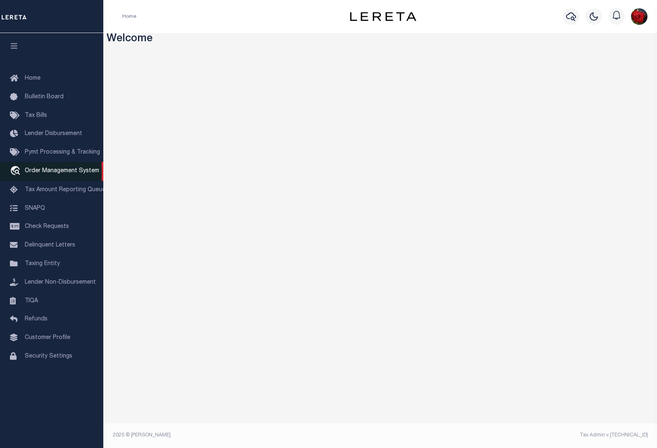
click at [55, 169] on link "travel_explore Order Management System" at bounding box center [51, 171] width 103 height 19
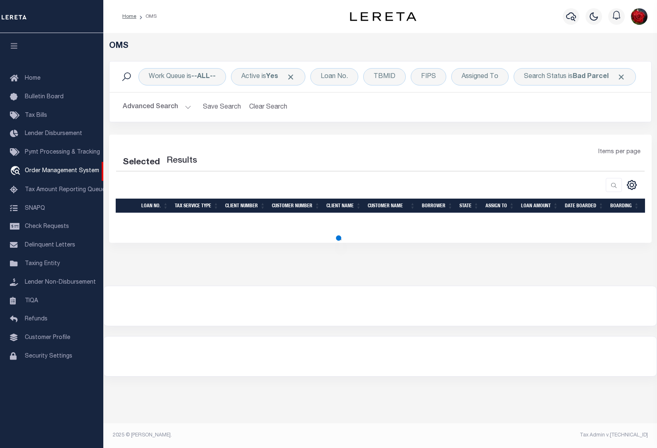
click at [13, 44] on icon "button" at bounding box center [15, 45] width 10 height 7
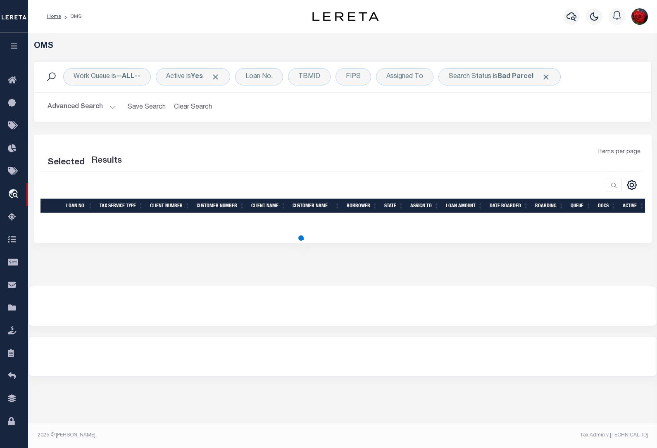
select select "200"
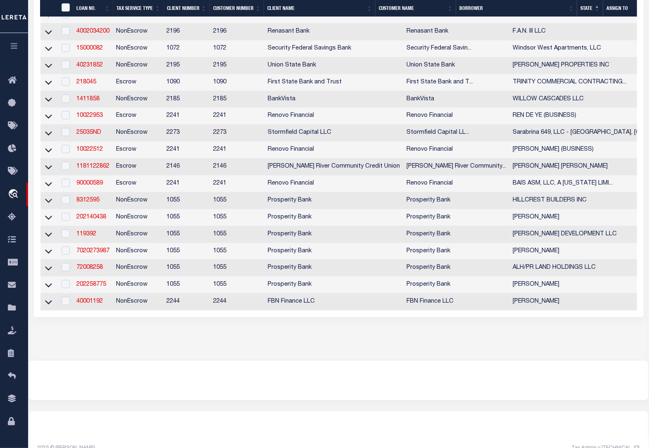
scroll to position [258, 0]
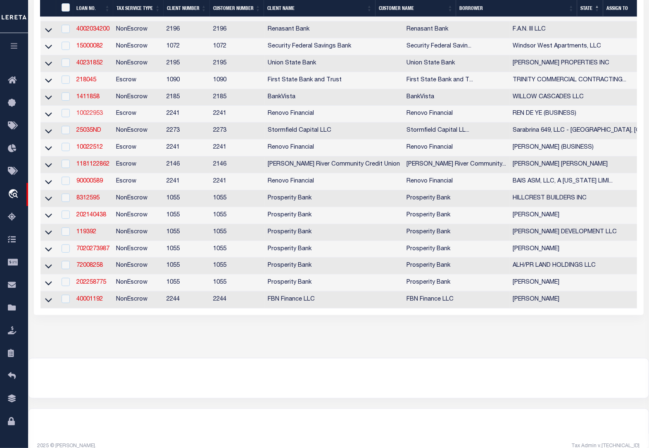
click at [83, 117] on link "10022953" at bounding box center [89, 114] width 26 height 6
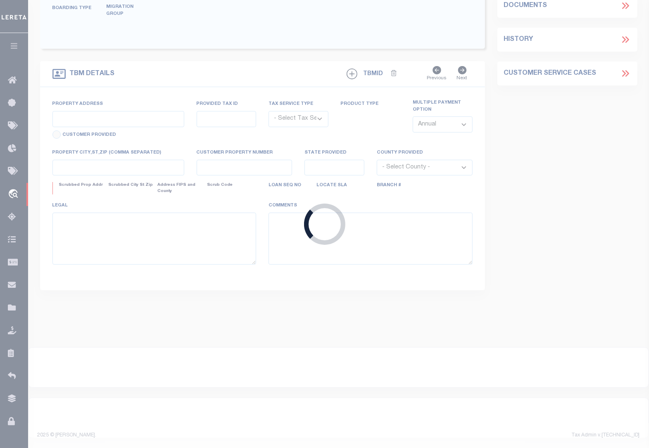
type input "10022953"
type input "REN DE YE (BUSINESS)"
select select
select select "400"
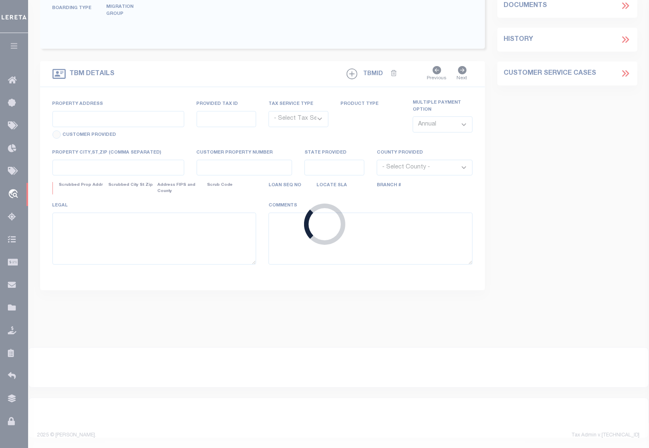
select select "Escrow"
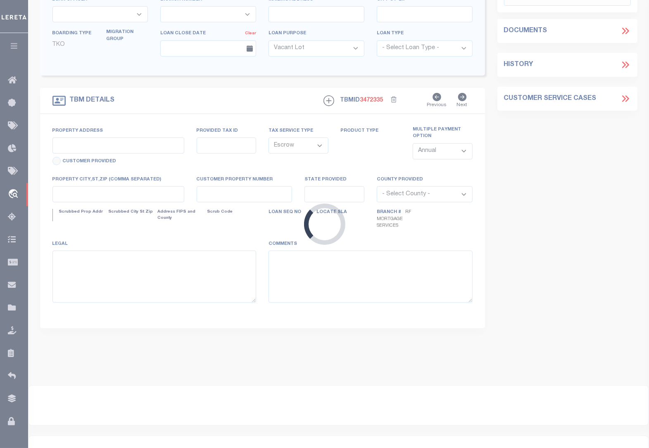
type input "2116 SW HOLDBROOKS DR"
select select
type input "LEES SUMMIT, MO 64082"
type input "a0kUS00000CO82L"
type input "MO"
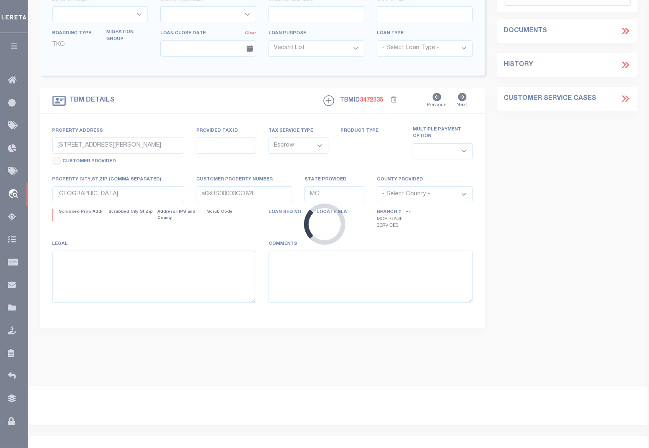
select select
select select "25067"
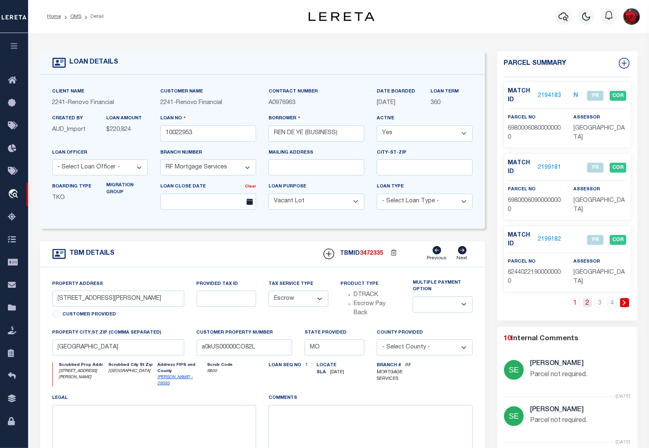
click at [587, 302] on link "2" at bounding box center [587, 302] width 9 height 9
click at [600, 304] on link "3" at bounding box center [600, 302] width 9 height 9
click at [614, 307] on link "4" at bounding box center [612, 302] width 9 height 9
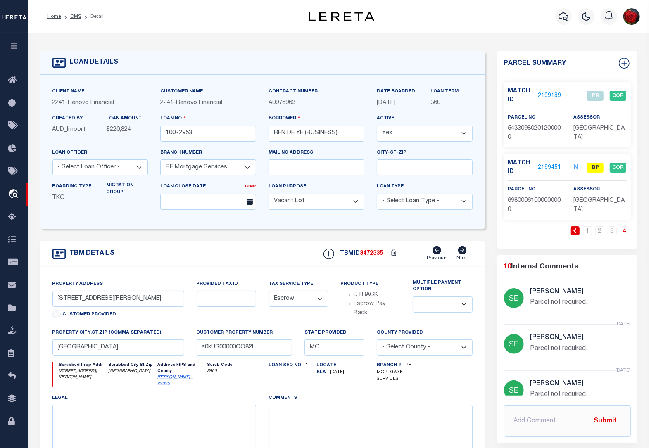
click at [552, 168] on link "2199451" at bounding box center [549, 168] width 23 height 9
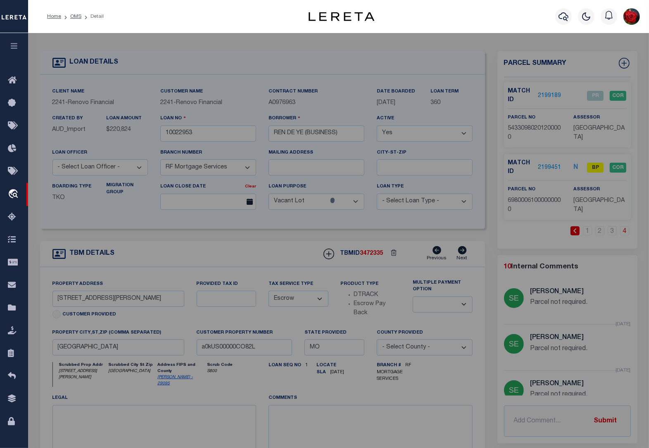
checkbox input "false"
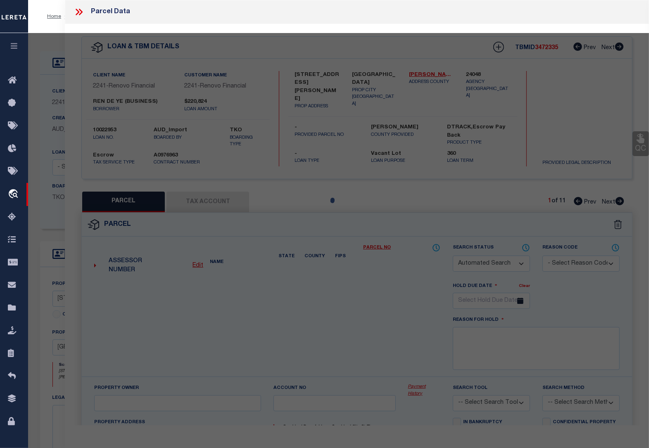
select select "BP"
type input "YE REN DE & WANG HUILING"
select select "AGW"
select select
type input "2116 SW HOLDBROOKS DR"
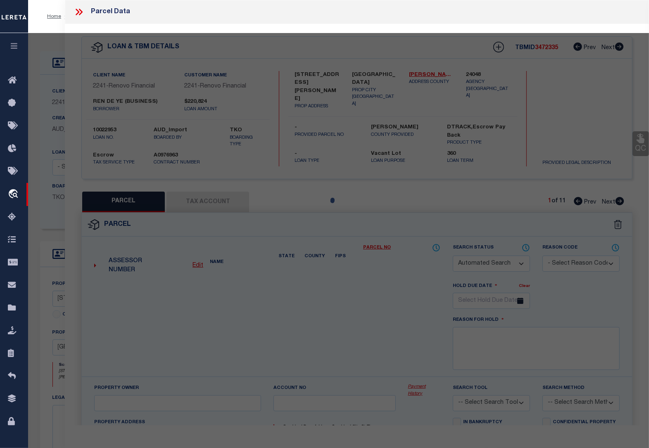
type input "LEES SUMMIT, MO 64082"
type textarea "OSAGE LOTS 76-A & 76-B---76-B"
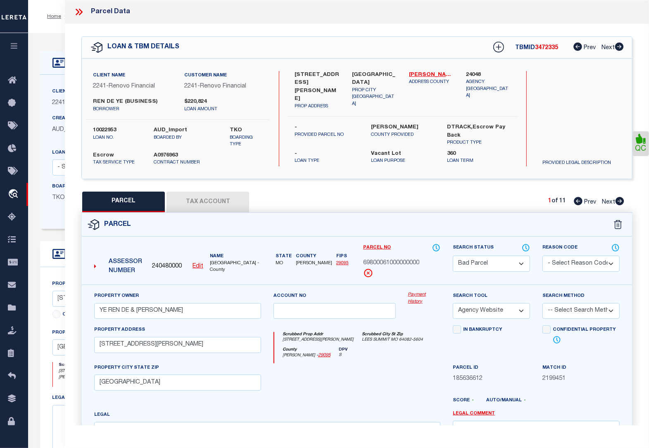
click at [209, 197] on button "Tax Account" at bounding box center [208, 202] width 83 height 21
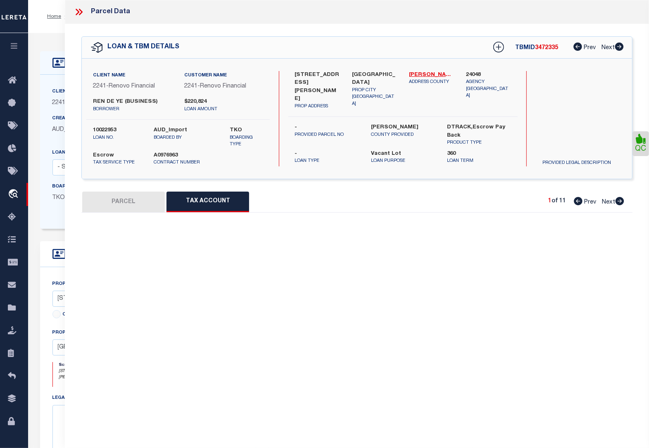
select select "100"
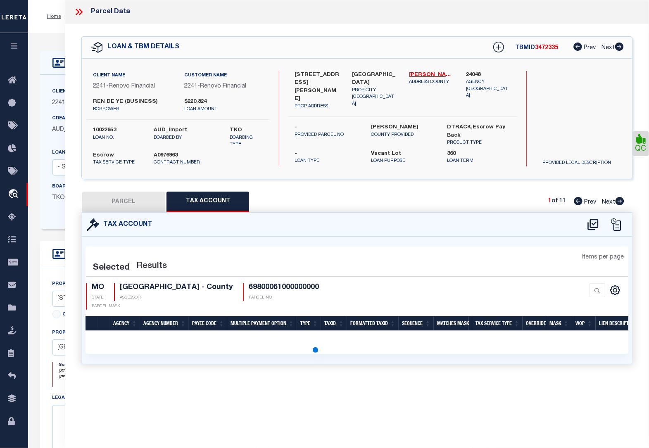
select select "100"
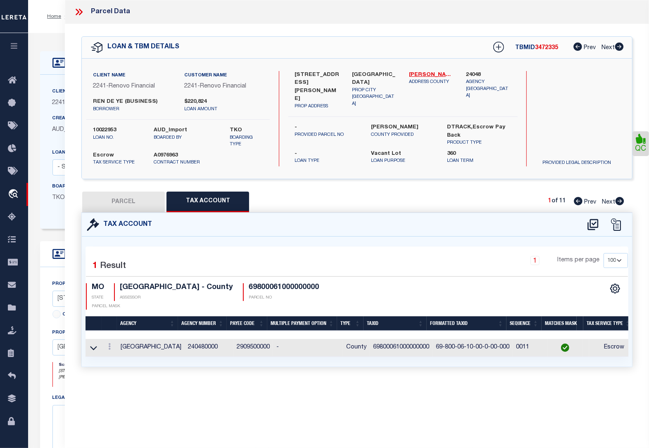
click at [131, 199] on button "PARCEL" at bounding box center [123, 202] width 83 height 21
select select "AS"
select select
checkbox input "false"
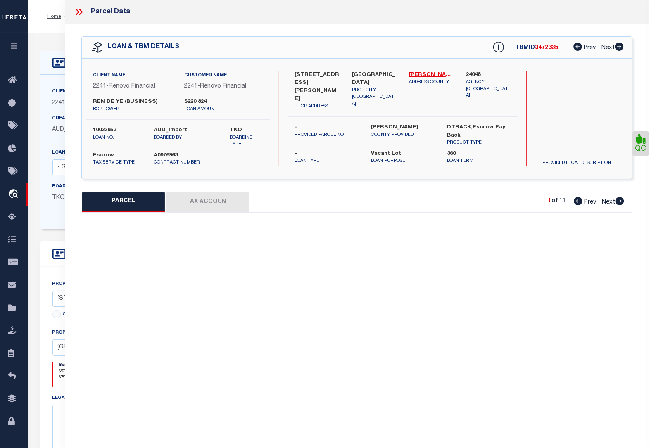
select select "BP"
type input "YE REN DE & WANG HUILING"
select select "AGW"
select select
type input "2116 SW HOLDBROOKS DR"
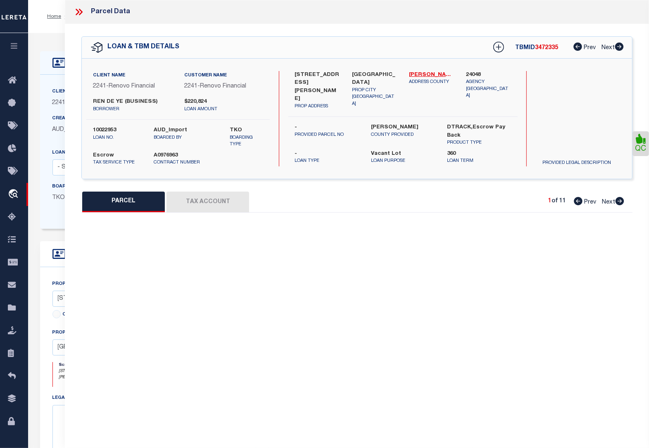
type input "LEES SUMMIT, MO 64082"
type textarea "OSAGE LOTS 76-A & 76-B---76-B"
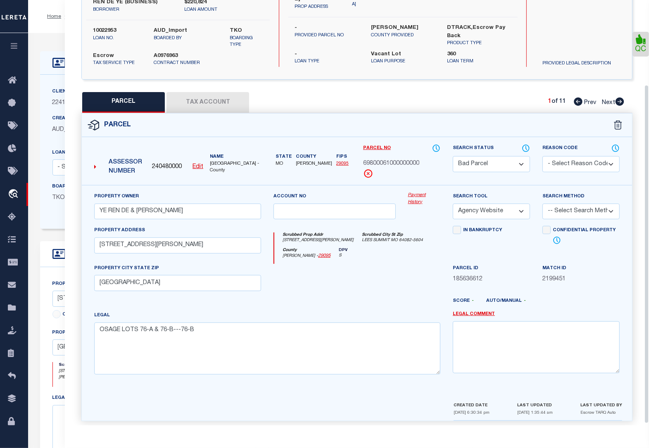
scroll to position [108, 0]
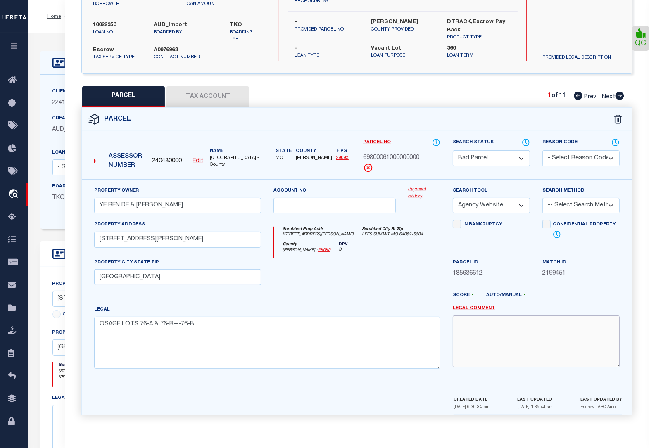
click at [513, 348] on textarea at bounding box center [536, 342] width 167 height 52
drag, startPoint x: 558, startPoint y: 412, endPoint x: 509, endPoint y: 412, distance: 49.6
click at [509, 412] on div "CREATED DATE 07/21/2025 6:30:34 pm LAST UPDATED 08/30/2025 1:35:44 am LAST UPDA…" at bounding box center [538, 406] width 169 height 20
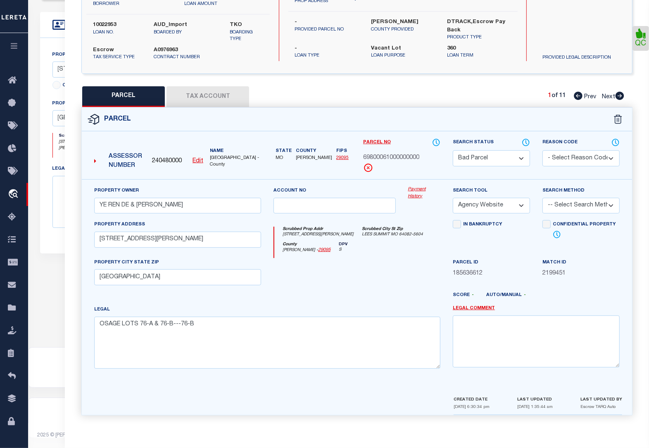
click at [212, 91] on button "Tax Account" at bounding box center [208, 96] width 83 height 21
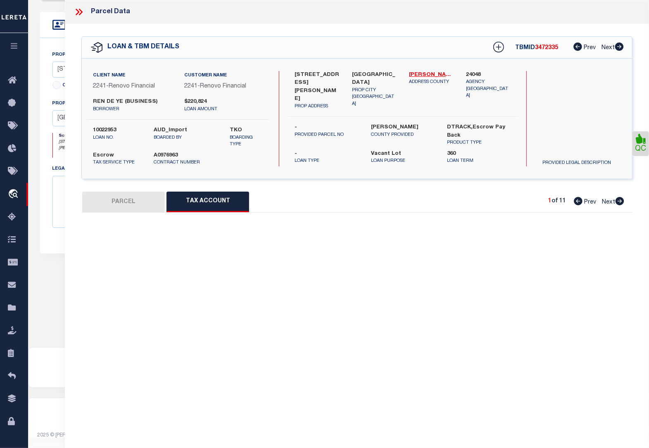
scroll to position [0, 0]
select select "100"
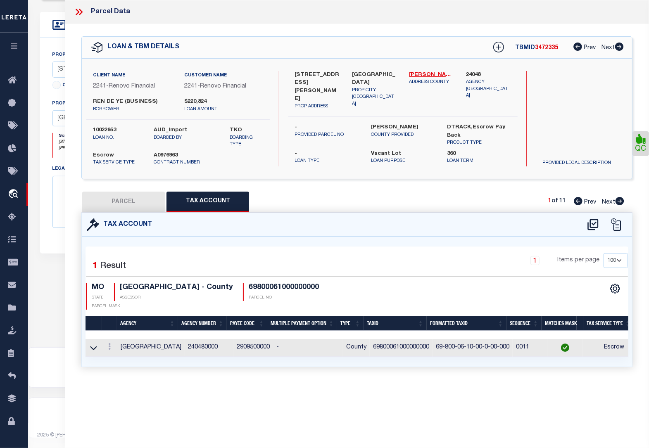
click at [139, 205] on button "PARCEL" at bounding box center [123, 202] width 83 height 21
select select "AS"
select select
checkbox input "false"
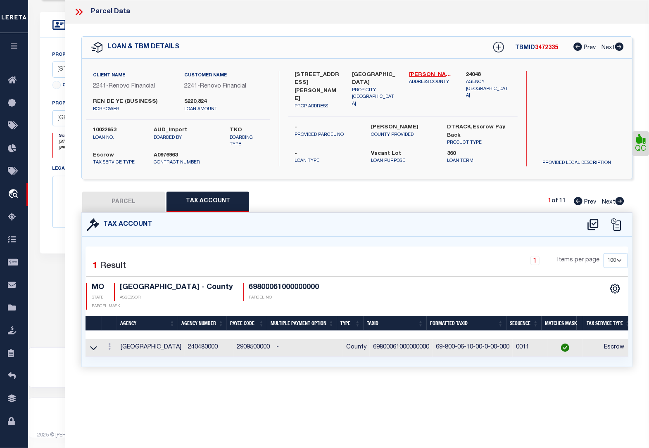
select select "BP"
type input "YE REN DE & WANG HUILING"
select select "AGW"
select select
type input "2116 SW HOLDBROOKS DR"
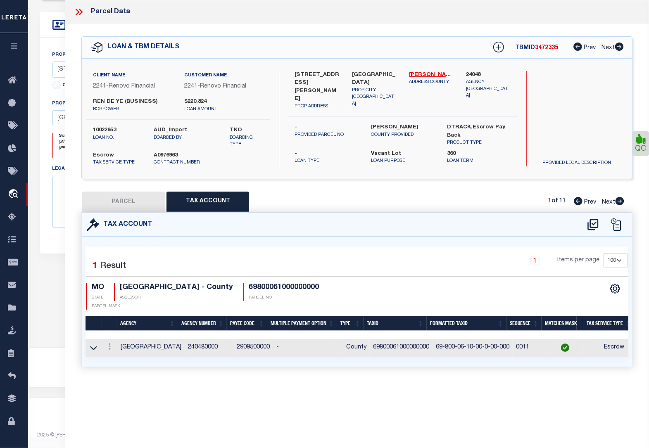
type input "LEES SUMMIT, MO 64082"
type textarea "OSAGE LOTS 76-A & 76-B---76-B"
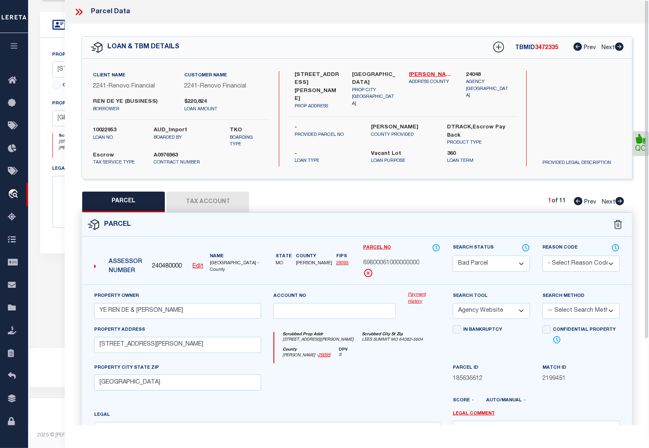
click at [476, 267] on select "Automated Search Bad Parcel Complete Duplicate Parcel High Dollar Reporting In …" at bounding box center [491, 264] width 77 height 16
click at [453, 256] on select "Automated Search Bad Parcel Complete Duplicate Parcel High Dollar Reporting In …" at bounding box center [491, 264] width 77 height 16
click at [563, 265] on select "- Select Reason Code - 099 - Other (Provide additional detail) ACT - Agency Cha…" at bounding box center [581, 264] width 77 height 16
click at [563, 264] on select "- Select Reason Code - 099 - Other (Provide additional detail) ACT - Agency Cha…" at bounding box center [581, 264] width 77 height 16
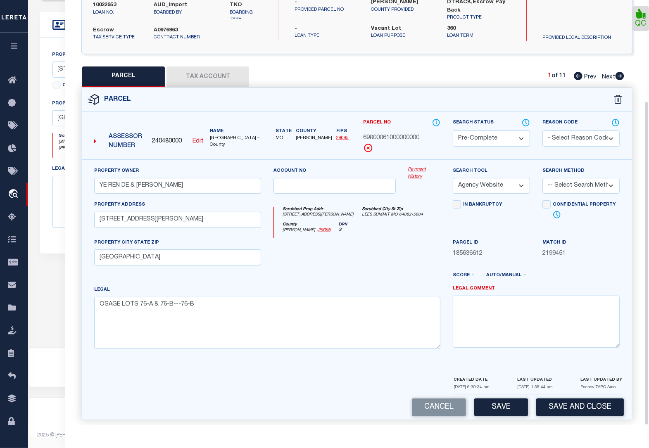
scroll to position [132, 0]
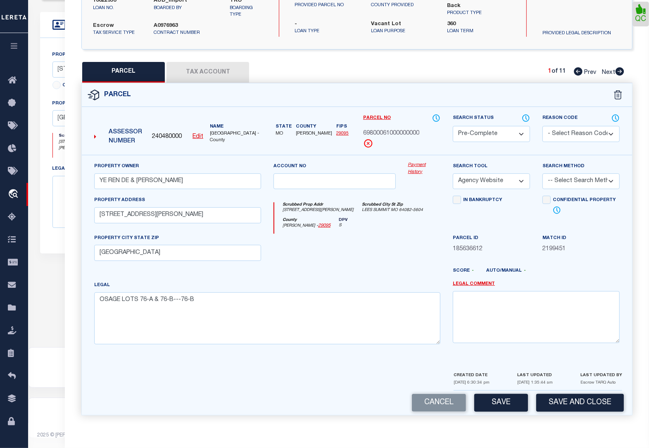
click at [501, 403] on button "Save" at bounding box center [501, 403] width 54 height 18
select select "AS"
select select
checkbox input "false"
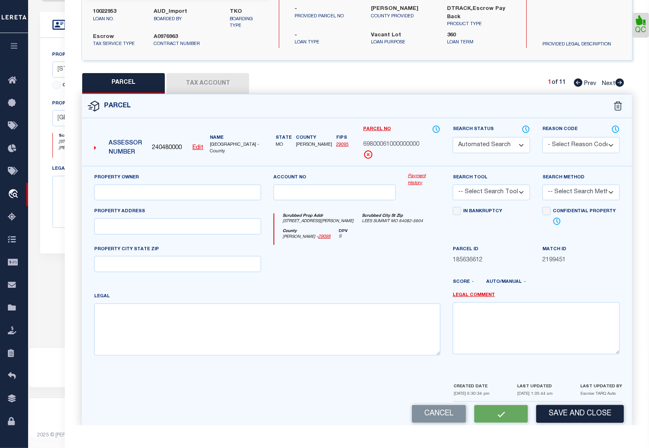
select select "PC"
type input "YE REN DE & WANG HUILING"
select select "AGW"
select select
type input "2116 SW HOLDBROOKS DR"
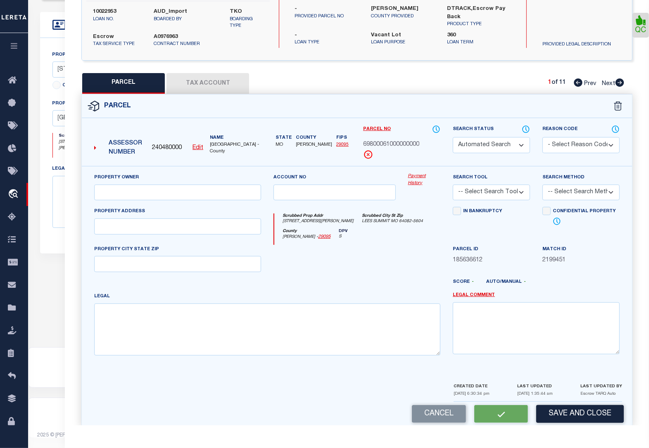
type input "LEES SUMMIT, MO 64082"
type textarea "OSAGE LOTS 76-A & 76-B---76-B"
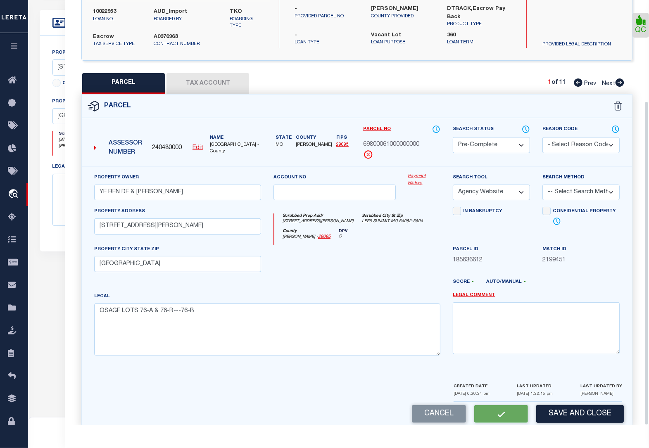
scroll to position [108, 0]
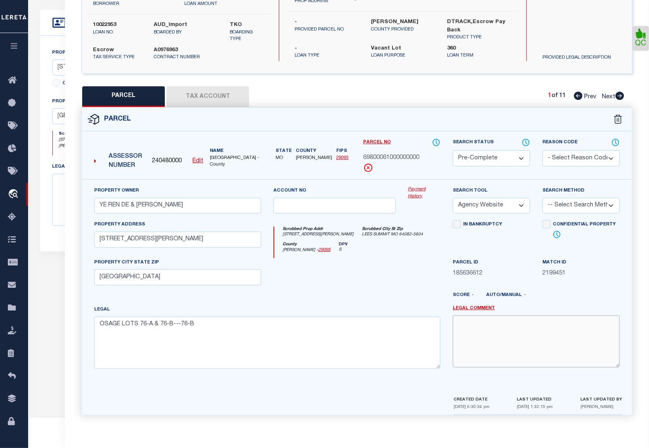
click at [468, 323] on textarea at bounding box center [536, 342] width 167 height 52
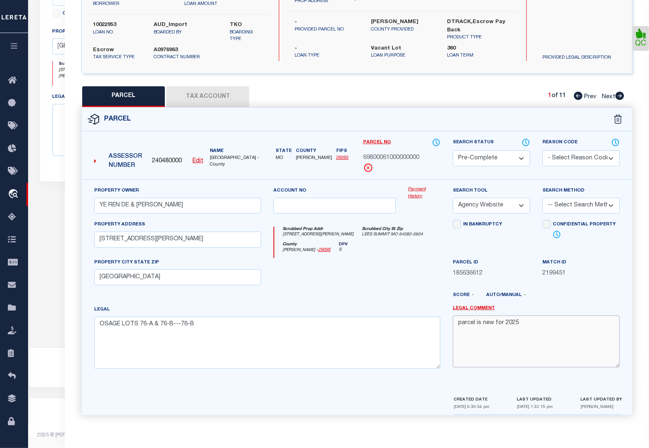
click at [579, 345] on textarea "parcel is new for 2025" at bounding box center [536, 342] width 167 height 52
type textarea "parcel is new for 2025"
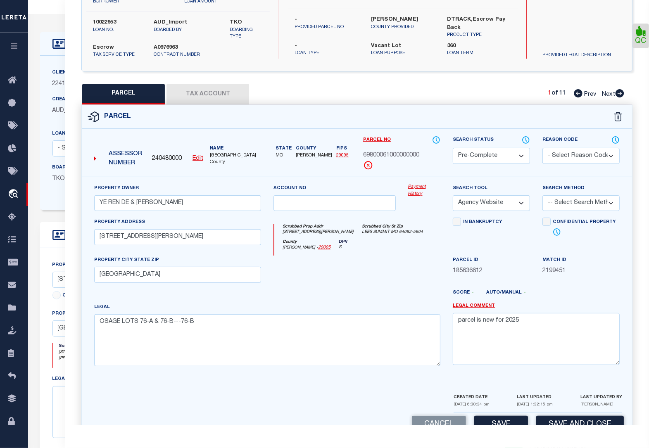
scroll to position [0, 0]
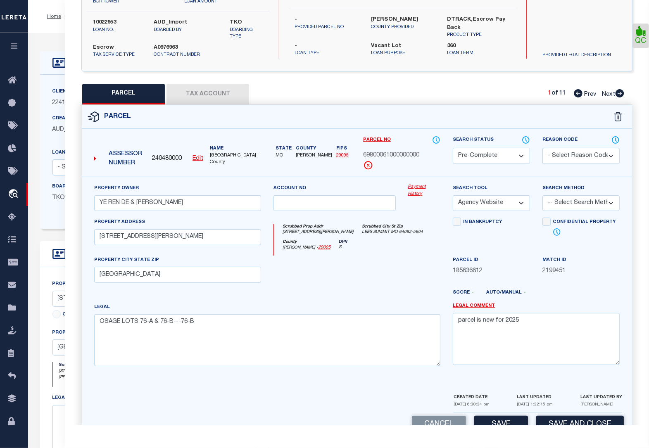
click at [508, 422] on button "Save" at bounding box center [501, 425] width 54 height 18
select select "AS"
select select
checkbox input "false"
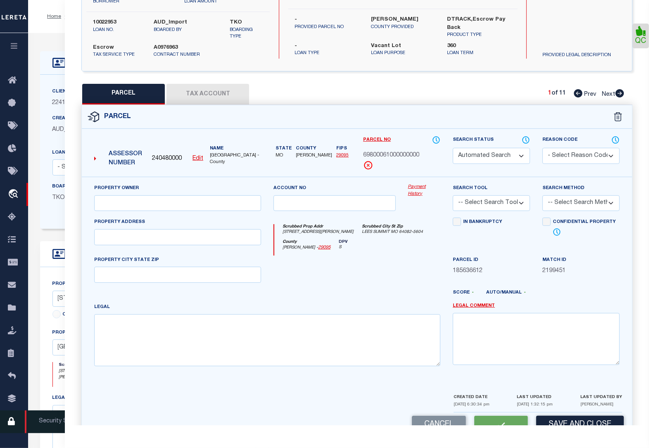
select select "PC"
type input "YE REN DE & WANG HUILING"
select select "AGW"
select select
type input "2116 SW HOLDBROOKS DR"
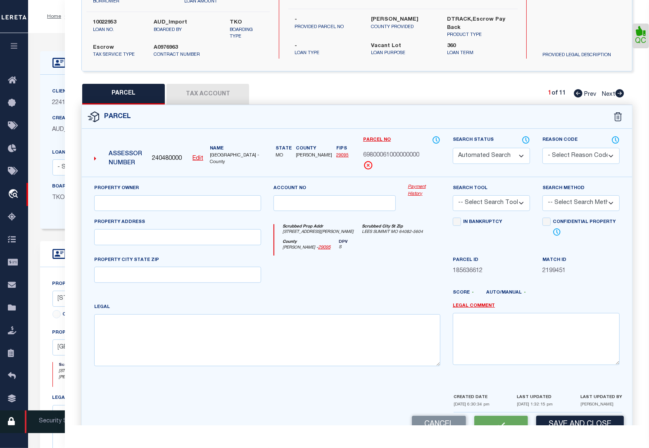
type input "LEES SUMMIT, MO 64082"
type textarea "OSAGE LOTS 76-A & 76-B---76-B"
type textarea "parcel is new for 2025"
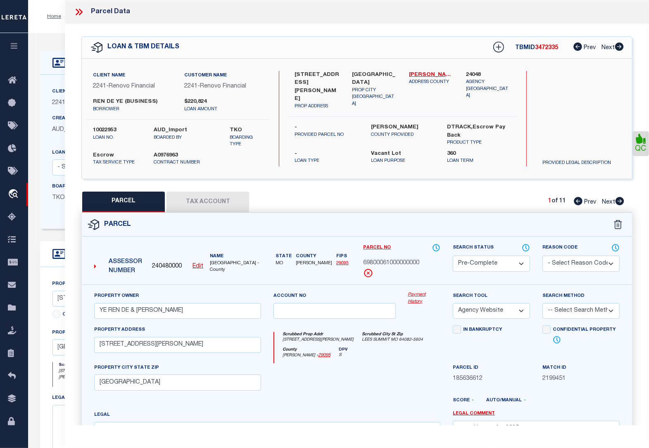
click at [81, 11] on icon at bounding box center [81, 12] width 4 height 7
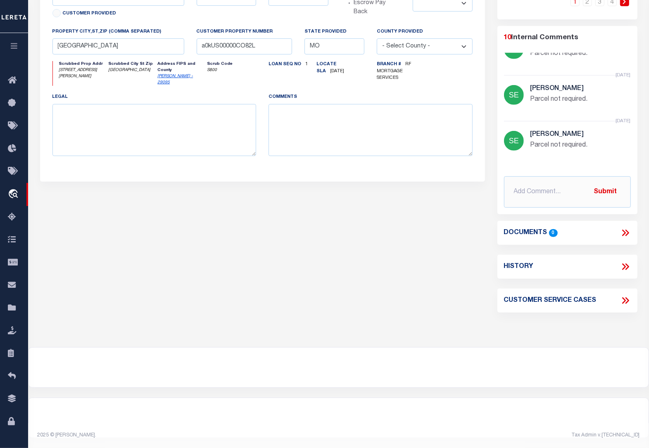
scroll to position [304, 0]
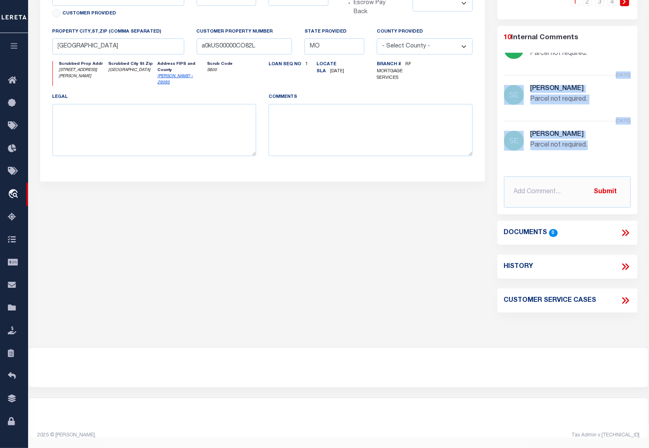
drag, startPoint x: 625, startPoint y: 148, endPoint x: 626, endPoint y: 95, distance: 52.9
click at [626, 95] on ul "1 months ago Sebastin Sebu Parcel not required. 1 months ago Sebastin Sebu Parc…" at bounding box center [567, 110] width 127 height 114
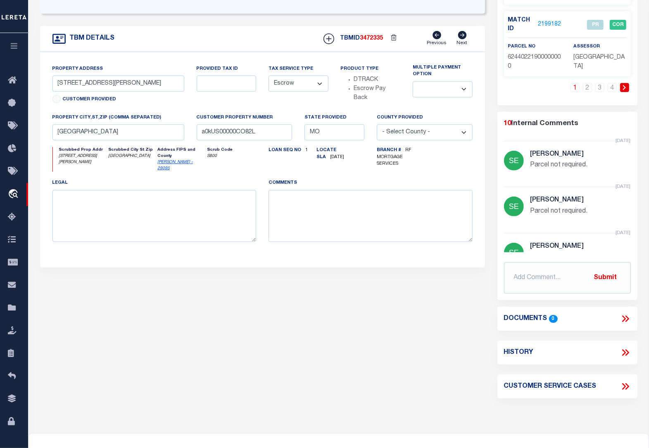
scroll to position [0, 0]
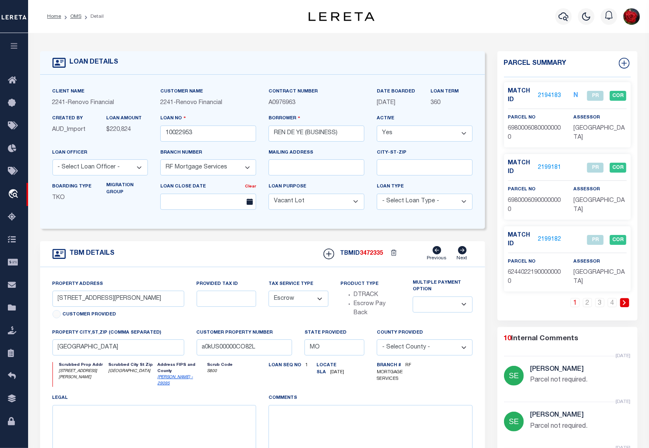
click at [402, 131] on select "Yes No" at bounding box center [425, 134] width 96 height 16
click at [403, 131] on select "Yes No" at bounding box center [425, 134] width 96 height 16
click at [548, 94] on link "2194183" at bounding box center [549, 96] width 23 height 9
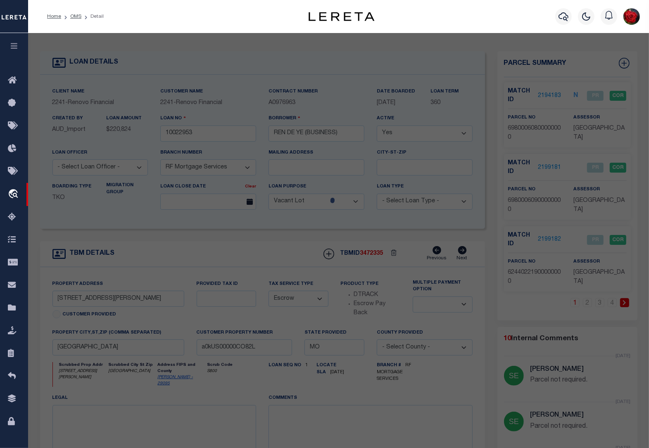
select select "AS"
select select
checkbox input "false"
select select "PR"
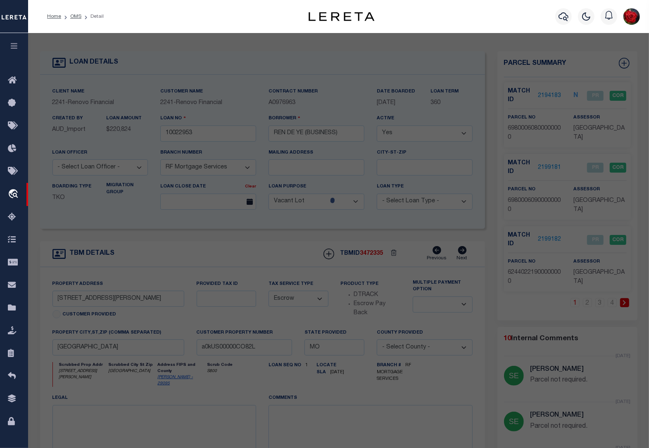
select select "099"
type input "CLAYTON PROPERTIES GROUP INC"
select select "ATL"
select select "ADD"
type input "2116 SW HOLDBROOKS DR"
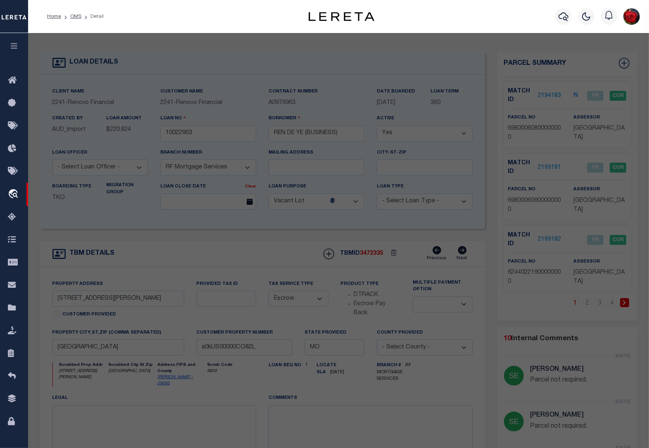
type input "LEES SUMMIT, MO 64082"
type textarea "OSAGE 3RD PLAT --- LOT 76"
type textarea "Parcel not required."
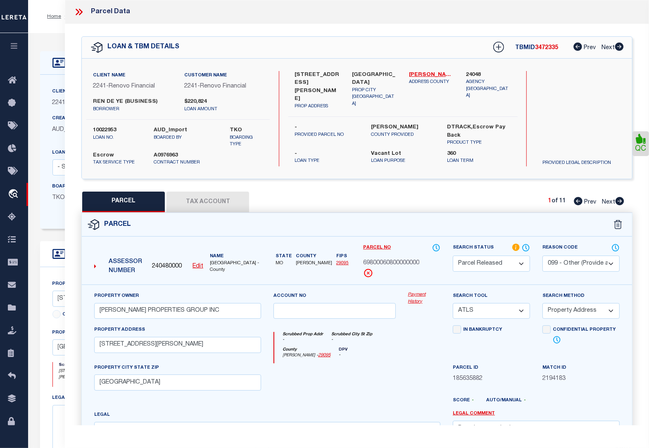
click at [618, 199] on icon at bounding box center [620, 201] width 9 height 8
select select "AS"
select select
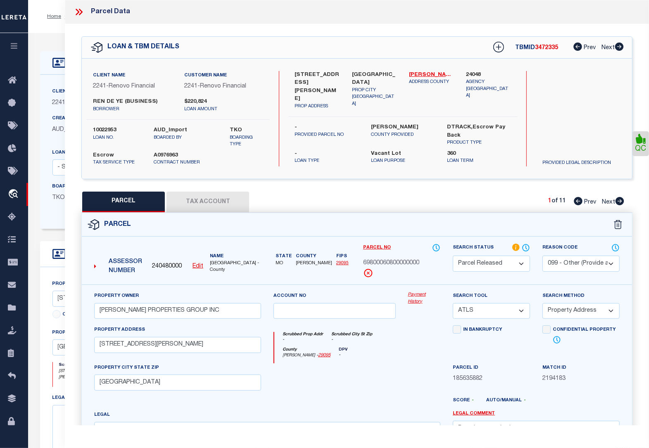
checkbox input "false"
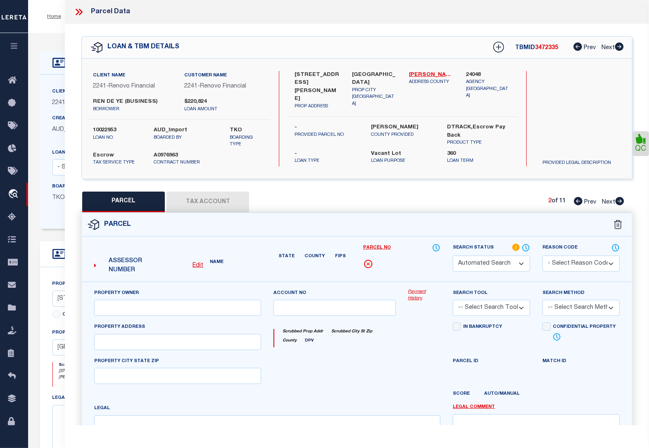
select select "PR"
select select "099"
type input "CLAYTON PROPERTIES GROUP INC"
select select "ATL"
select select "ADD"
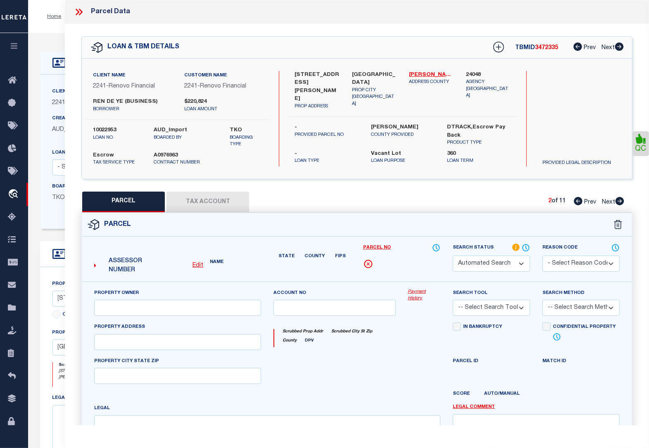
type input "2112 SW HOLDBROOKS DR"
type input "LEES SUMMIT, MO 64082"
type textarea "OSAGE 3RD PLAT --- TRACT O"
type textarea "Parcel not required."
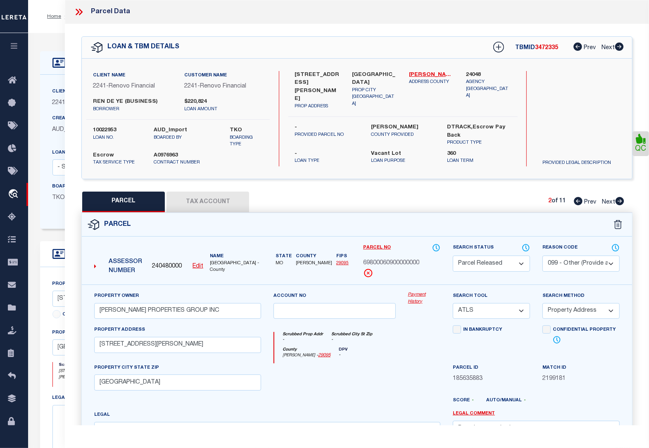
click at [618, 199] on icon at bounding box center [620, 201] width 9 height 8
select select "AS"
select select
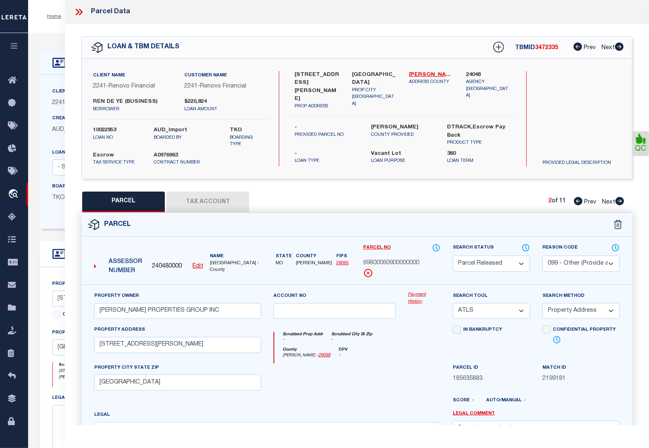
checkbox input "false"
select select "PR"
select select "099"
type input "CLAYTON PROPERTIES GROUP INC"
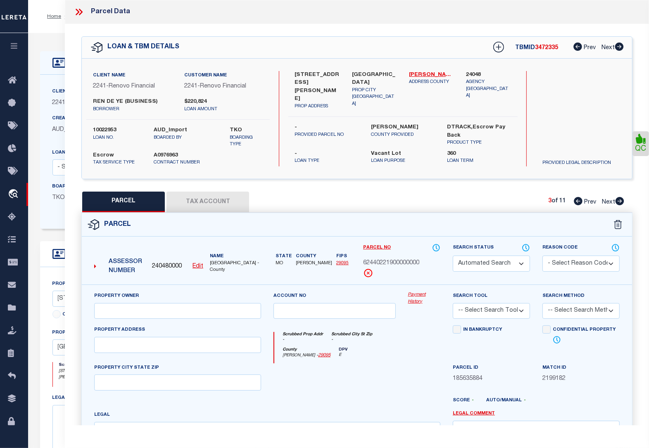
select select "ATL"
select select "ADD"
type input "LEES SUMMIT, MO 64081"
type textarea "HIGHLAND MEADOWS 5TH PLAT LOTS 134-159 & TRACTS G, H, I & HIGHLAND MEADOWS 6TH …"
type textarea "Parcel not required."
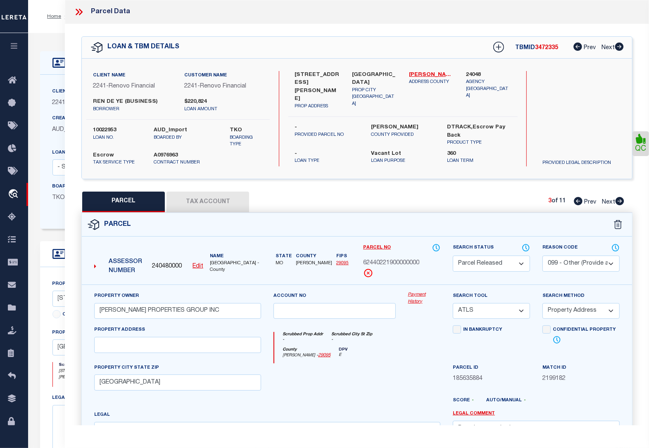
click at [618, 199] on icon at bounding box center [620, 201] width 9 height 8
select select "AS"
select select
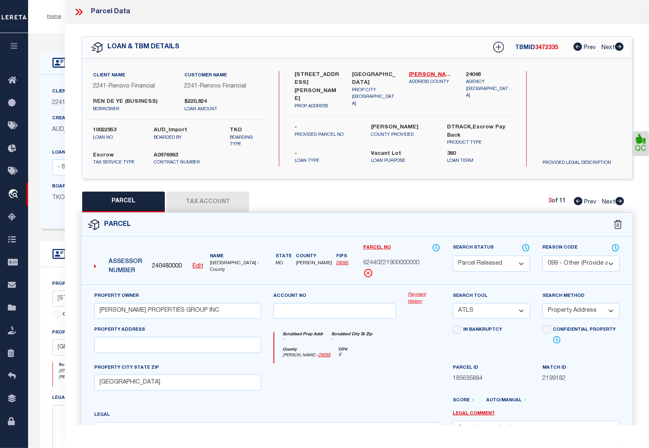
checkbox input "false"
select select "PR"
select select "099"
type input "CLAYTON PROPERTIES GROUP INC"
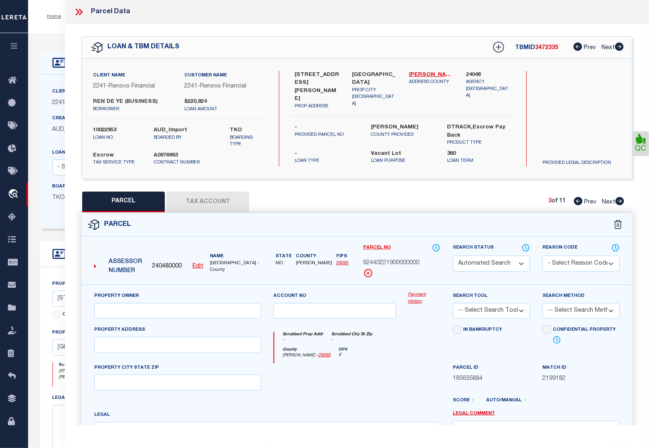
select select "ATL"
select select "ADD"
type input "BLUE SPRINGS, MO 64064"
type textarea "CHAPMAN FARMS 1ST PLAT---PT LOT 1 DAF: BEG AT SE COR LOT 50 EDGEWATER AT CHAPMA…"
type textarea "Parcel not required."
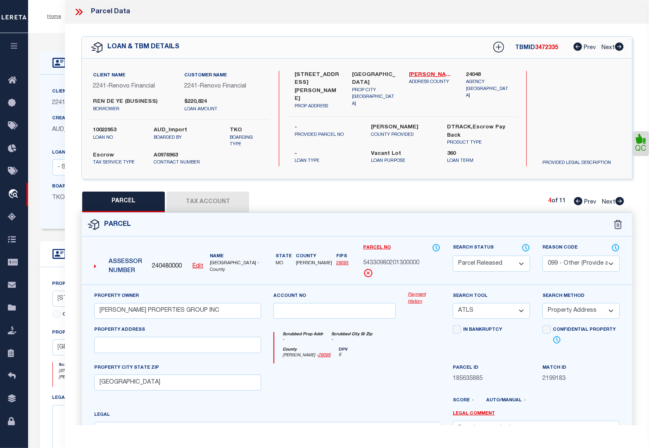
click at [618, 199] on icon at bounding box center [620, 201] width 9 height 8
select select "AS"
select select
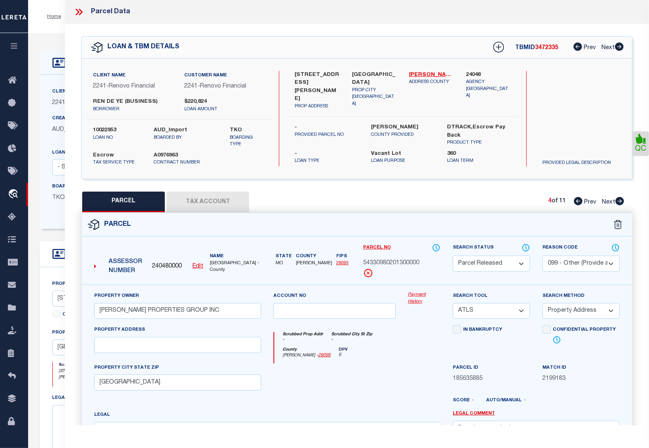
checkbox input "false"
select select "PR"
select select "099"
type input "CLAYTON PROPERTIES GROUP INC"
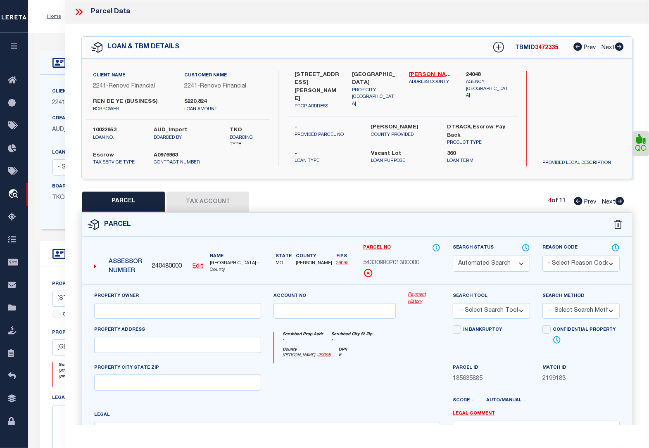
select select "ATL"
select select "ADD"
type input "2129 SW HOLDBROOKS DR"
type input "LEES SUMMIT, MO 64082"
type textarea "OSAGE 3RD PLAT --- TRACT P & OSAGE 2ND PLAT TRACT I"
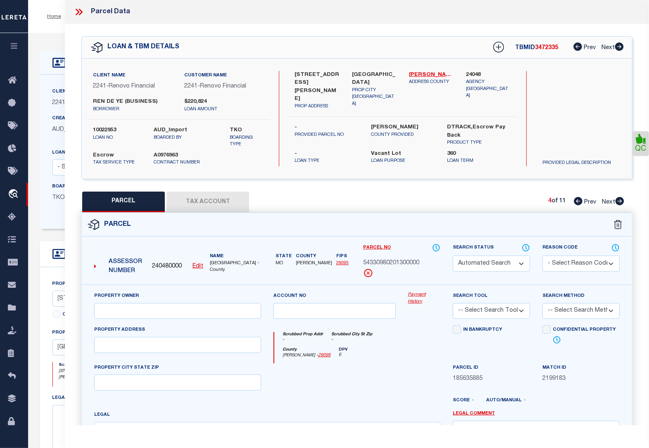
type textarea "Parcel not required."
click at [619, 203] on icon at bounding box center [620, 201] width 9 height 8
select select "AS"
select select
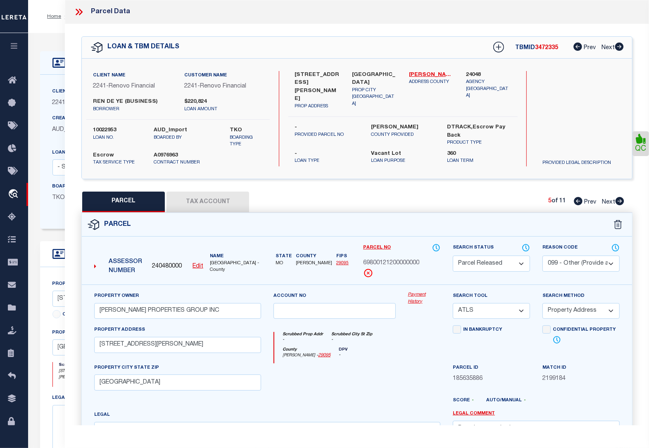
select select
checkbox input "false"
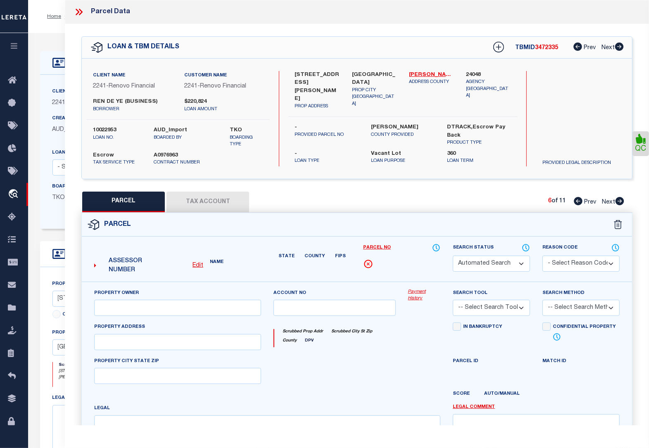
select select "PR"
select select "099"
type input "CLAYTON PROPERTIES GROUP INC"
select select "ATL"
select select "ADD"
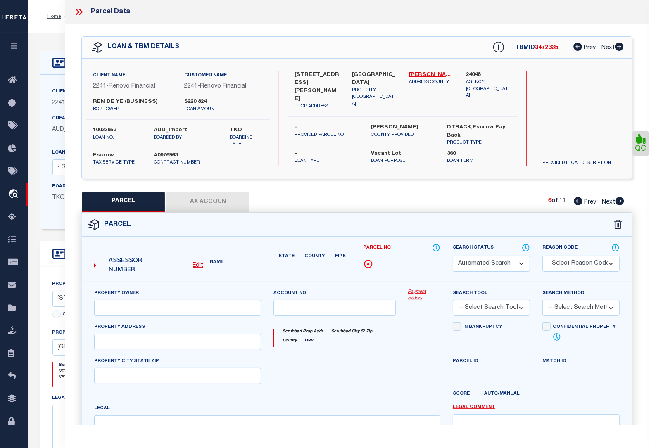
type input "LEES SUMMIT, MO 64082"
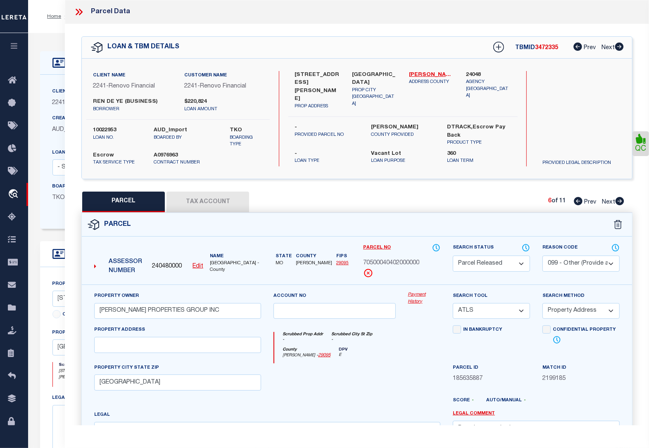
click at [619, 203] on icon at bounding box center [620, 201] width 9 height 8
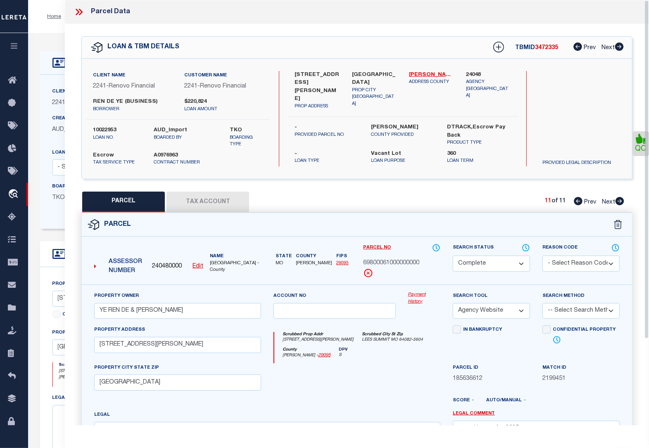
click at [79, 11] on icon at bounding box center [78, 12] width 4 height 7
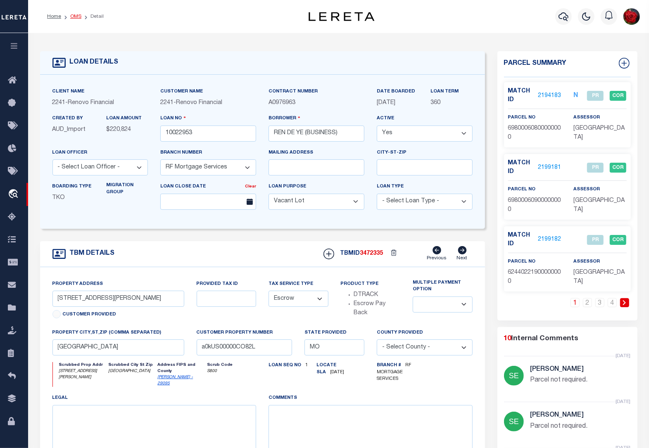
click at [71, 15] on link "OMS" at bounding box center [75, 16] width 11 height 5
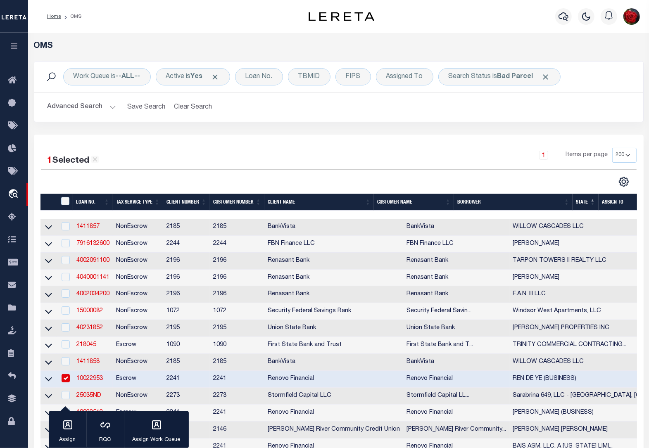
click at [64, 383] on input "checkbox" at bounding box center [66, 378] width 8 height 8
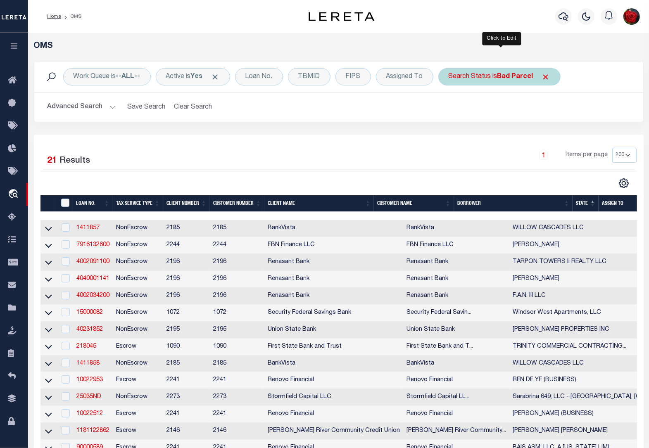
click at [525, 76] on b "Bad Parcel" at bounding box center [516, 77] width 36 height 7
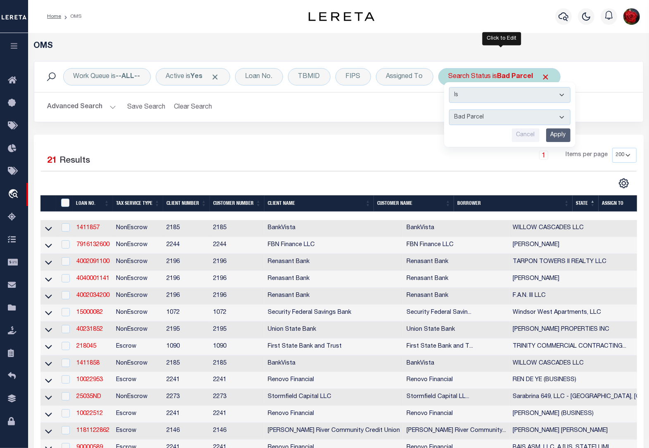
click at [558, 138] on input "Apply" at bounding box center [558, 136] width 24 height 14
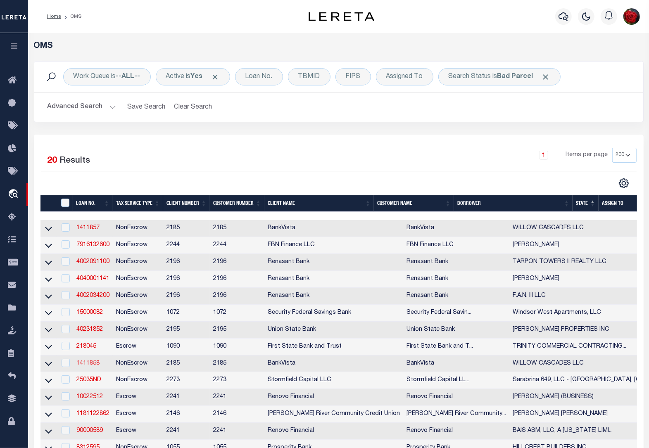
click at [86, 367] on link "1411858" at bounding box center [87, 364] width 23 height 6
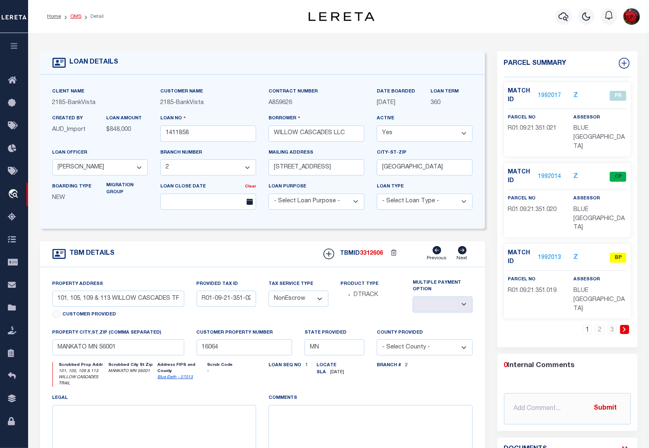
click at [74, 17] on link "OMS" at bounding box center [75, 16] width 11 height 5
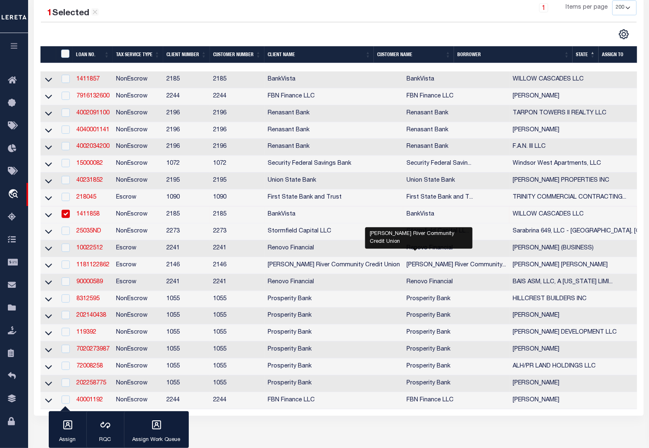
scroll to position [207, 0]
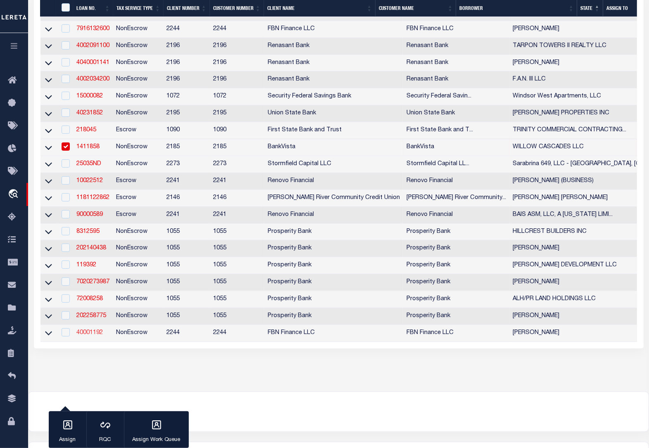
click at [90, 336] on link "40001192" at bounding box center [89, 333] width 26 height 6
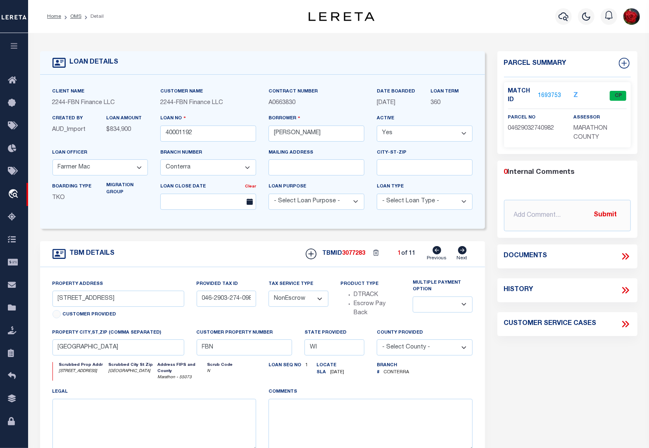
click at [543, 96] on link "1693753" at bounding box center [549, 96] width 23 height 9
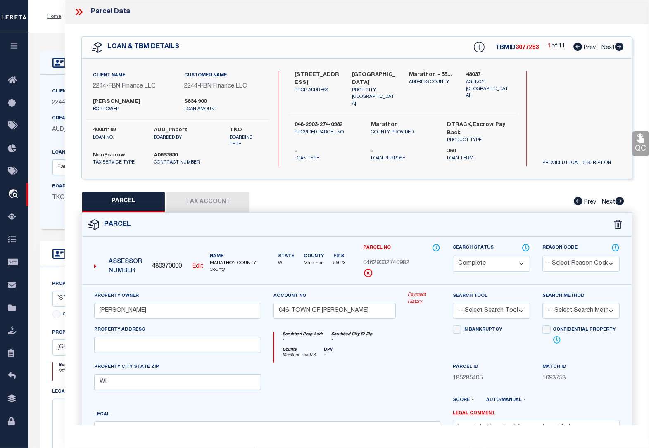
click at [79, 9] on icon at bounding box center [79, 12] width 11 height 11
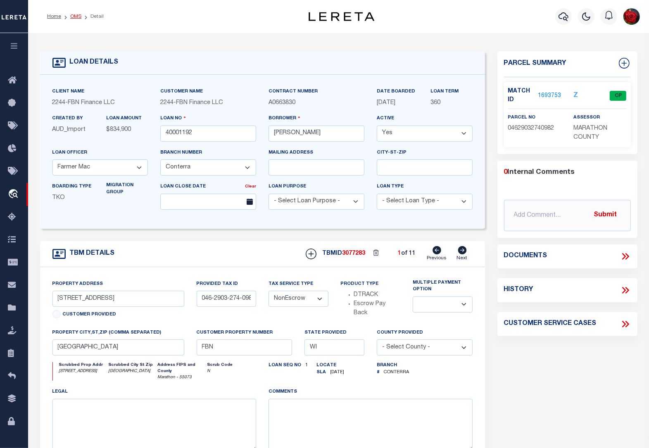
click at [73, 17] on link "OMS" at bounding box center [75, 16] width 11 height 5
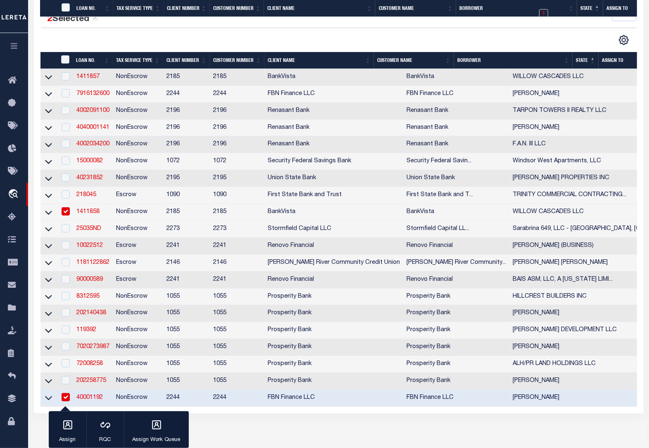
scroll to position [270, 0]
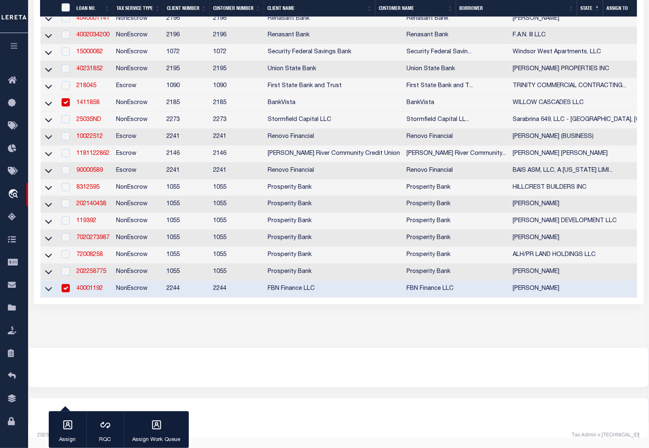
click at [67, 98] on input "checkbox" at bounding box center [66, 102] width 8 height 8
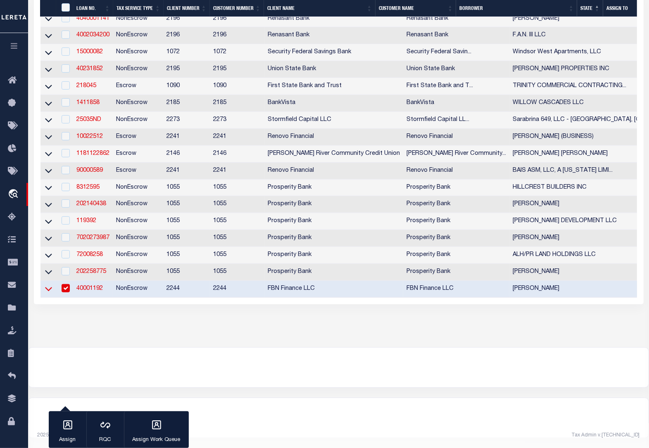
click at [46, 285] on icon at bounding box center [48, 289] width 7 height 9
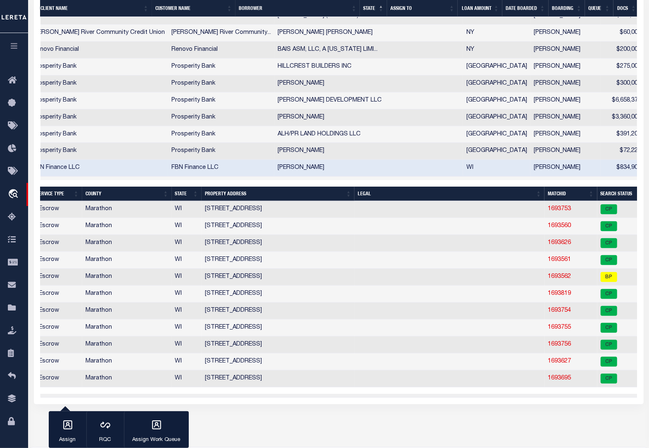
scroll to position [0, 169]
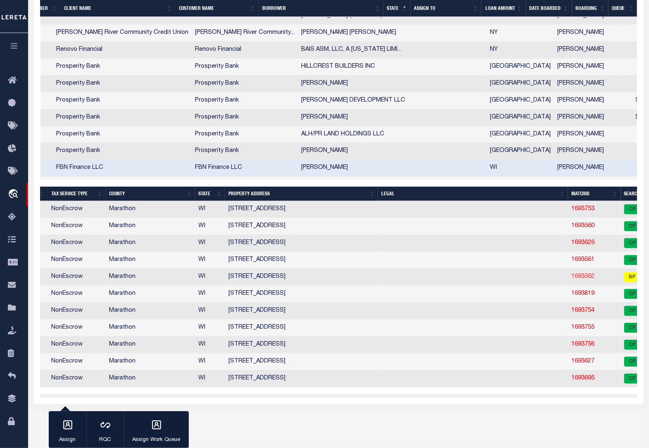
click at [572, 280] on link "1693562" at bounding box center [583, 277] width 23 height 6
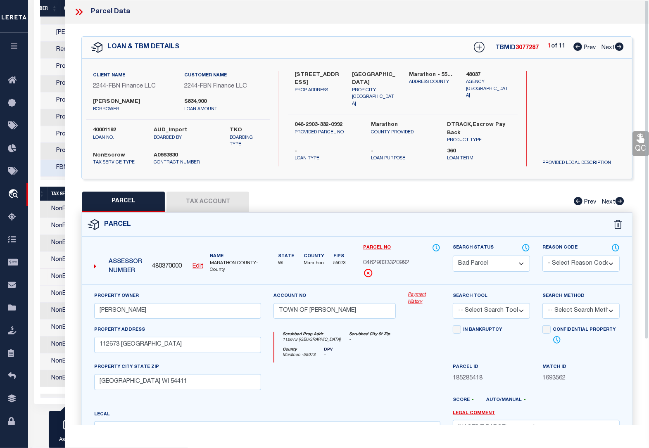
click at [639, 237] on div "QC QC QC" at bounding box center [357, 277] width 584 height 507
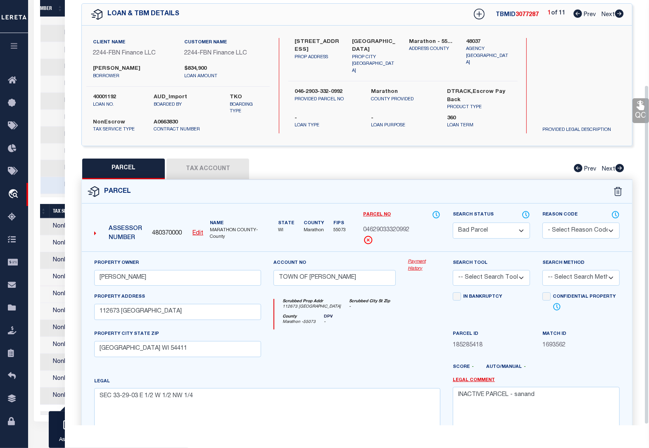
scroll to position [107, 0]
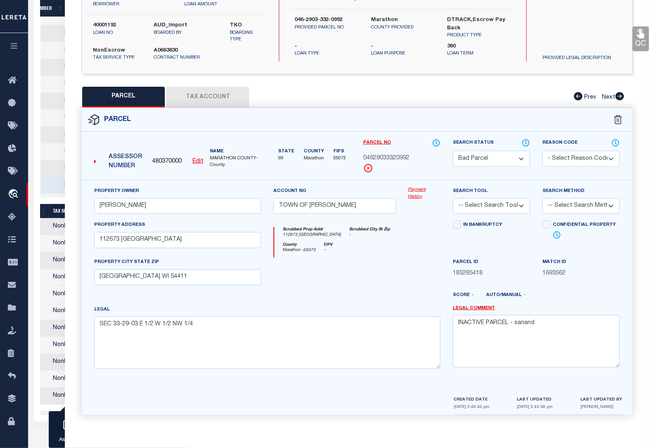
click at [301, 281] on div at bounding box center [334, 275] width 134 height 34
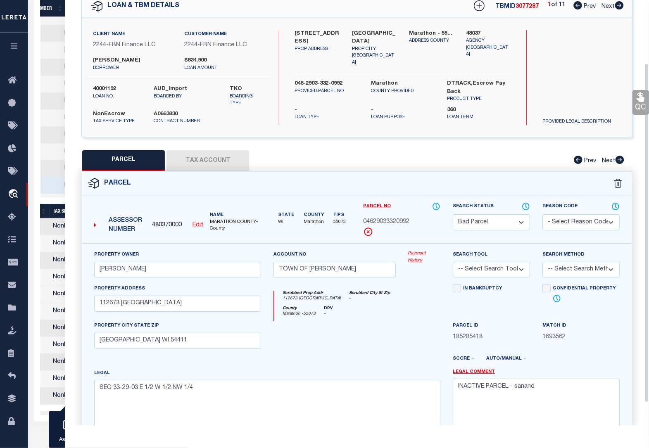
scroll to position [4, 0]
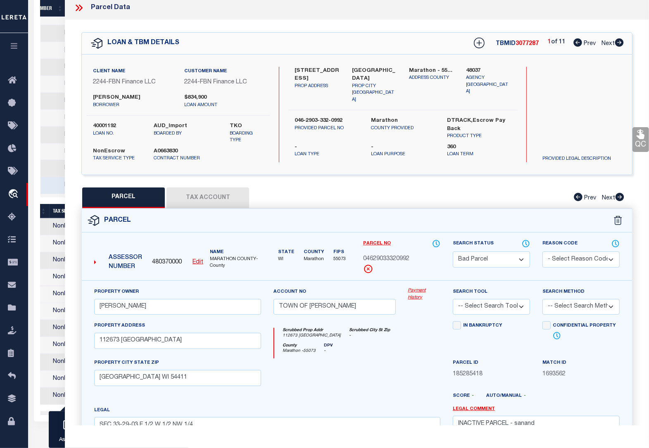
click at [293, 69] on div "112673 Wuertzburg Road PROP ADDRESS" at bounding box center [317, 85] width 57 height 37
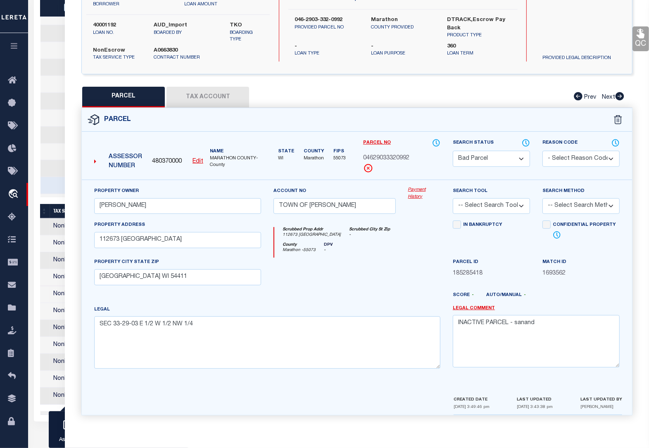
scroll to position [0, 213]
click at [567, 335] on textarea "INACTIVE PARCEL - sanand" at bounding box center [536, 341] width 167 height 52
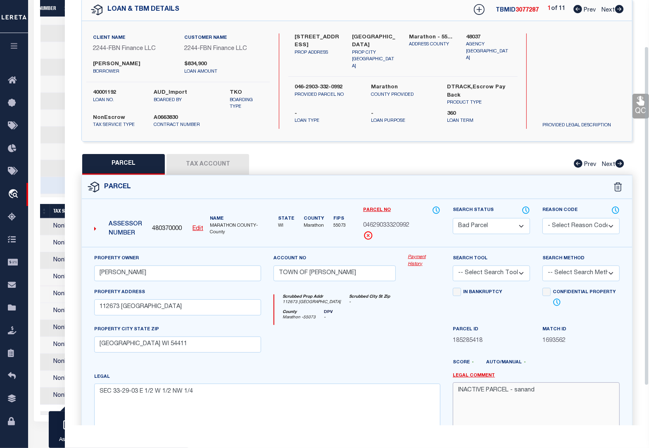
scroll to position [0, 0]
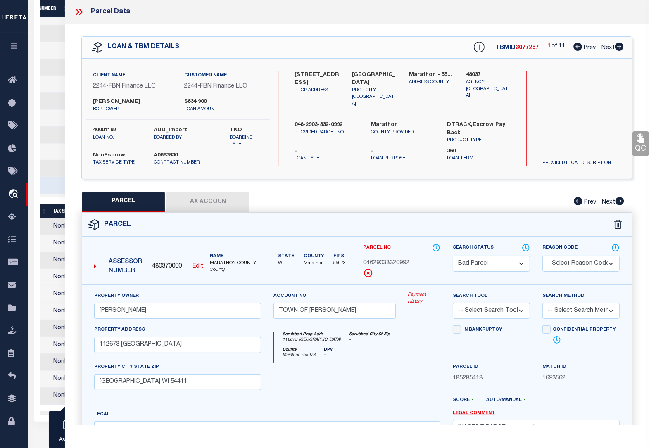
click at [503, 265] on select "Automated Search Bad Parcel Complete Duplicate Parcel High Dollar Reporting In …" at bounding box center [491, 264] width 77 height 16
click at [453, 256] on select "Automated Search Bad Parcel Complete Duplicate Parcel High Dollar Reporting In …" at bounding box center [491, 264] width 77 height 16
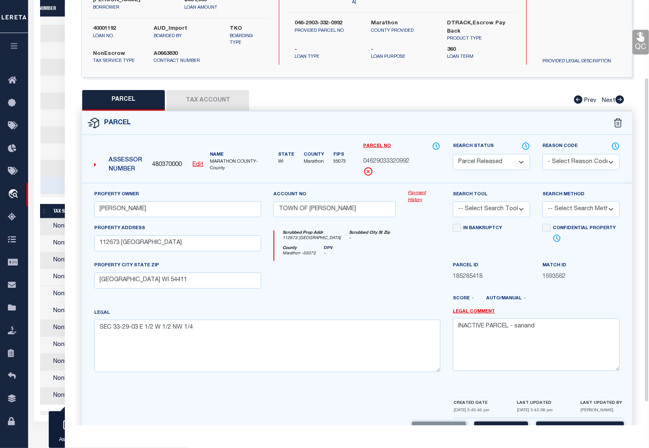
scroll to position [103, 0]
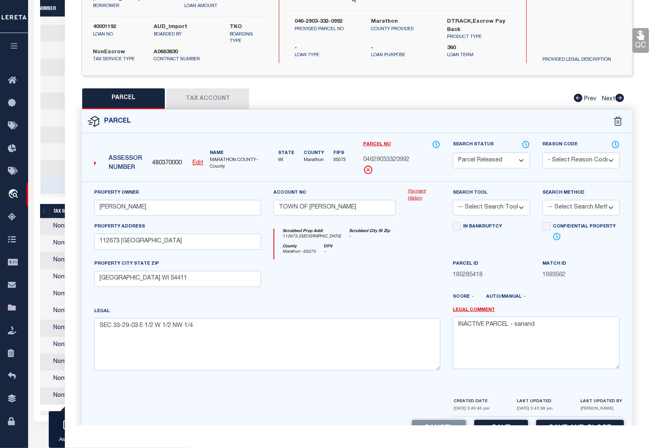
click at [500, 214] on select "-- Select Search Tool -- 3rd Party Website Agency File Agency Website ATLS CNV-…" at bounding box center [491, 208] width 77 height 16
click at [453, 201] on select "-- Select Search Tool -- 3rd Party Website Agency File Agency Website ATLS CNV-…" at bounding box center [491, 208] width 77 height 16
click at [552, 154] on select "- Select Reason Code - 099 - Other (Provide additional detail) ACT - Agency Cha…" at bounding box center [581, 160] width 77 height 16
click at [543, 152] on select "- Select Reason Code - 099 - Other (Provide additional detail) ACT - Agency Cha…" at bounding box center [581, 160] width 77 height 16
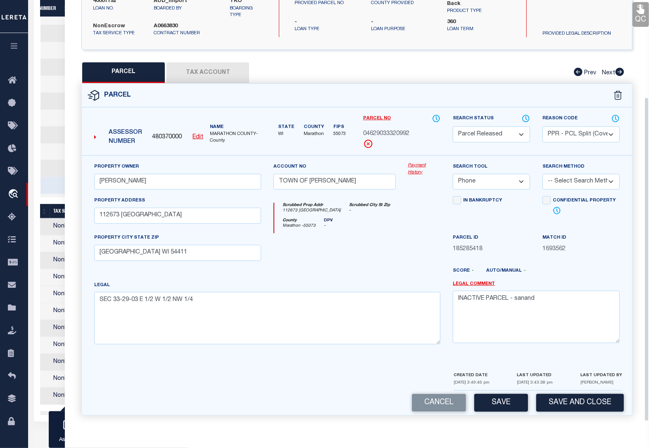
scroll to position [131, 0]
click at [508, 404] on button "Save" at bounding box center [501, 403] width 54 height 18
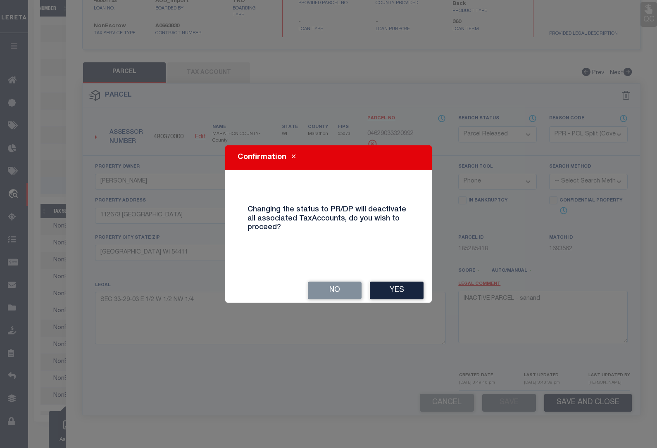
click at [399, 278] on div "No Yes" at bounding box center [328, 290] width 207 height 25
click at [392, 290] on button "Yes" at bounding box center [397, 291] width 54 height 18
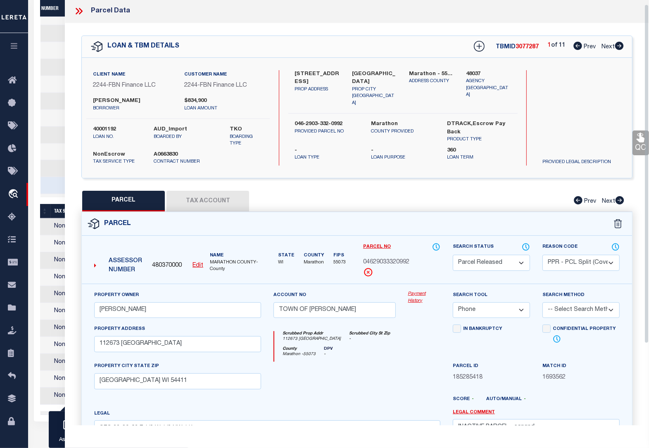
scroll to position [0, 0]
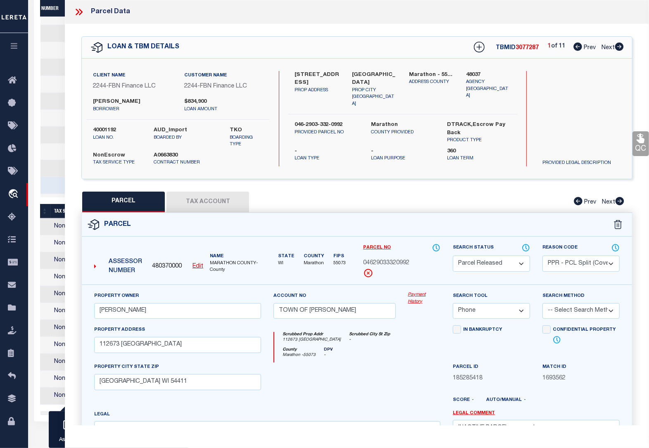
click at [81, 12] on icon at bounding box center [81, 12] width 4 height 7
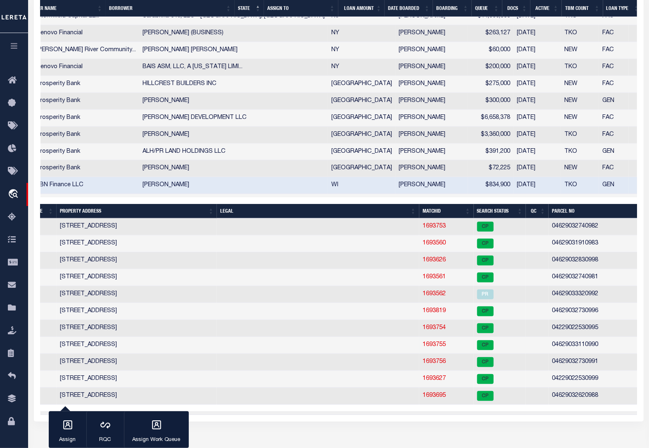
scroll to position [407, 0]
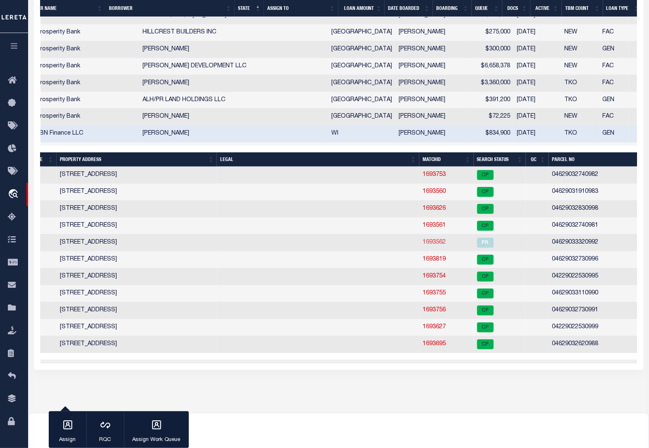
click at [423, 245] on link "1693562" at bounding box center [434, 243] width 23 height 6
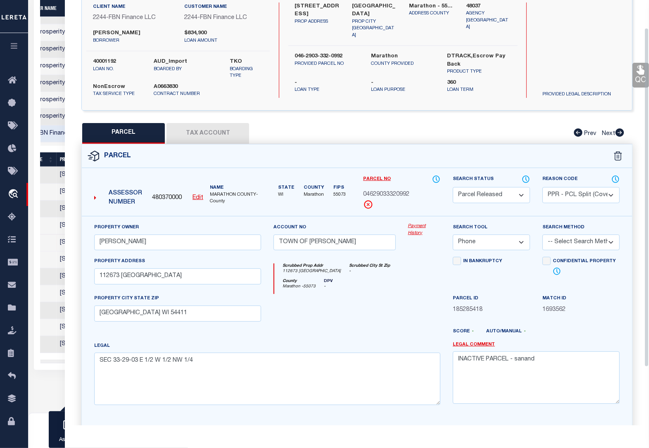
scroll to position [107, 0]
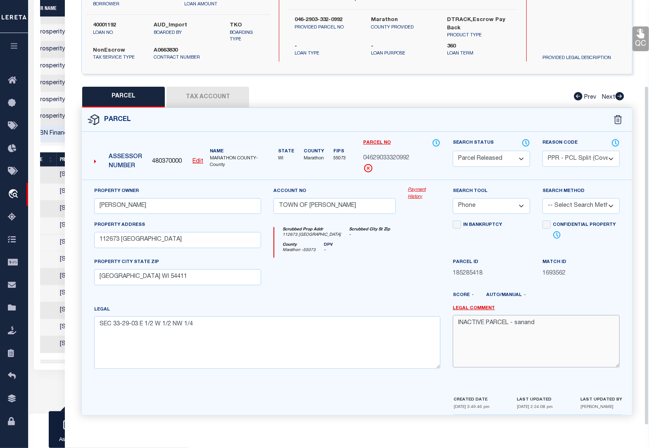
click at [474, 333] on textarea "INACTIVE PARCEL - sanand" at bounding box center [536, 341] width 167 height 52
click at [550, 323] on textarea "INACTIVE PARCEL - sanand" at bounding box center [536, 341] width 167 height 52
drag, startPoint x: 598, startPoint y: 342, endPoint x: 549, endPoint y: 340, distance: 49.2
click at [549, 340] on textarea "INACTIVE PARCEL - sanand 9/3/25 new parcel per ta office is 04629033320989" at bounding box center [536, 341] width 167 height 52
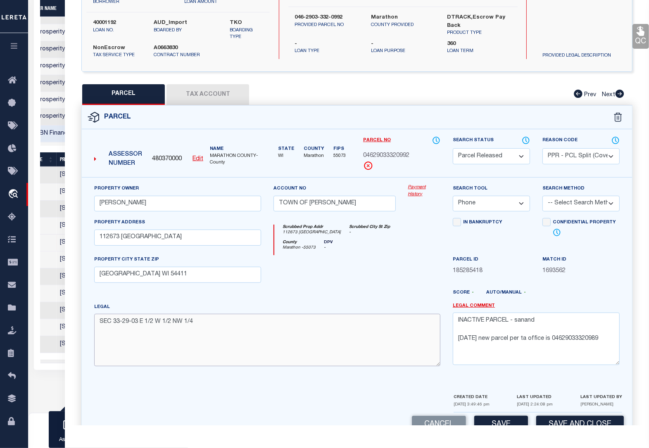
click at [227, 331] on textarea "SEC 33-29-03 E 1/2 W 1/2 NW 1/4" at bounding box center [267, 340] width 346 height 52
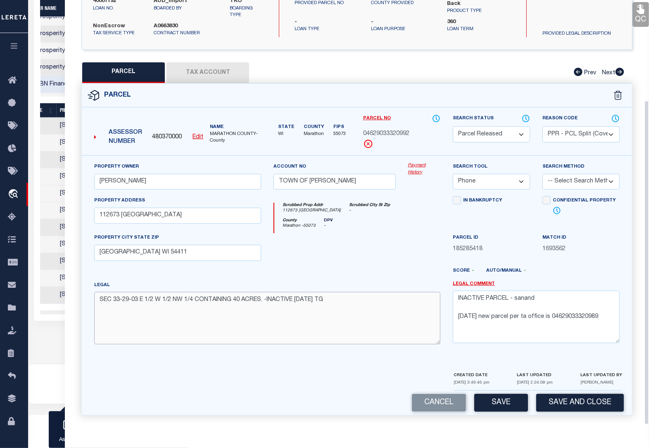
scroll to position [459, 0]
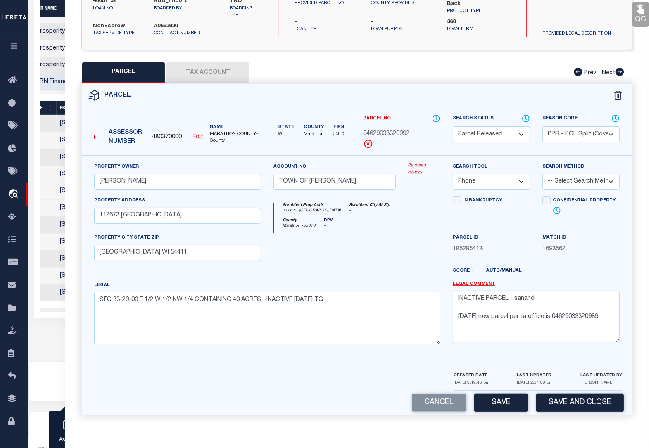
click at [506, 402] on button "Save" at bounding box center [501, 403] width 54 height 18
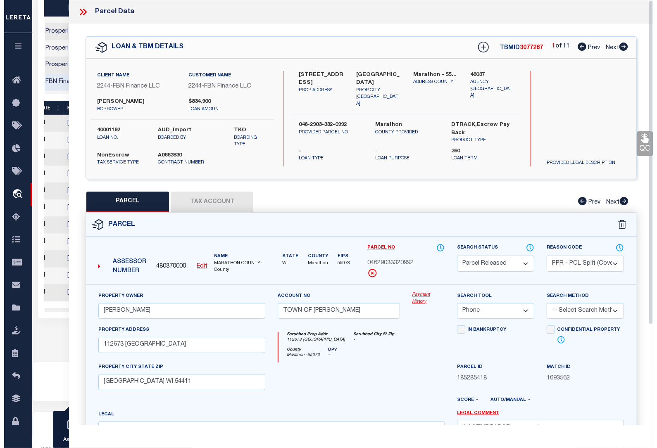
scroll to position [0, 387]
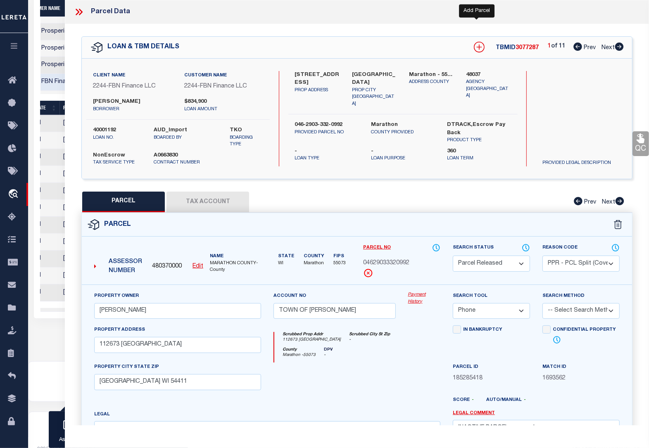
click at [480, 46] on icon at bounding box center [479, 47] width 11 height 11
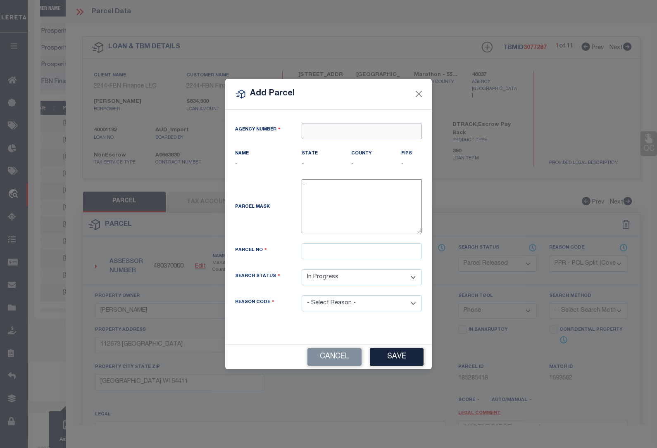
click at [322, 129] on input "text" at bounding box center [362, 131] width 120 height 16
click at [327, 145] on div "480370000 : MARATHON COUNTY" at bounding box center [363, 151] width 123 height 24
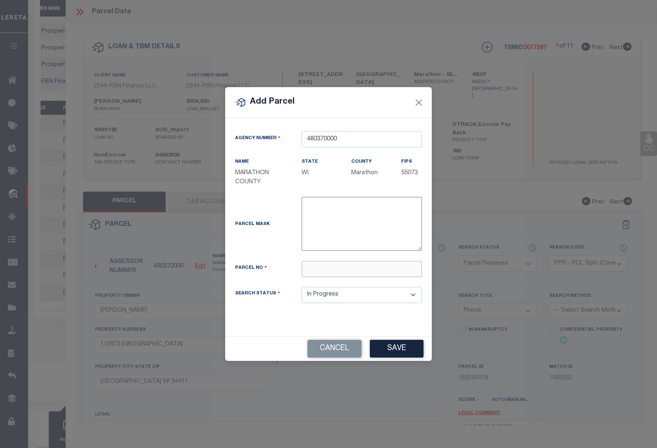
click at [326, 270] on input "text" at bounding box center [362, 269] width 120 height 16
click at [387, 355] on button "Save" at bounding box center [397, 349] width 54 height 18
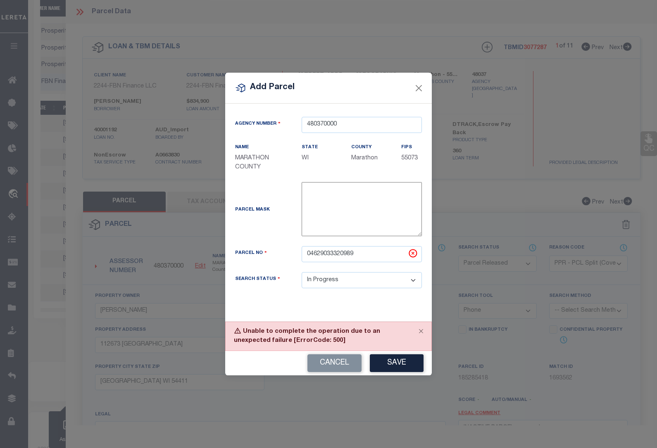
click at [344, 308] on div "Agency Number 480370000 Name MARATHON COUNTY State WI County FIPS 55073" at bounding box center [328, 213] width 207 height 218
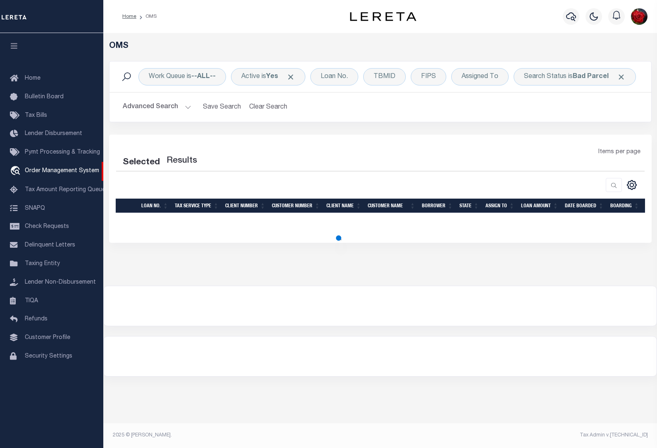
select select "200"
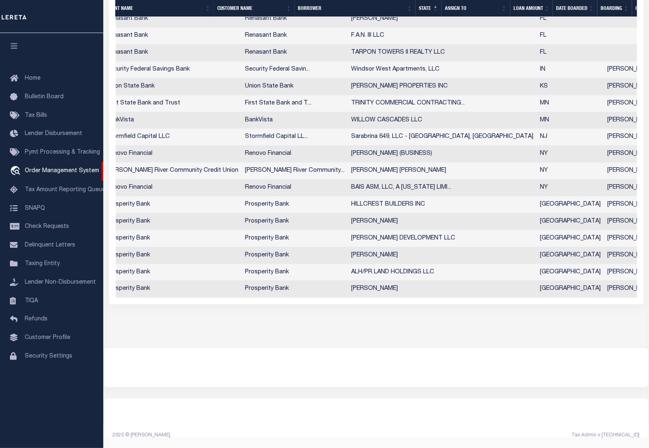
scroll to position [0, 231]
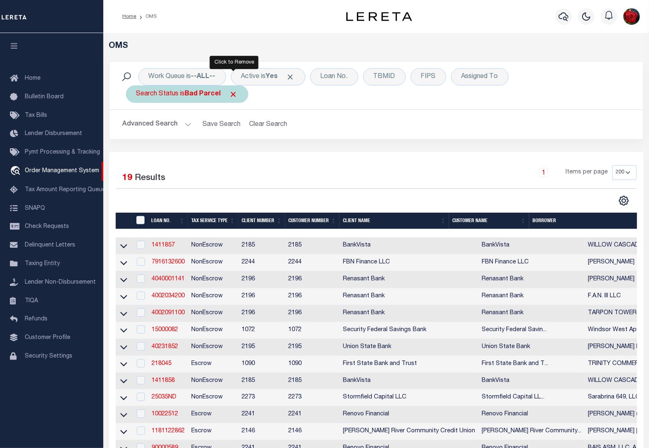
click at [232, 96] on span "Click to Remove" at bounding box center [233, 94] width 9 height 9
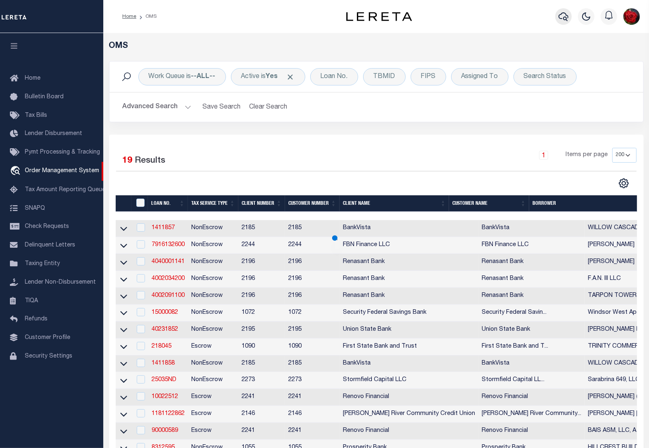
click at [563, 15] on icon "button" at bounding box center [564, 17] width 10 height 10
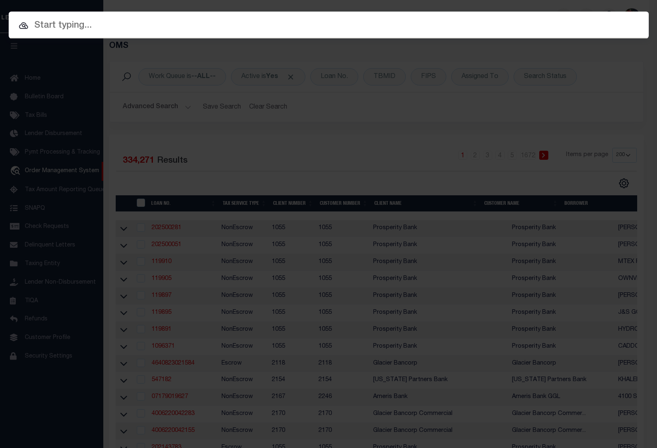
click at [418, 25] on input "text" at bounding box center [329, 26] width 640 height 14
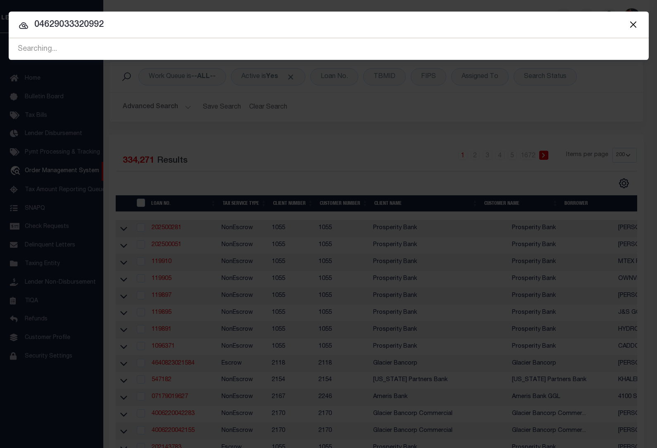
type input "04629033320992"
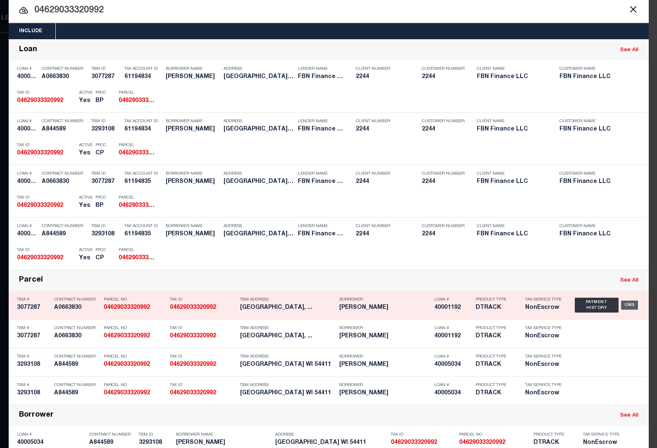
scroll to position [0, 0]
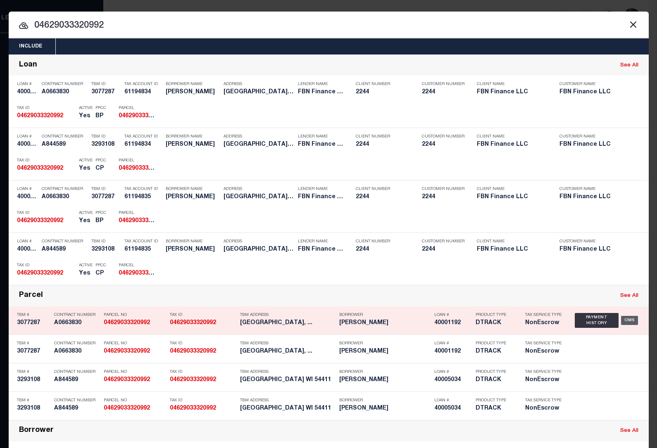
click at [629, 320] on div "OMS" at bounding box center [629, 320] width 17 height 9
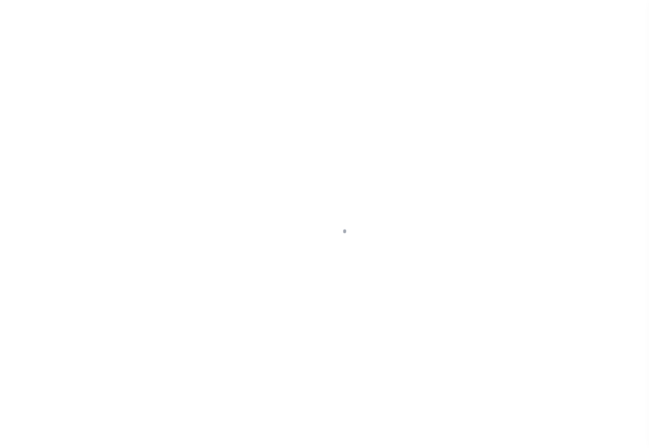
select select "NonEscrow"
type input "[STREET_ADDRESS]"
type input "046-2903-332-0992"
select select
type input "Athens, WI 54411"
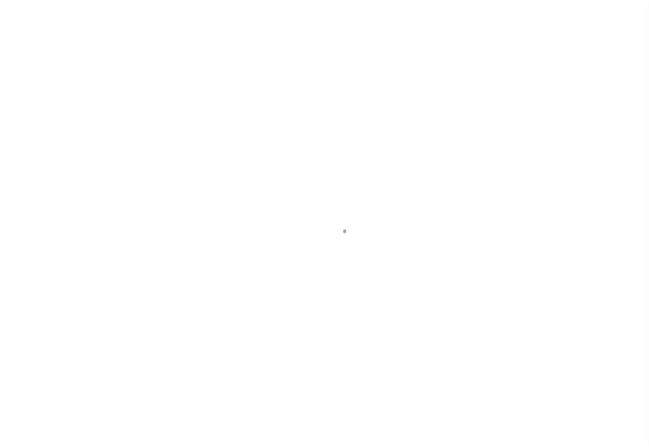
type input "FBN"
type input "WI"
select select
select select "14078"
select select "5510"
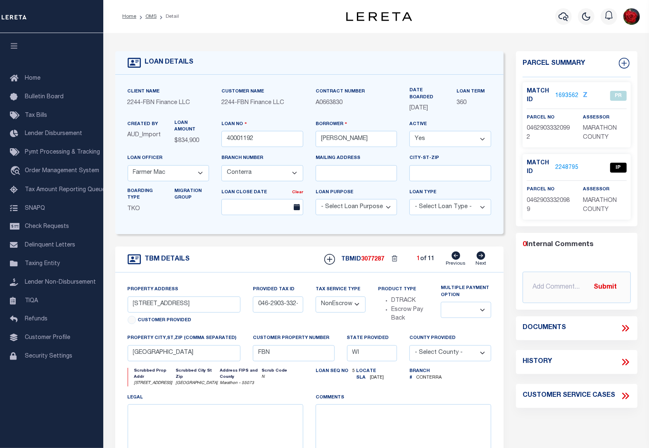
click at [561, 164] on link "2248795" at bounding box center [566, 168] width 23 height 9
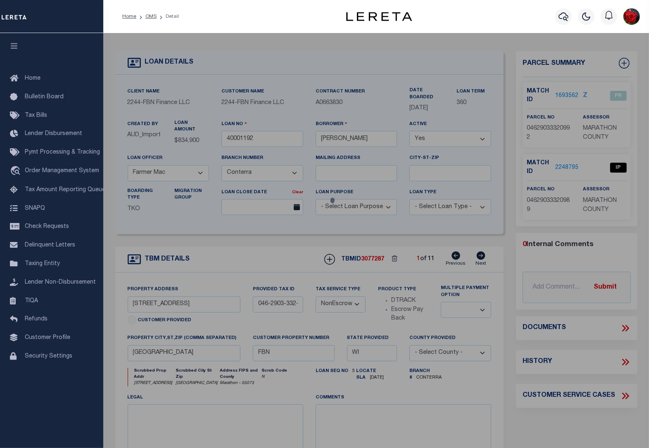
checkbox input "false"
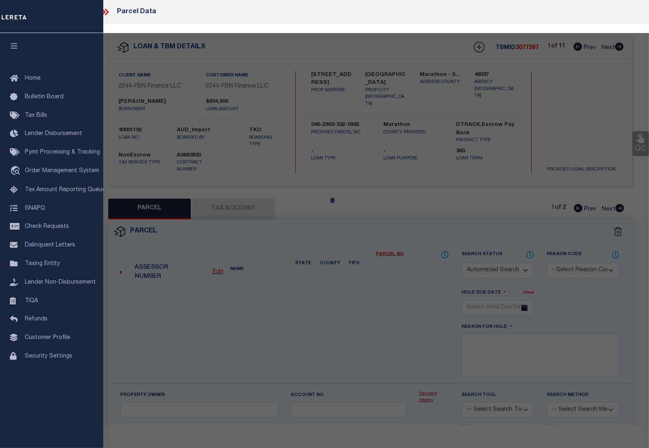
select select "IP"
type input "SCHREIBER, BART G"
type input "112673 WUERTZBURG RD"
checkbox input "false"
type input "ATHENS, WI 54411"
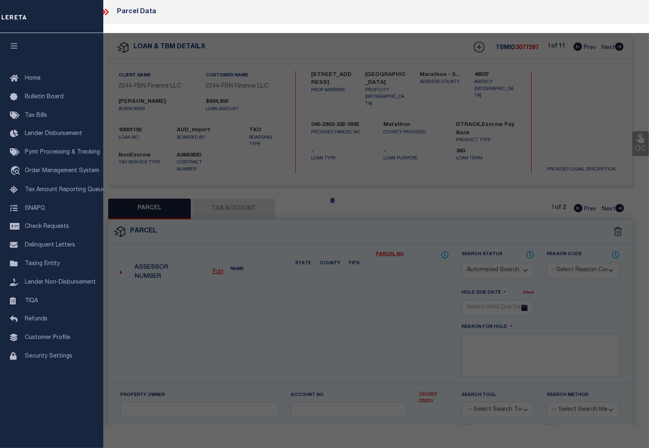
type textarea "SEC 33-29-03 E 1/2 W 1/2 NW 1/4 AND THAT PT OF W 1/2 NW 1/4 NW 1/4 COM AT NE CO…"
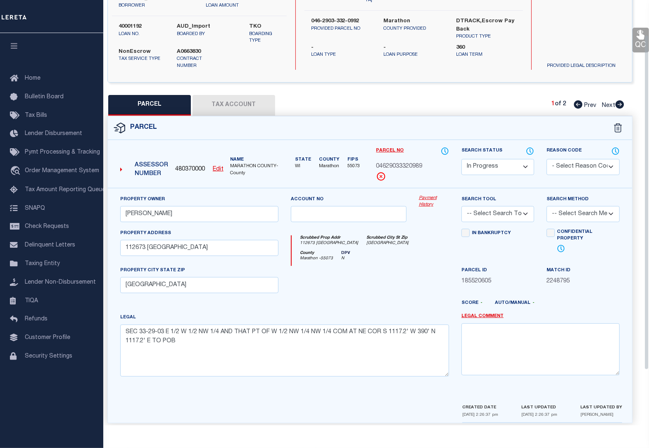
scroll to position [114, 0]
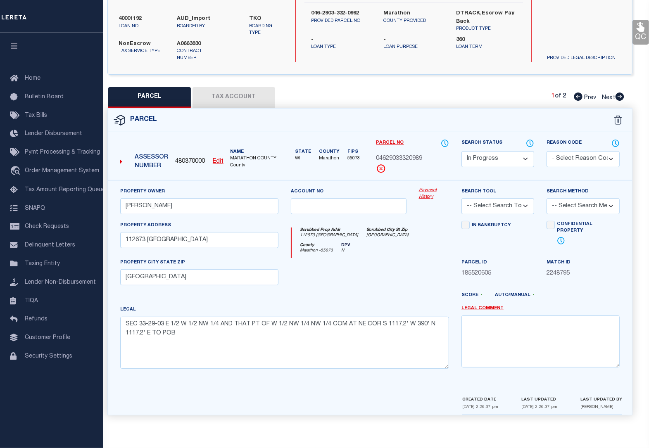
click at [227, 89] on button "Tax Account" at bounding box center [234, 97] width 83 height 21
select select "100"
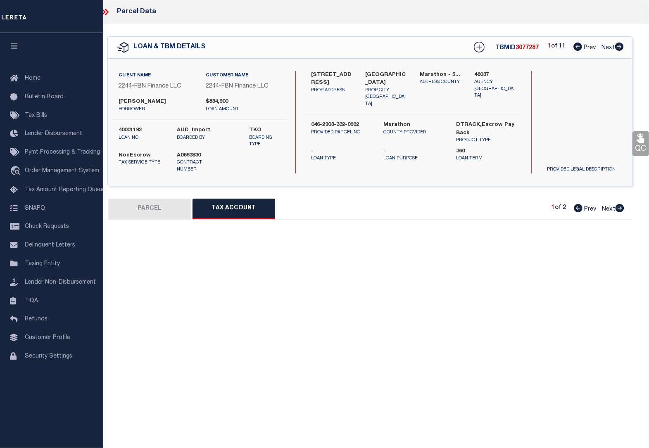
scroll to position [0, 0]
select select "100"
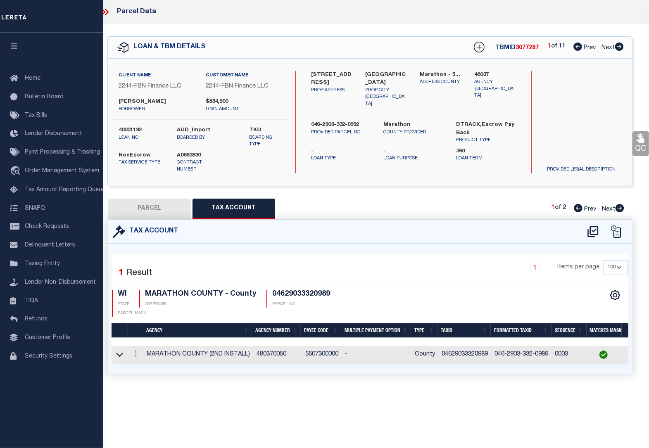
click at [148, 209] on button "PARCEL" at bounding box center [149, 209] width 83 height 21
select select "AS"
checkbox input "false"
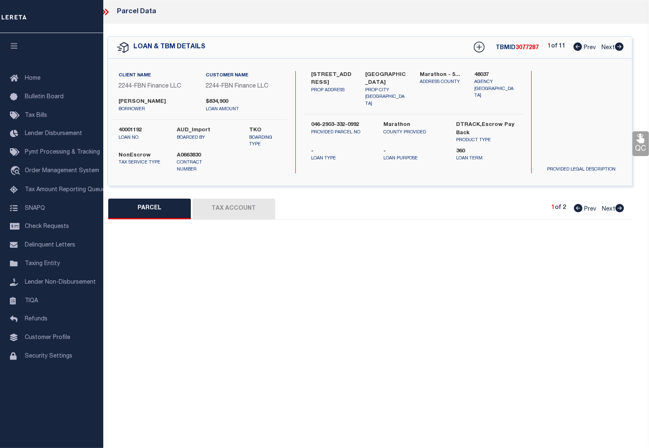
select select "IP"
type input "SCHREIBER, BART G"
type input "112673 WUERTZBURG RD"
checkbox input "false"
type input "ATHENS, WI 54411"
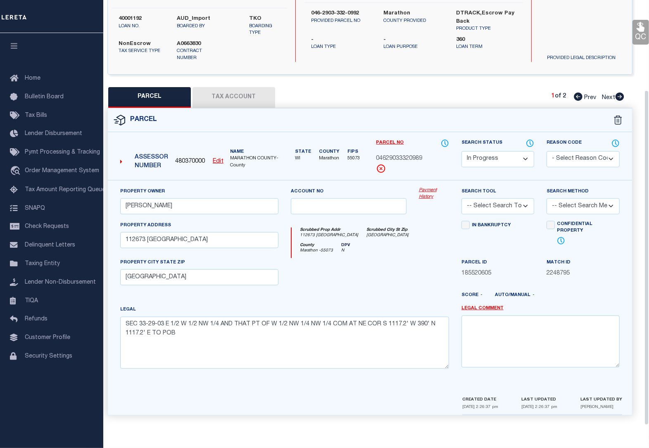
scroll to position [52, 0]
click at [228, 335] on textarea "SEC 33-29-03 E 1/2 W 1/2 NW 1/4 AND THAT PT OF W 1/2 NW 1/4 NW 1/4 COM AT NE CO…" at bounding box center [284, 343] width 329 height 52
click at [197, 337] on textarea "SEC 33-29-03 E 1/2 W 1/2 NW 1/4 AND THAT PT OF W 1/2 NW 1/4 NW 1/4 COM AT NE CO…" at bounding box center [284, 343] width 329 height 52
type textarea "SEC 33-29-03 E 1/2 W 1/2 NW 1/4 AND THAT PT OF W 1/2 NW 1/4 NW 1/4 COM AT NE CO…"
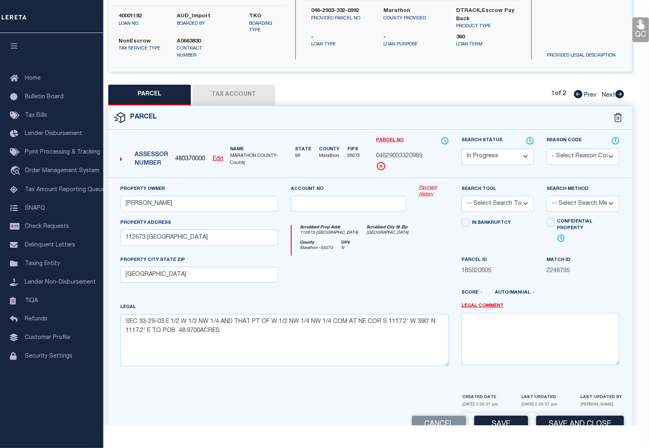
click at [517, 170] on div "Search Status Automated Search Bad Parcel Complete Duplicate Parcel High Dollar…" at bounding box center [498, 156] width 86 height 41
click at [524, 155] on select "Automated Search Bad Parcel Complete Duplicate Parcel High Dollar Reporting In …" at bounding box center [498, 157] width 73 height 16
select select "PC"
click at [462, 149] on select "Automated Search Bad Parcel Complete Duplicate Parcel High Dollar Reporting In …" at bounding box center [498, 157] width 73 height 16
click at [536, 295] on label "Auto/Manual -" at bounding box center [521, 293] width 52 height 7
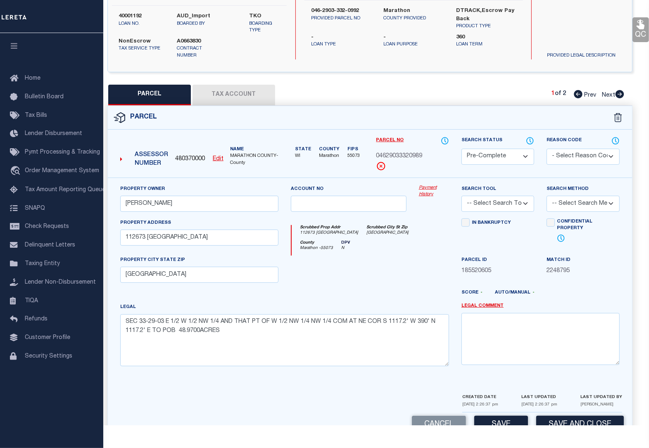
click at [506, 205] on select "-- Select Search Tool -- 3rd Party Website Agency File Agency Website ATLS CNV-…" at bounding box center [498, 204] width 73 height 16
select select "PHN"
click at [462, 196] on select "-- Select Search Tool -- 3rd Party Website Agency File Agency Website ATLS CNV-…" at bounding box center [498, 204] width 73 height 16
click at [494, 325] on textarea at bounding box center [541, 339] width 158 height 52
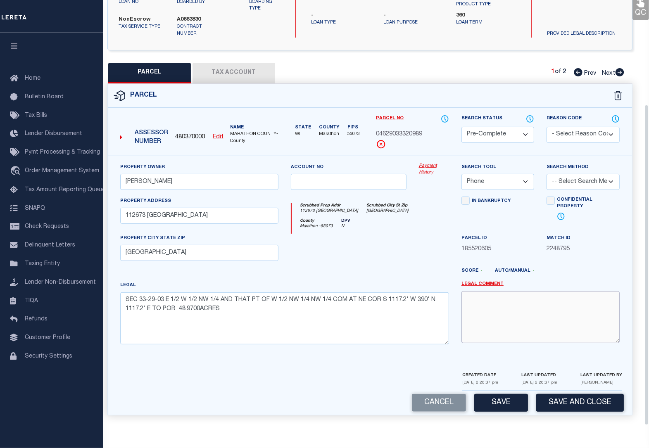
scroll to position [138, 0]
click at [506, 403] on button "Save" at bounding box center [501, 403] width 54 height 18
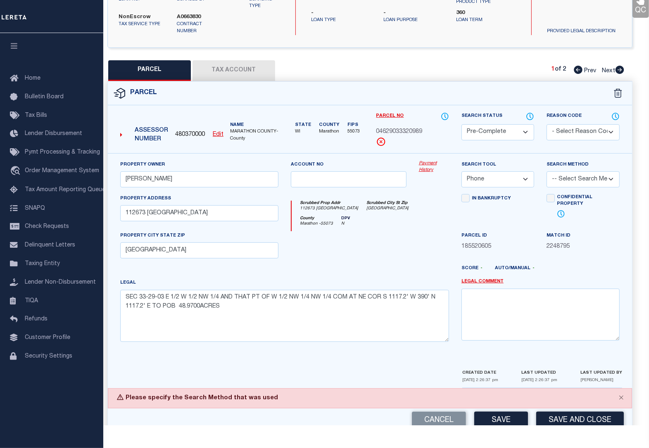
click at [564, 180] on select "-- Select Search Method -- Property Address Legal Liability Info Provided" at bounding box center [583, 180] width 73 height 16
select select "ADD"
click at [547, 172] on select "-- Select Search Method -- Property Address Legal Liability Info Provided" at bounding box center [583, 180] width 73 height 16
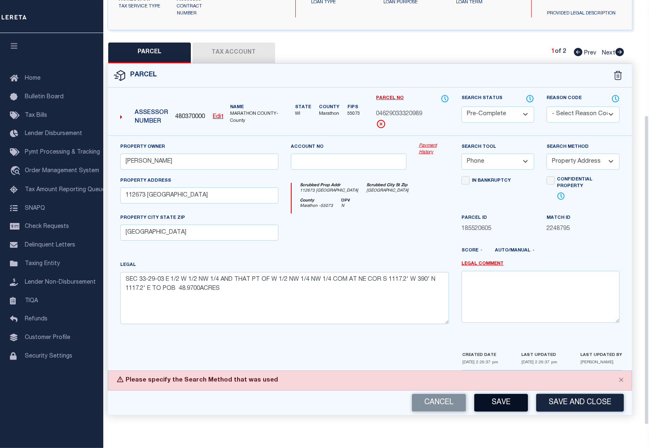
click at [499, 405] on button "Save" at bounding box center [501, 403] width 54 height 18
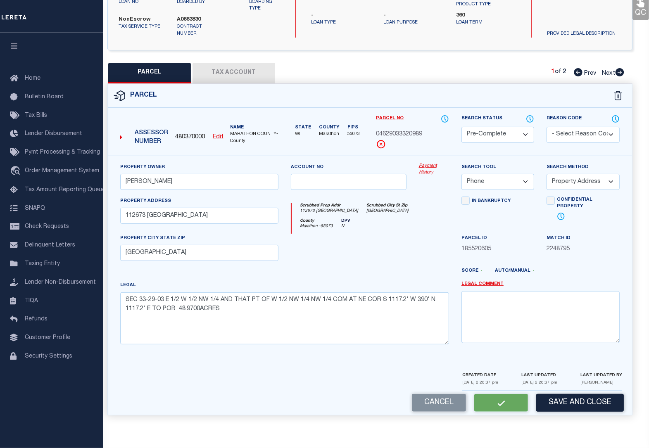
select select "AS"
select select
checkbox input "false"
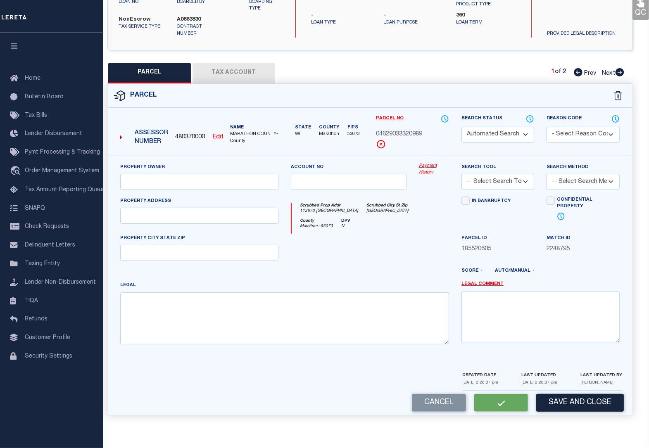
select select "PC"
type input "SCHREIBER, BART G"
select select "PHN"
select select "ADD"
type input "112673 WUERTZBURG RD"
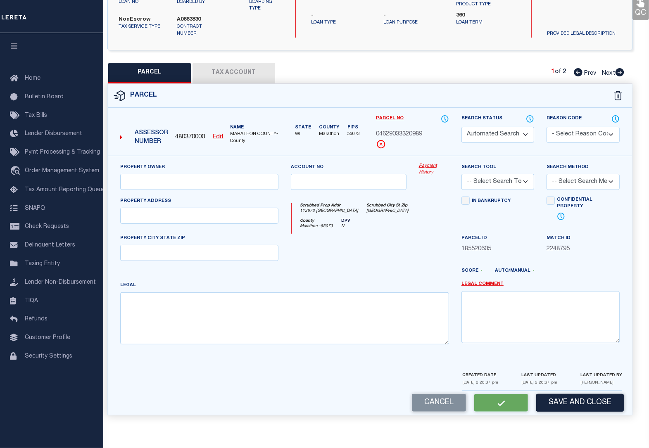
type input "ATHENS, WI 54411"
type textarea "SEC 33-29-03 E 1/2 W 1/2 NW 1/4 AND THAT PT OF W 1/2 NW 1/4 NW 1/4 COM AT NE CO…"
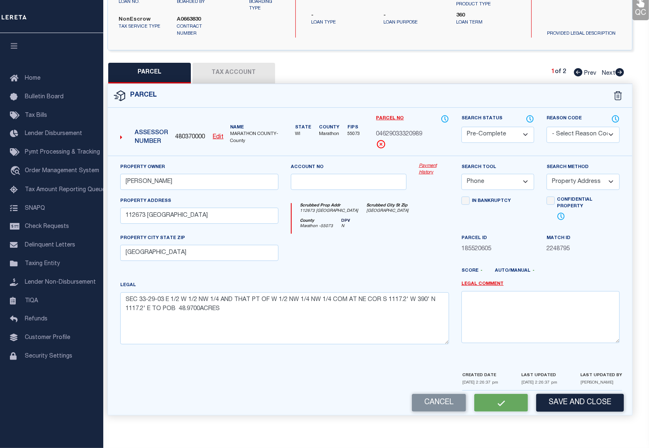
scroll to position [114, 0]
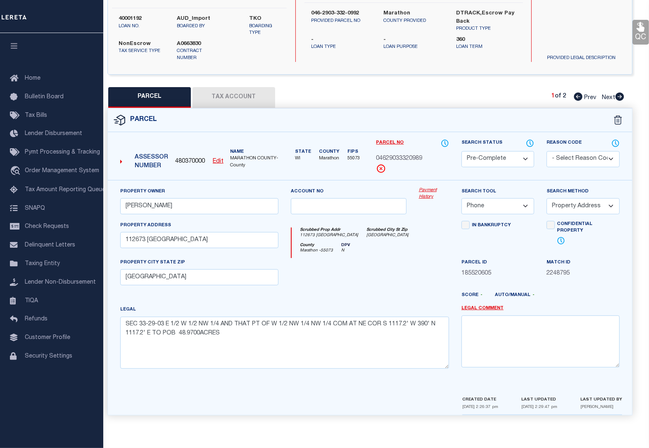
click at [619, 94] on icon at bounding box center [619, 97] width 9 height 8
select select "AS"
select select
checkbox input "false"
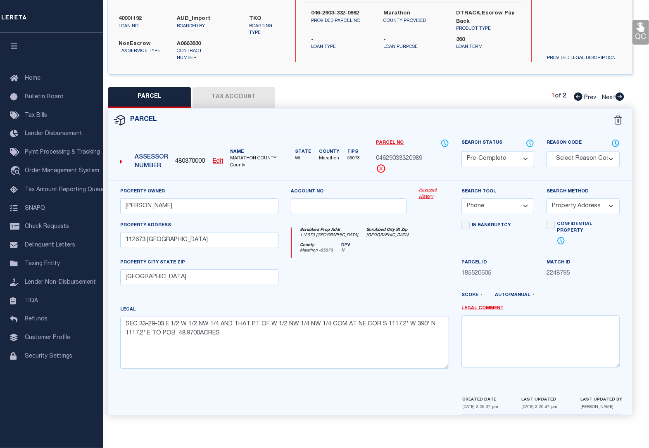
checkbox input "false"
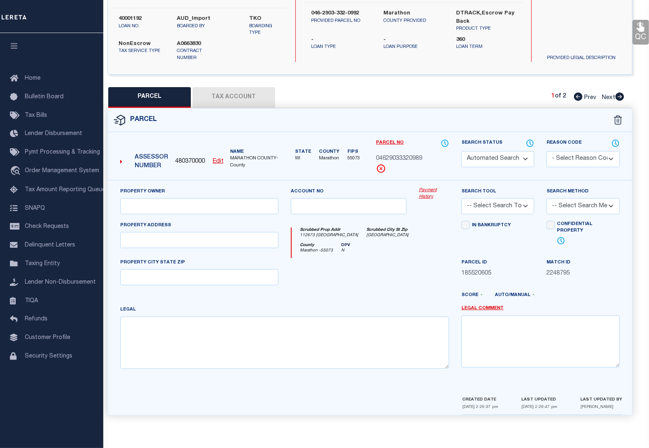
select select "PR"
select select "PPR"
type input "SCHREIBER, BART G"
type input "TOWN OF JOHNSON"
select select "PHN"
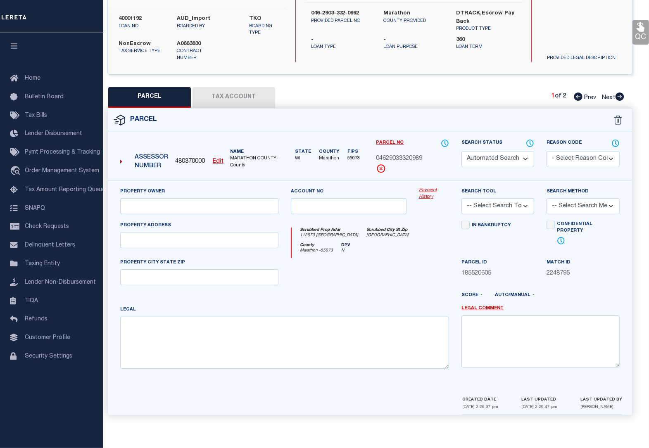
select select
type input "112673 WUERTZBURG RD"
type input "ATHENS WI 54411"
type textarea "SEC 33-29-03 E 1/2 W 1/2 NW 1/4 CONTAINING 40 ACRES. -INACTIVE 5/30/2024 TG"
type textarea "INACTIVE PARCEL - sanand 9/3/25 new parcel per ta office is 04629033320989"
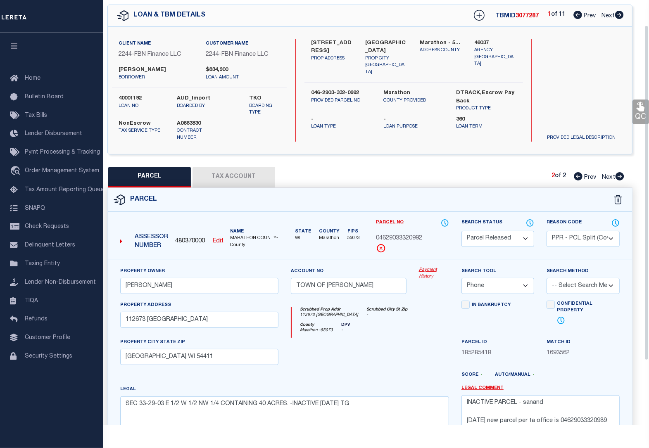
scroll to position [0, 0]
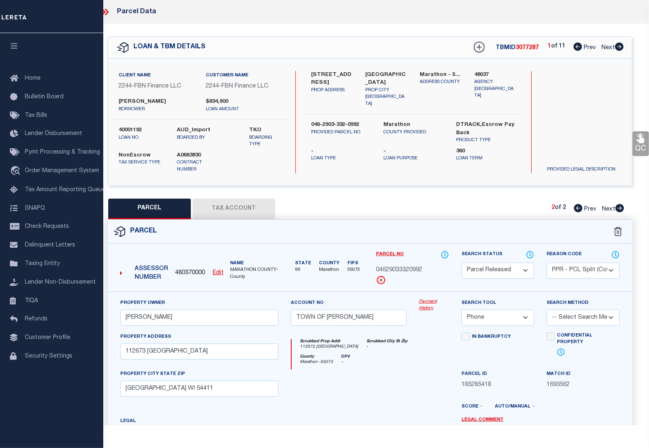
click at [106, 11] on icon at bounding box center [105, 12] width 11 height 11
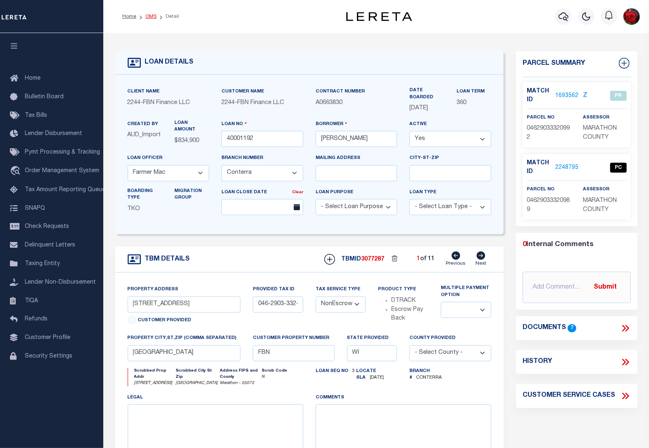
click at [153, 14] on link "OMS" at bounding box center [150, 16] width 11 height 5
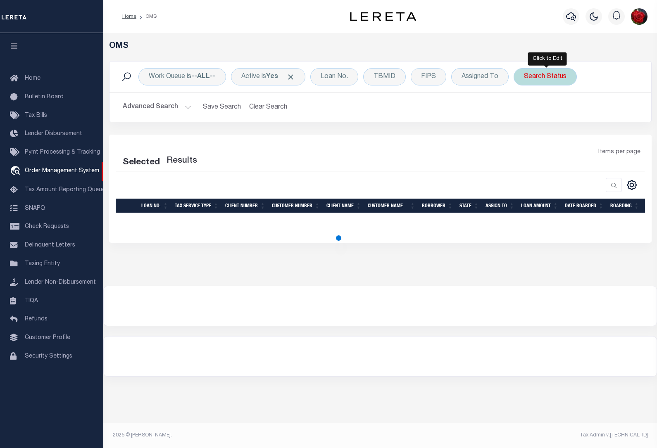
click at [555, 79] on div "Search Status" at bounding box center [545, 76] width 63 height 17
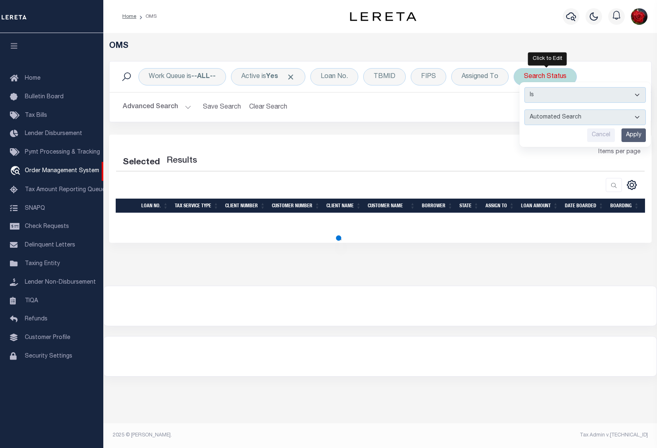
click at [571, 116] on select "Automated Search Bad Parcel Complete Duplicate Parcel High Dollar Reporting In …" at bounding box center [585, 118] width 122 height 16
select select "BP"
click at [526, 110] on select "Automated Search Bad Parcel Complete Duplicate Parcel High Dollar Reporting In …" at bounding box center [585, 118] width 122 height 16
click at [634, 135] on input "Apply" at bounding box center [634, 136] width 24 height 14
select select "200"
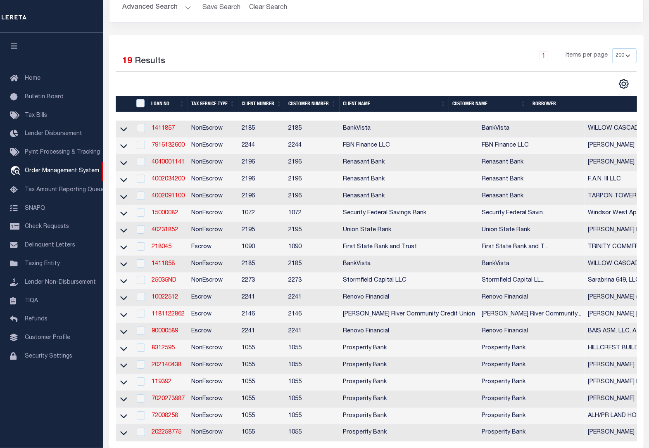
scroll to position [117, 0]
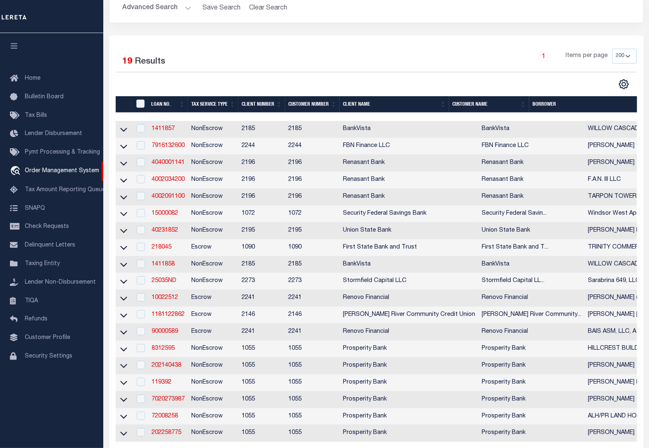
click at [16, 44] on icon "button" at bounding box center [15, 45] width 10 height 7
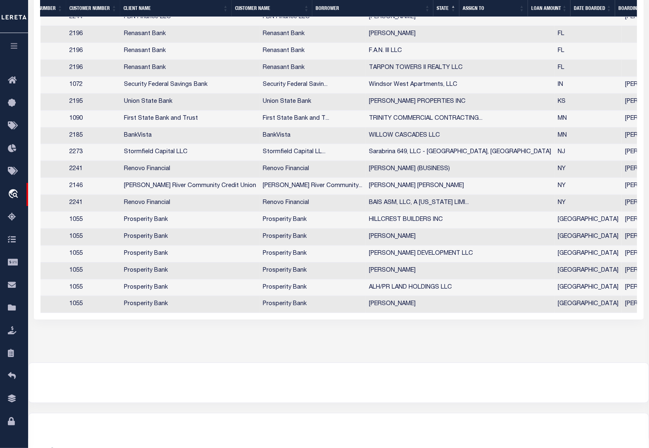
scroll to position [0, 0]
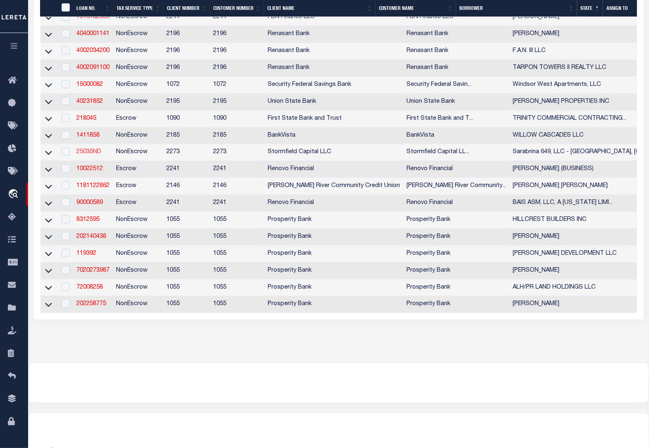
click at [90, 155] on link "25035ND" at bounding box center [88, 152] width 25 height 6
checkbox input "true"
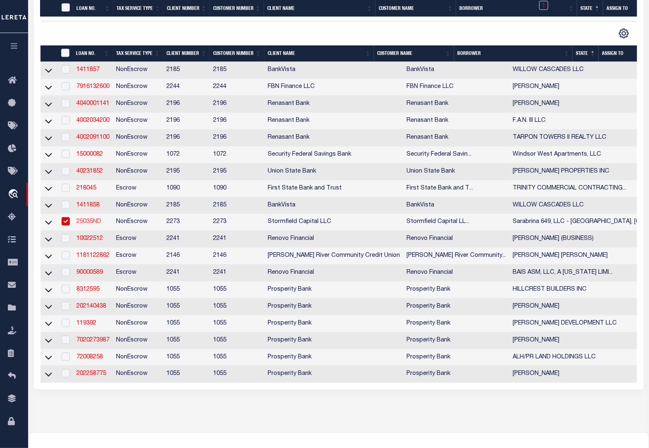
type input "25035ND"
type input "Sarabrina 649, LLC - [GEOGRAPHIC_DATA], [GEOGRAPHIC_DATA]"
select select
type input "[STREET_ADDRESS]"
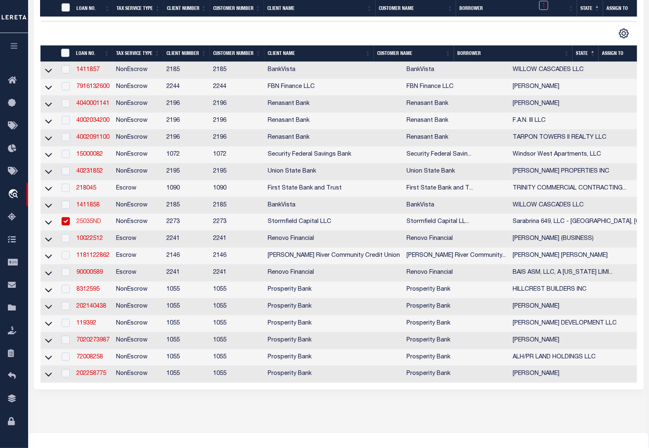
select select "10"
select select "NonEscrow"
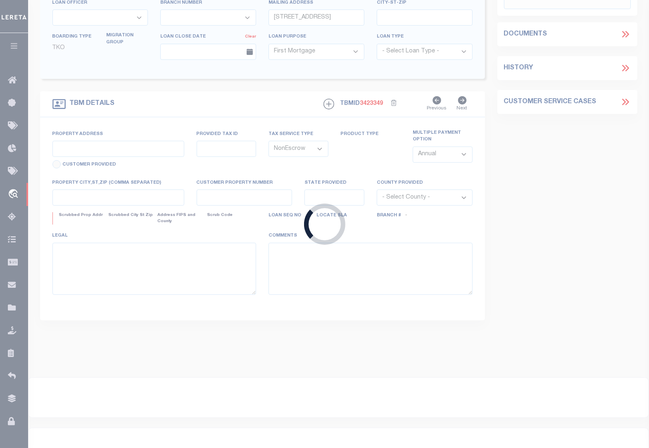
type input "[STREET_ADDRESS]"
type input "0910_260_30.01"
select select
type input "[GEOGRAPHIC_DATA]"
type input "NJ"
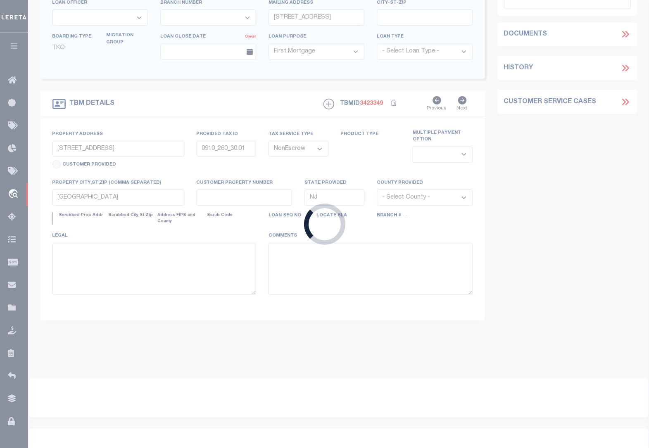
select select
select select "84863"
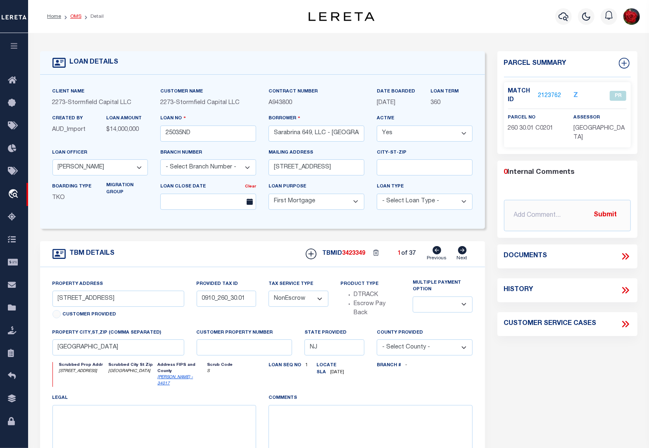
click at [74, 17] on link "OMS" at bounding box center [75, 16] width 11 height 5
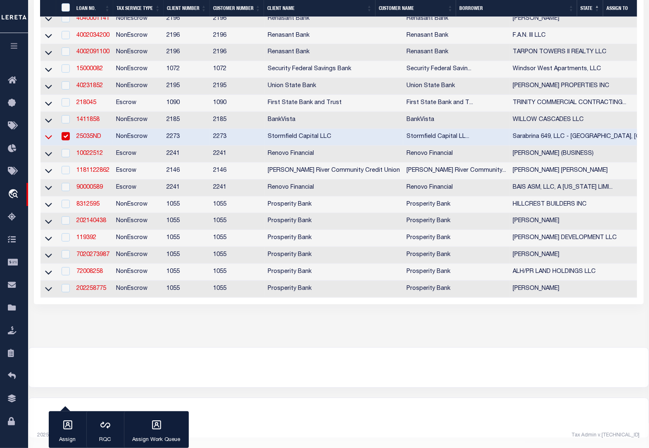
click at [50, 133] on icon at bounding box center [48, 137] width 7 height 9
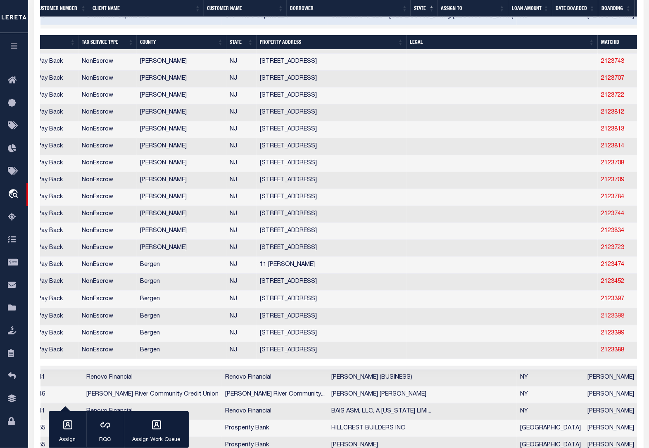
click at [601, 319] on link "2123398" at bounding box center [612, 317] width 23 height 6
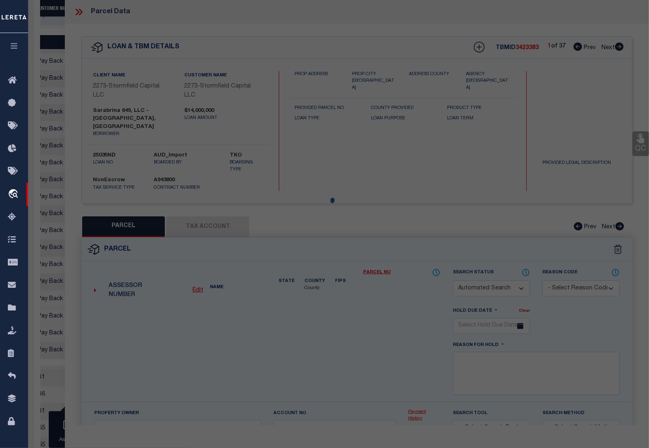
checkbox input "false"
select select "BP"
type input "ZOHARA 463 LLC"
select select
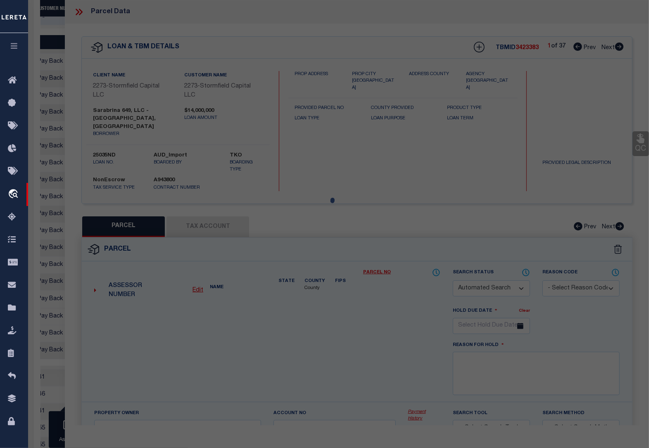
type input "477 MAIN ST"
checkbox input "false"
type input "Hackensack NJ 07601"
type textarea "Inactive parcel"
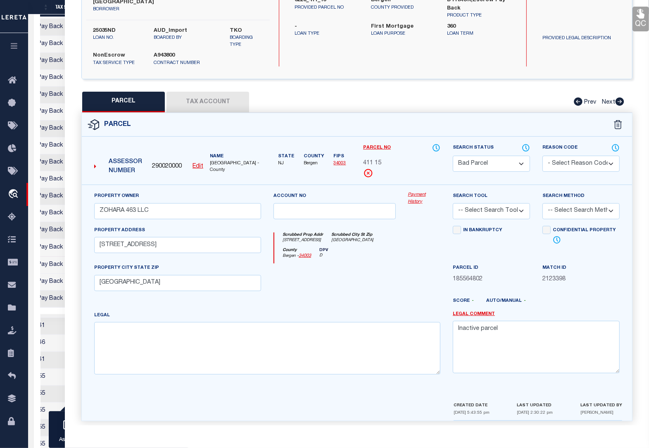
click at [325, 279] on div at bounding box center [334, 281] width 134 height 34
click at [214, 94] on button "Tax Account" at bounding box center [208, 102] width 83 height 21
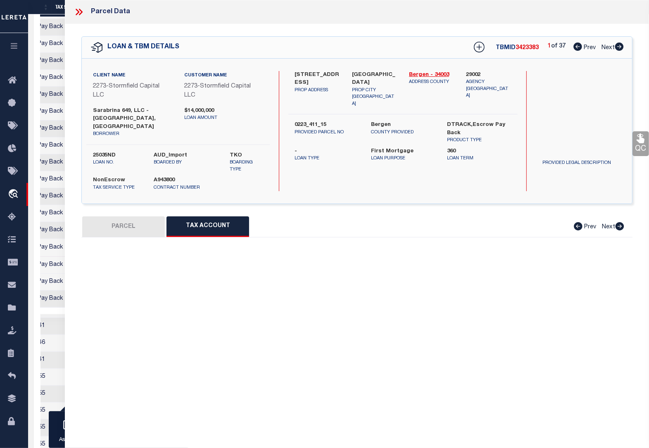
select select "100"
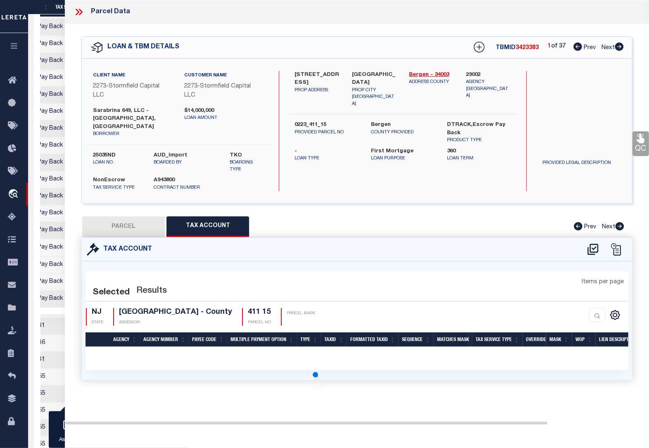
select select "100"
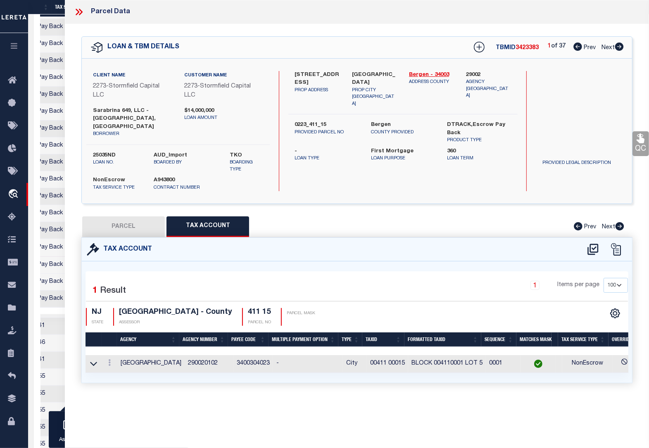
scroll to position [0, 183]
click at [124, 217] on button "PARCEL" at bounding box center [123, 227] width 83 height 21
select select "AS"
checkbox input "false"
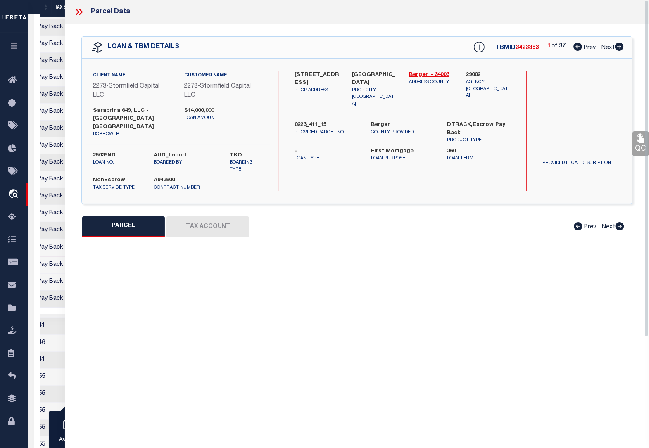
select select "BP"
type input "ZOHARA 463 LLC"
select select
type input "477 MAIN ST"
checkbox input "false"
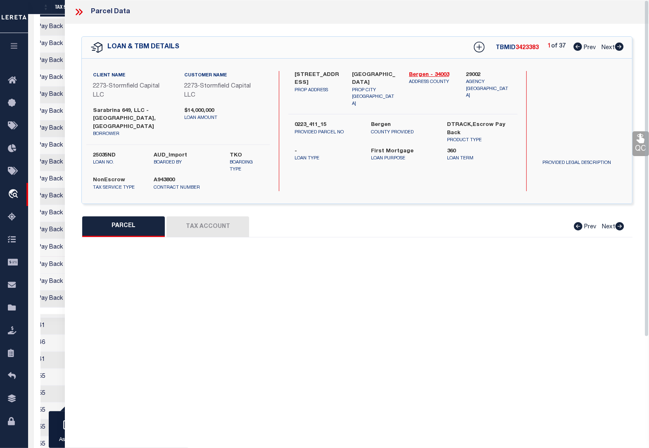
type input "Hackensack NJ 07601"
type textarea "Inactive parcel"
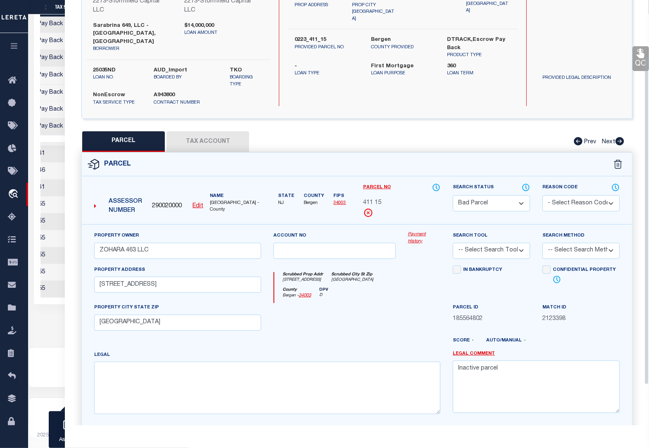
scroll to position [73, 0]
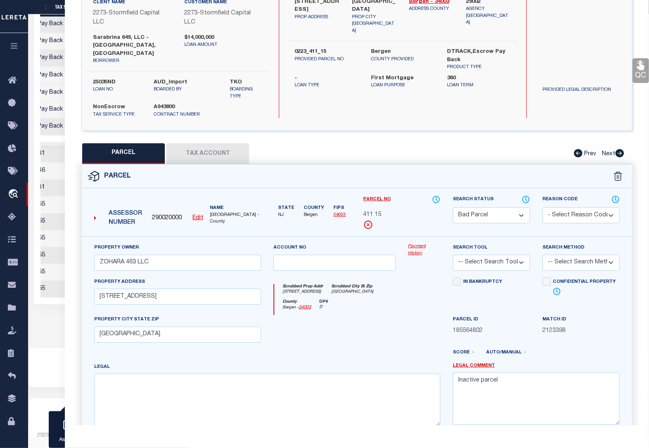
click at [467, 210] on select "Automated Search Bad Parcel Complete Duplicate Parcel High Dollar Reporting In …" at bounding box center [491, 215] width 77 height 16
click at [477, 207] on select "Automated Search Bad Parcel Complete Duplicate Parcel High Dollar Reporting In …" at bounding box center [491, 215] width 77 height 16
select select "PR"
click at [453, 207] on select "Automated Search Bad Parcel Complete Duplicate Parcel High Dollar Reporting In …" at bounding box center [491, 215] width 77 height 16
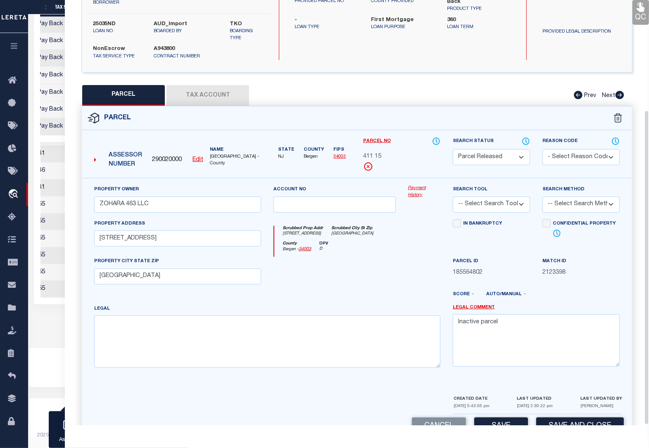
scroll to position [149, 0]
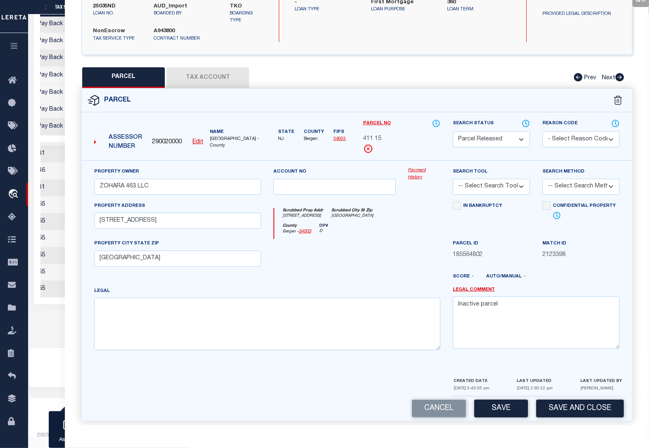
click at [477, 180] on select "-- Select Search Tool -- 3rd Party Website Agency File Agency Website ATLS CNV-…" at bounding box center [491, 187] width 77 height 16
select select "PHN"
click at [453, 179] on select "-- Select Search Tool -- 3rd Party Website Agency File Agency Website ATLS CNV-…" at bounding box center [491, 187] width 77 height 16
click at [562, 131] on select "- Select Reason Code - 099 - Other (Provide additional detail) ACT - Agency Cha…" at bounding box center [581, 139] width 77 height 16
select select "CMB"
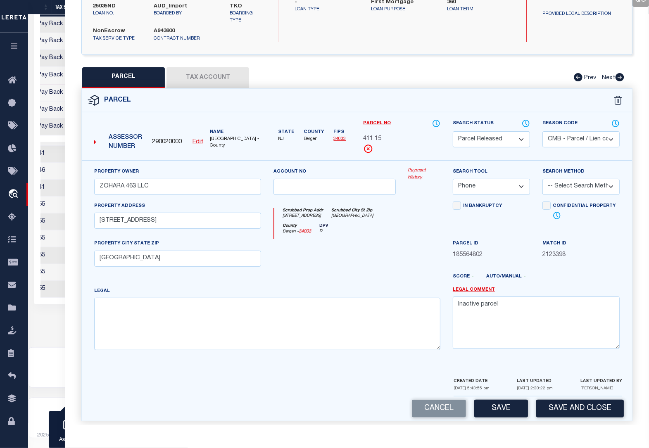
click at [543, 131] on select "- Select Reason Code - 099 - Other (Provide additional detail) ACT - Agency Cha…" at bounding box center [581, 139] width 77 height 16
click at [495, 400] on button "Save" at bounding box center [501, 409] width 54 height 18
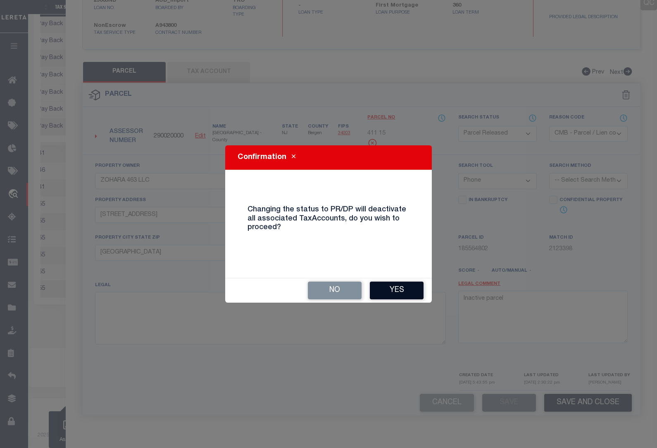
click at [398, 289] on button "Yes" at bounding box center [397, 291] width 54 height 18
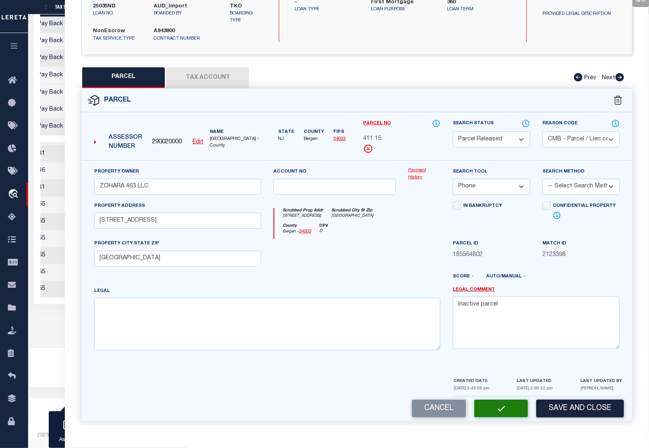
select select "AS"
select select
checkbox input "false"
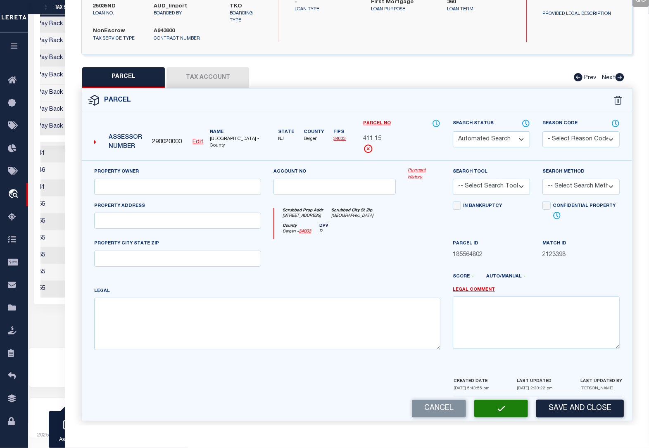
scroll to position [136, 0]
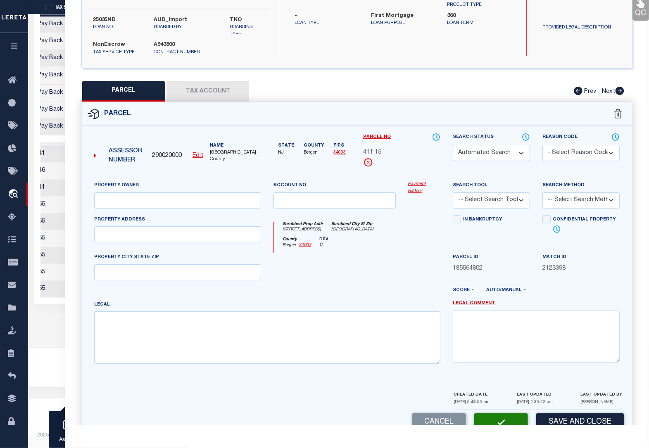
select select "PR"
select select "CMB"
type input "ZOHARA 463 LLC"
select select "PHN"
select select
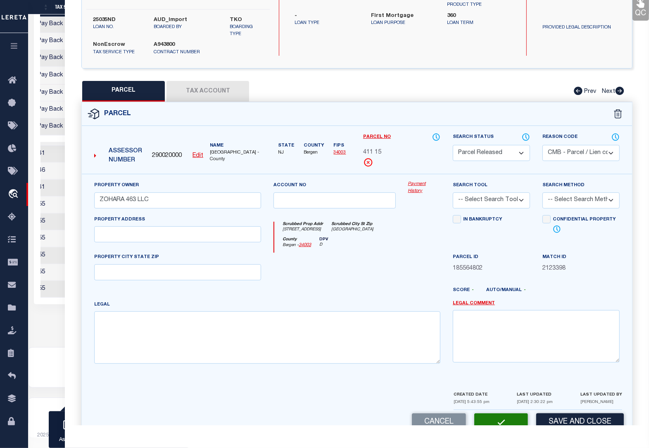
type input "477 MAIN ST"
type input "Hackensack NJ 07601"
type textarea "Inactive parcel"
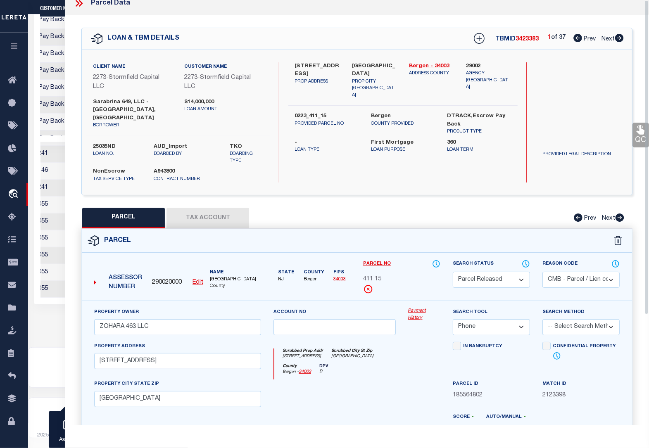
scroll to position [0, 0]
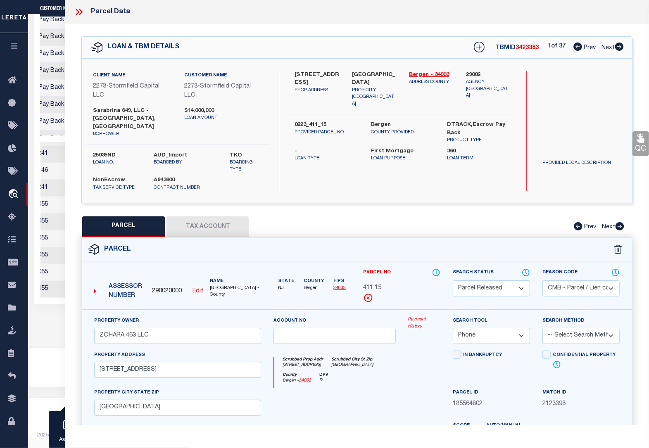
click at [77, 12] on icon at bounding box center [79, 12] width 11 height 11
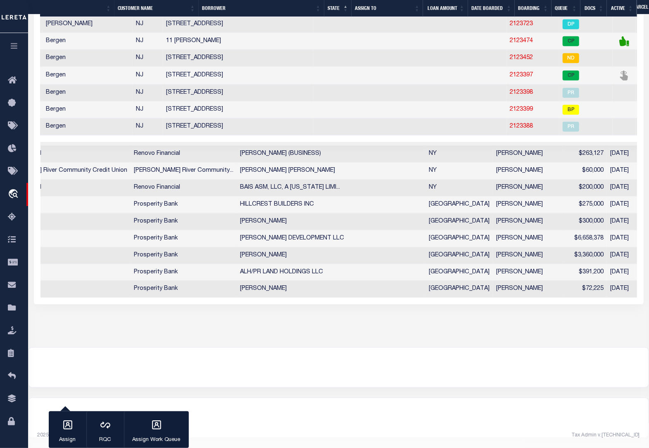
scroll to position [0, 310]
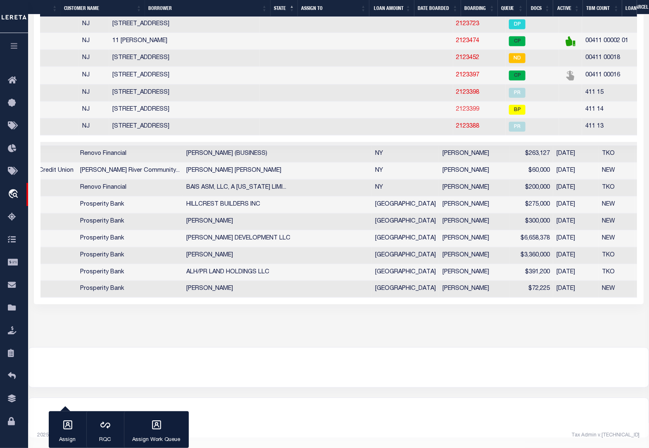
click at [457, 107] on link "2123399" at bounding box center [468, 110] width 23 height 6
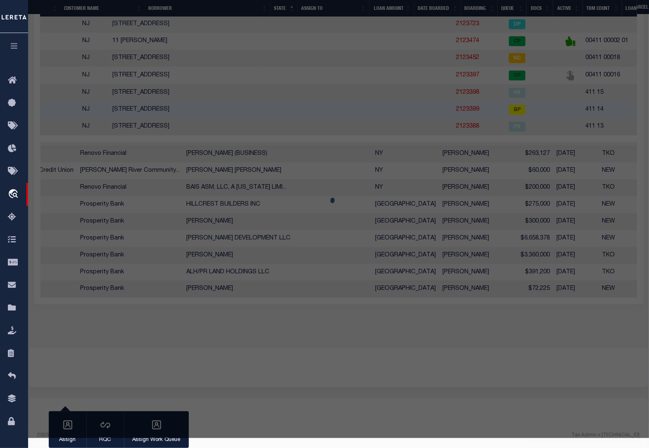
select select "AS"
select select
checkbox input "false"
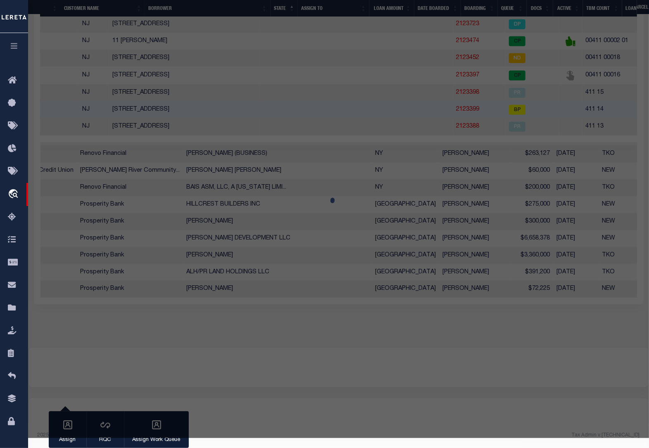
select select "BP"
type input "ZOHARA 463 LLC"
select select
type input "479 MAIN ST"
checkbox input "false"
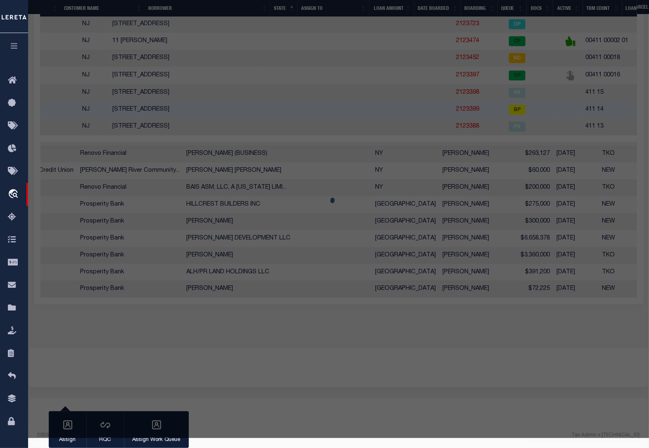
type input "Hackensack NJ 07601"
type textarea "Inactive parcel"
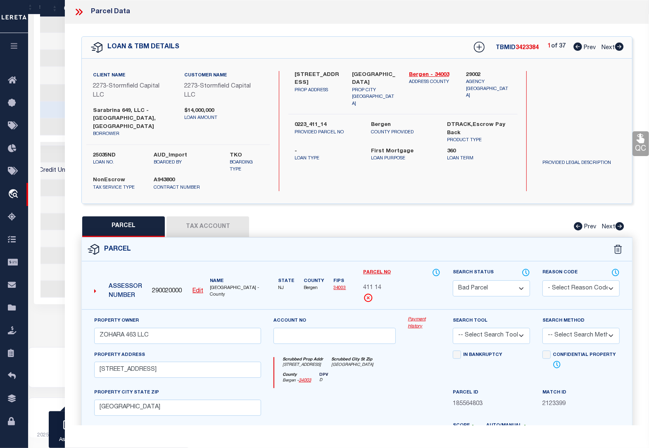
click at [494, 281] on select "Automated Search Bad Parcel Complete Duplicate Parcel High Dollar Reporting In …" at bounding box center [491, 289] width 77 height 16
select select "PR"
click at [453, 281] on select "Automated Search Bad Parcel Complete Duplicate Parcel High Dollar Reporting In …" at bounding box center [491, 289] width 77 height 16
click at [565, 281] on select "- Select Reason Code - 099 - Other (Provide additional detail) ACT - Agency Cha…" at bounding box center [581, 289] width 77 height 16
select select "CMB"
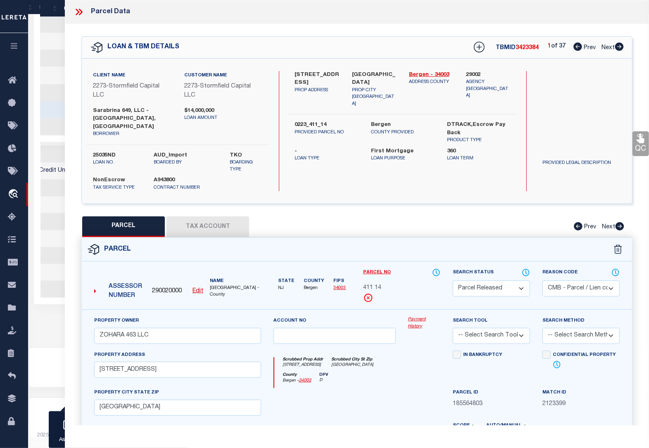
click at [543, 281] on select "- Select Reason Code - 099 - Other (Provide additional detail) ACT - Agency Cha…" at bounding box center [581, 289] width 77 height 16
click at [494, 328] on select "-- Select Search Tool -- 3rd Party Website Agency File Agency Website ATLS CNV-…" at bounding box center [491, 336] width 77 height 16
select select "PHN"
click at [453, 328] on select "-- Select Search Tool -- 3rd Party Website Agency File Agency Website ATLS CNV-…" at bounding box center [491, 336] width 77 height 16
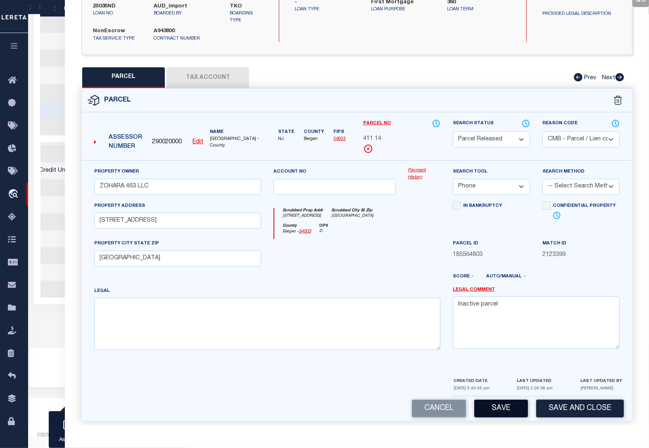
click at [512, 406] on button "Save" at bounding box center [501, 409] width 54 height 18
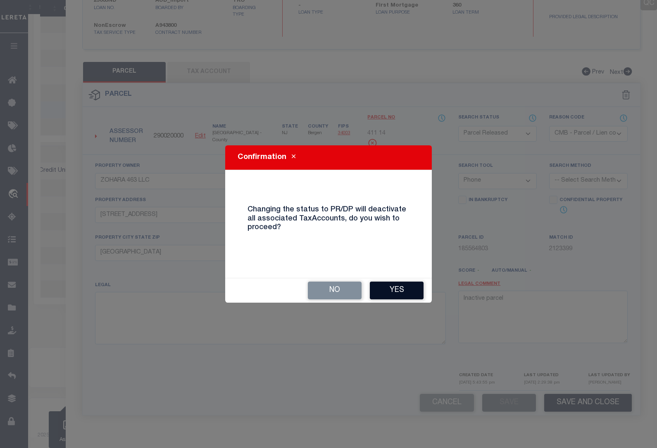
click at [405, 292] on button "Yes" at bounding box center [397, 291] width 54 height 18
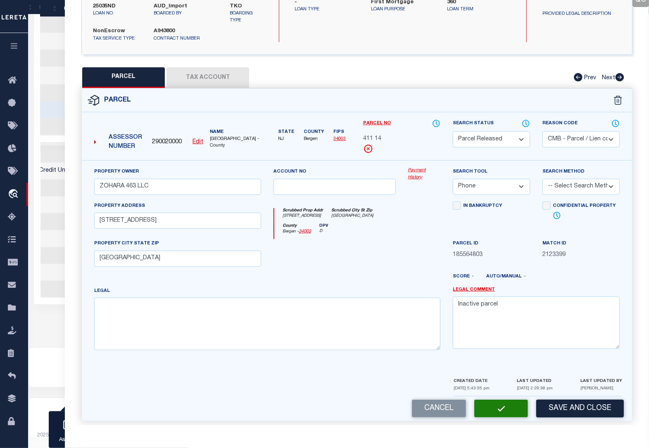
select select "AS"
select select
checkbox input "false"
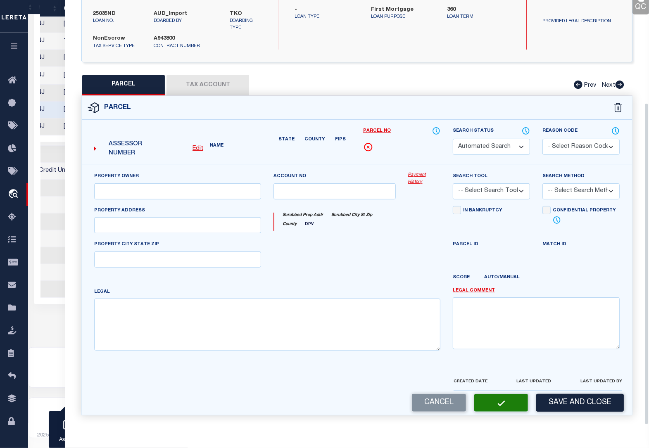
select select "PR"
select select "CMB"
type input "ZOHARA 463 LLC"
select select "PHN"
select select
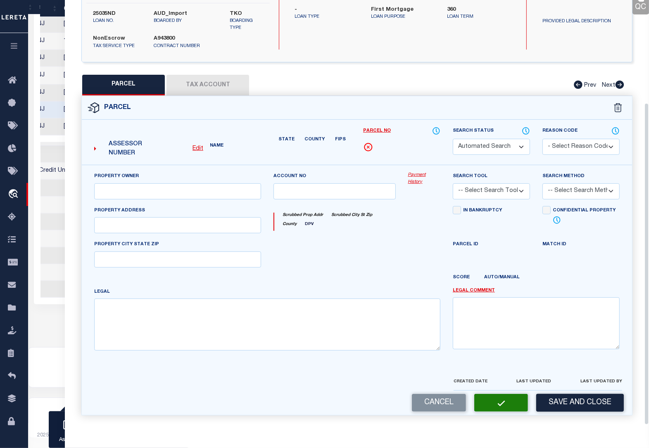
type input "479 MAIN ST"
type input "Hackensack NJ 07601"
type textarea "Inactive parcel"
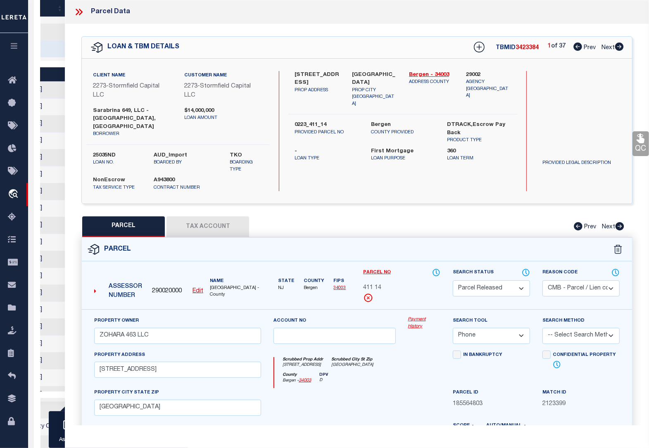
click at [77, 11] on icon at bounding box center [78, 12] width 4 height 7
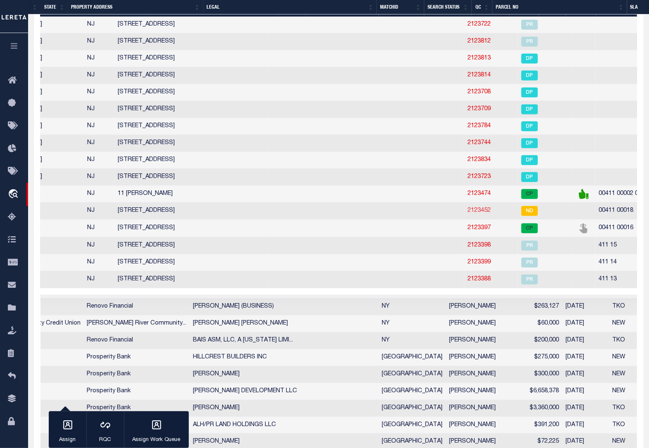
click at [468, 214] on link "2123452" at bounding box center [479, 211] width 23 height 6
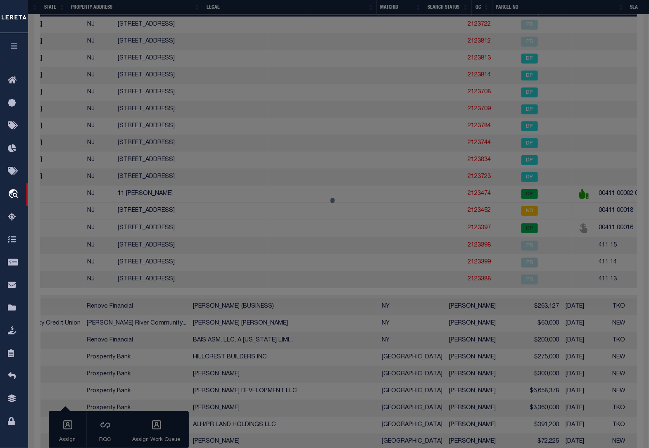
select select "AS"
select select
checkbox input "false"
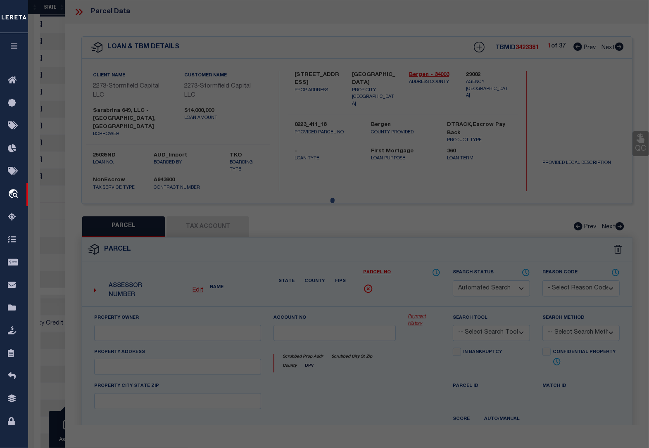
select select "ND"
type input "WALSH (ETAL), FRANCIS GERALD"
type input "126700"
select select
type input "206 MANHATTAN"
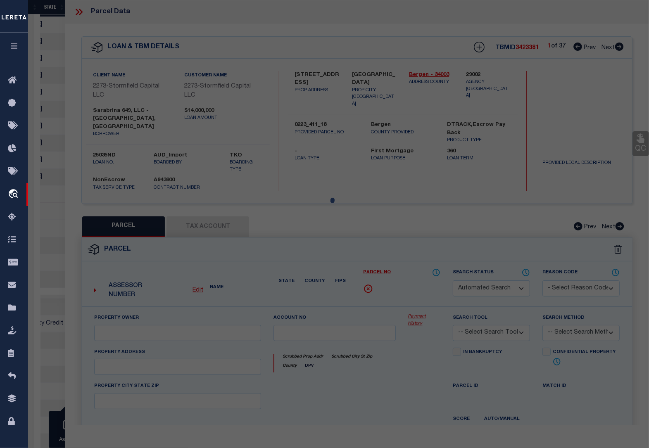
type input "DUMONT, NJ 07628"
type textarea "Acreage: 0.2296"
type textarea "No match found for the situs address. Please provide legal to proceed. Inactive…"
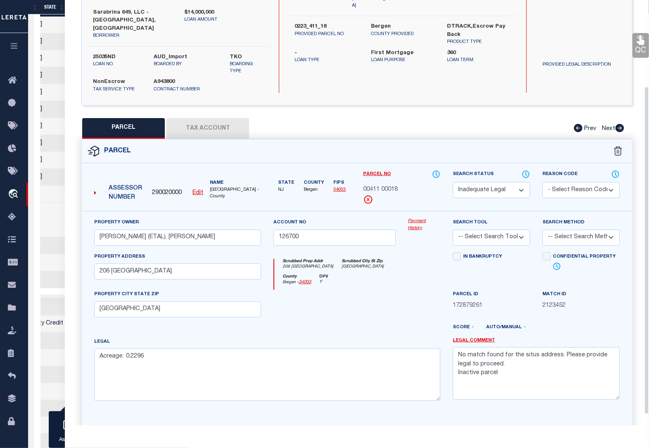
scroll to position [125, 0]
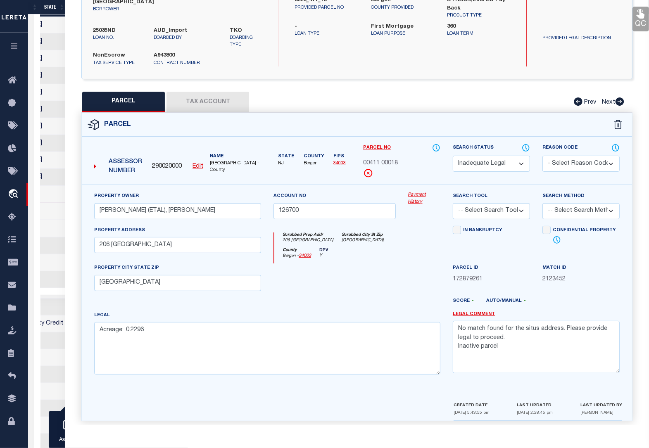
click at [465, 156] on select "Automated Search Bad Parcel Complete Duplicate Parcel High Dollar Reporting In …" at bounding box center [491, 164] width 77 height 16
select select "PR"
click at [453, 156] on select "Automated Search Bad Parcel Complete Duplicate Parcel High Dollar Reporting In …" at bounding box center [491, 164] width 77 height 16
click at [567, 156] on select "- Select Reason Code - 099 - Other (Provide additional detail) ACT - Agency Cha…" at bounding box center [581, 164] width 77 height 16
select select "CMB"
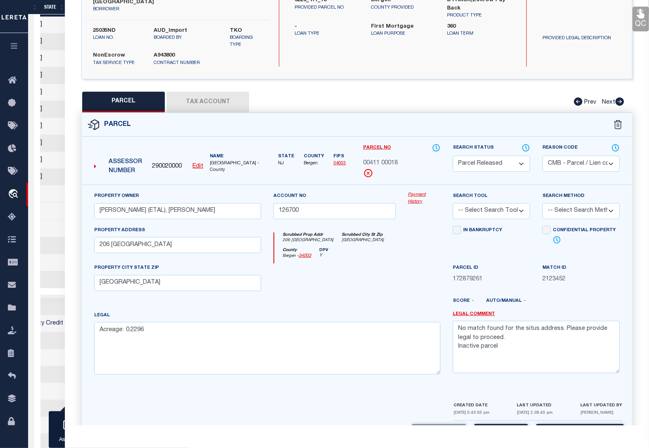
click at [543, 156] on select "- Select Reason Code - 099 - Other (Provide additional detail) ACT - Agency Cha…" at bounding box center [581, 164] width 77 height 16
click at [484, 207] on select "-- Select Search Tool -- 3rd Party Website Agency File Agency Website ATLS CNV-…" at bounding box center [491, 211] width 77 height 16
select select "PHN"
click at [453, 203] on select "-- Select Search Tool -- 3rd Party Website Agency File Agency Website ATLS CNV-…" at bounding box center [491, 211] width 77 height 16
click at [607, 300] on div "Score - Auto/Manual -" at bounding box center [536, 303] width 167 height 10
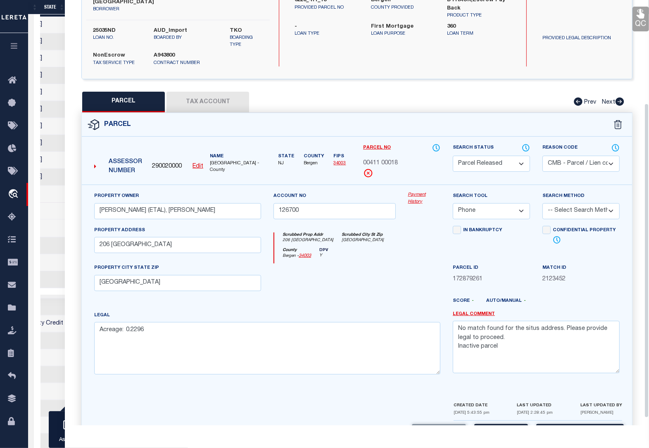
scroll to position [149, 0]
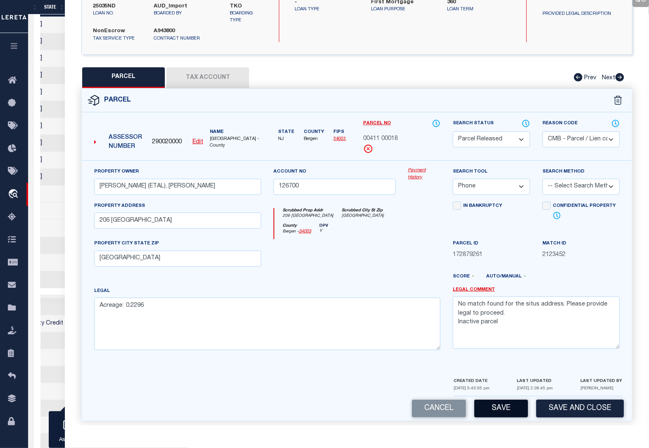
click at [521, 403] on button "Save" at bounding box center [501, 409] width 54 height 18
select select "AS"
select select
checkbox input "false"
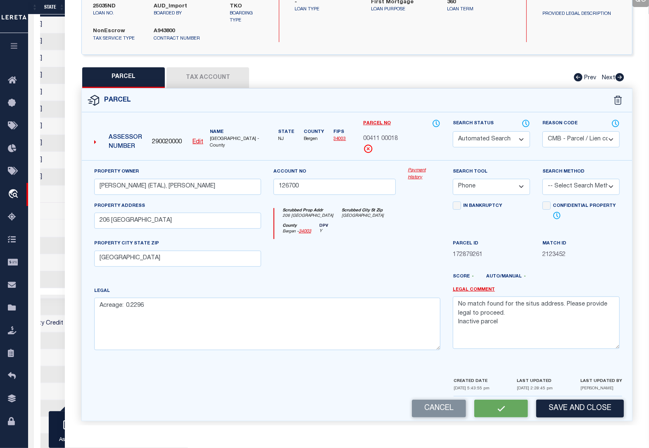
checkbox input "false"
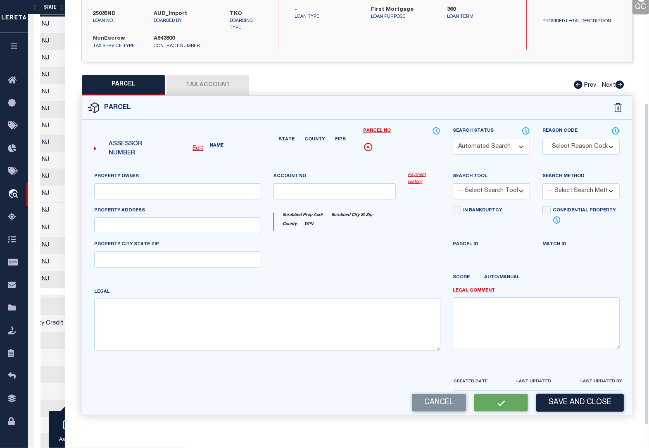
select select "PR"
select select "CMB"
type input "WALSH (ETAL), FRANCIS GERALD"
type input "126700"
select select "PHN"
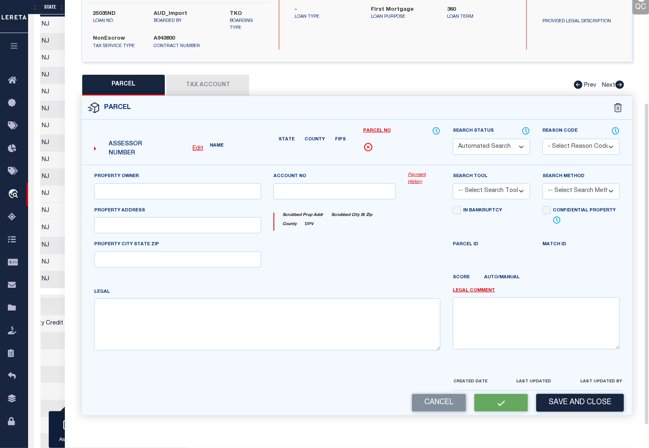
select select
type input "206 MANHATTAN"
type input "DUMONT, NJ 07628"
type textarea "Acreage: 0.2296"
type textarea "No match found for the situs address. Please provide legal to proceed. Inactive…"
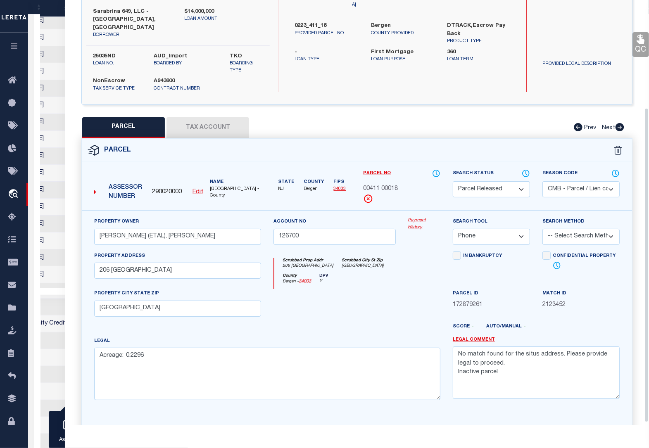
scroll to position [0, 0]
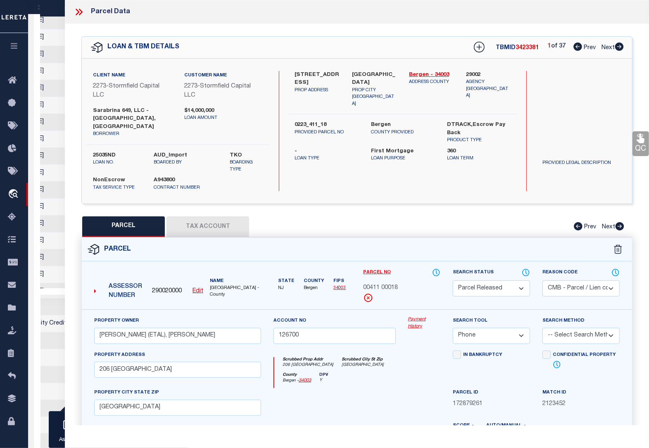
click at [82, 13] on icon at bounding box center [81, 12] width 4 height 7
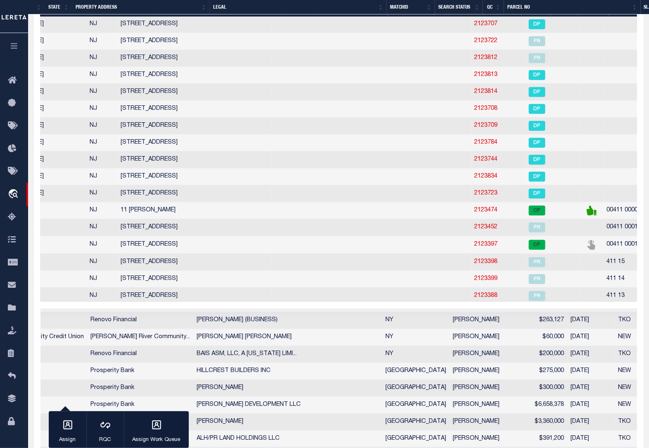
scroll to position [326, 0]
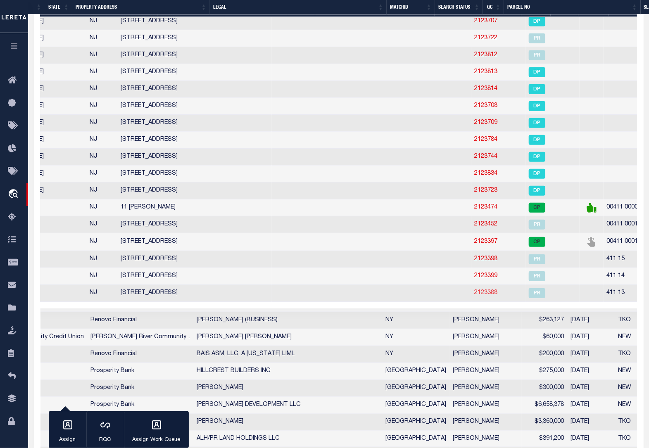
click at [475, 296] on link "2123388" at bounding box center [486, 293] width 23 height 6
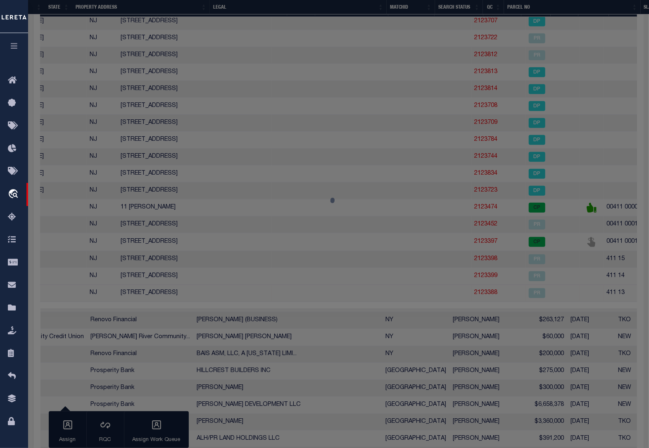
select select "AS"
select select
checkbox input "false"
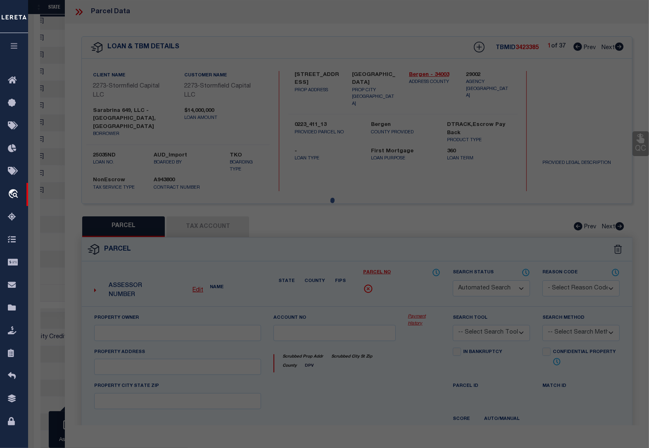
select select "PR"
select select "ACT"
type input "ZOHARA 463 LLC"
select select
type input "483 MAIN ST"
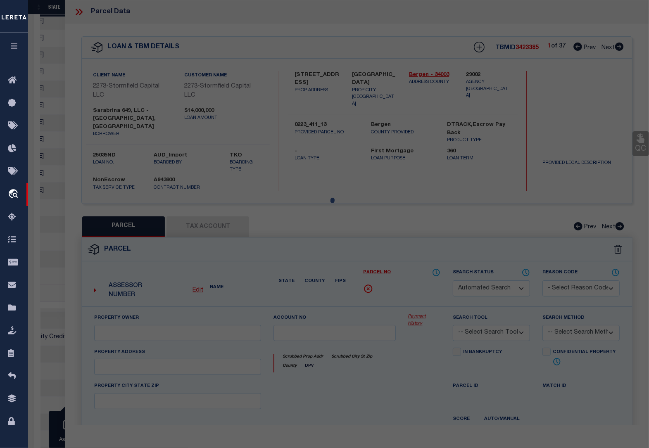
type input "Hackensack NJ 07601"
type textarea "Inactive parcel"
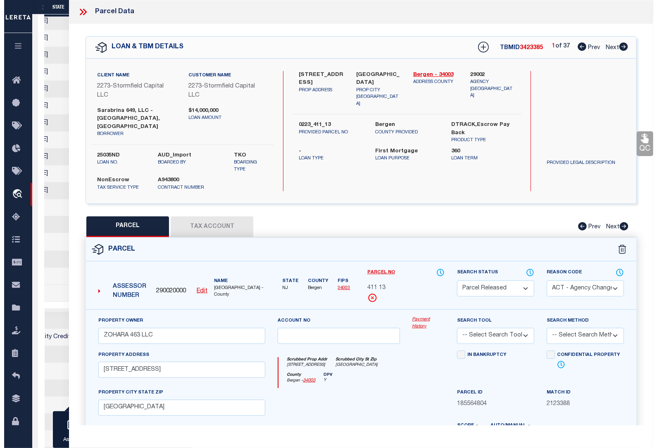
scroll to position [0, 332]
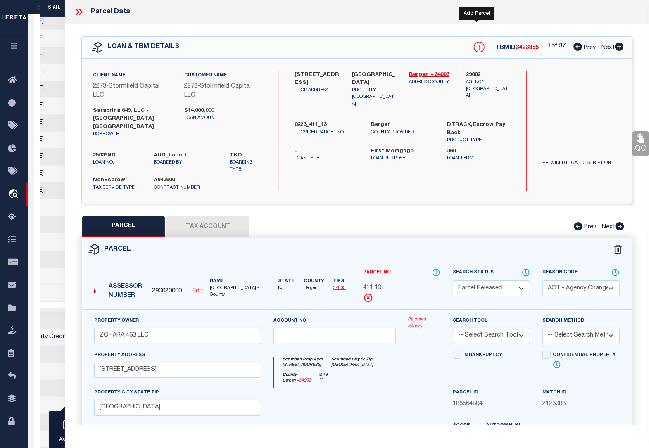
click at [478, 48] on icon at bounding box center [479, 47] width 11 height 11
select select "IP"
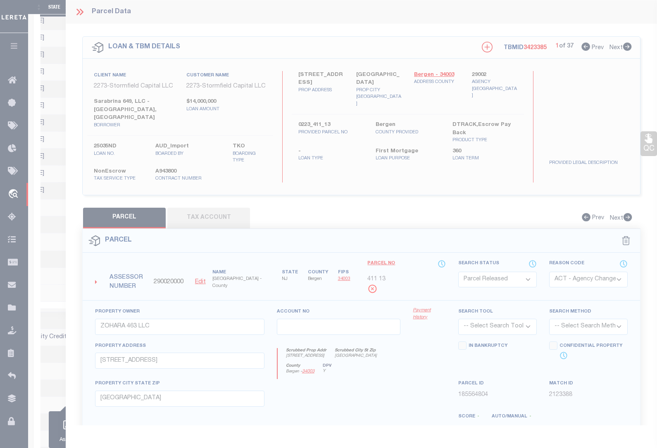
type textarea "-"
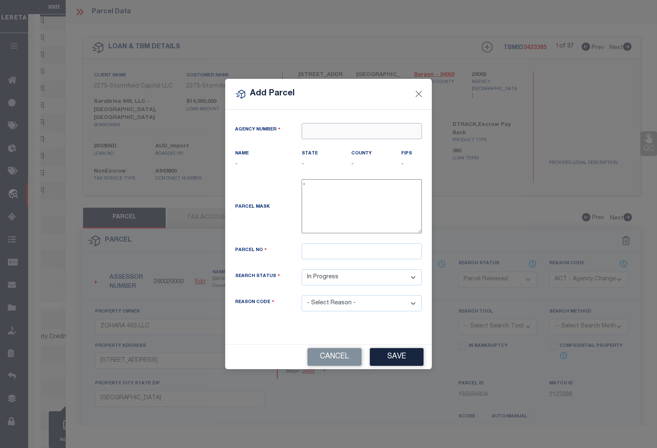
click at [377, 129] on input "text" at bounding box center [362, 131] width 120 height 16
click at [368, 143] on div "290020000 : BERGEN COUNTY" at bounding box center [362, 150] width 120 height 24
type input "290020000"
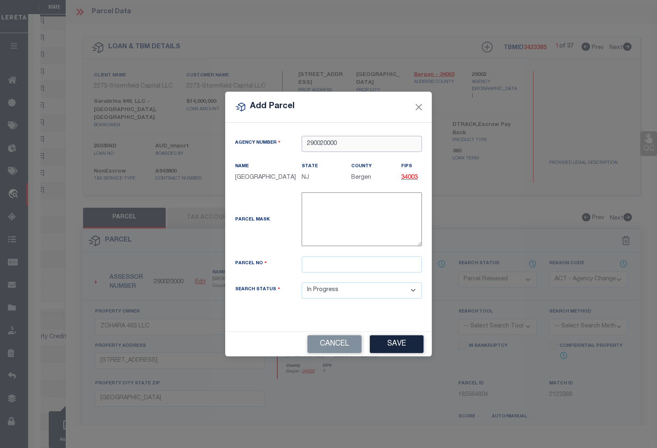
type input "290020000"
click at [353, 251] on div "Parcel Mask -" at bounding box center [328, 225] width 199 height 64
click at [329, 265] on input "text" at bounding box center [362, 265] width 120 height 16
paste input "00411 00002 01"
drag, startPoint x: 346, startPoint y: 264, endPoint x: 341, endPoint y: 264, distance: 5.0
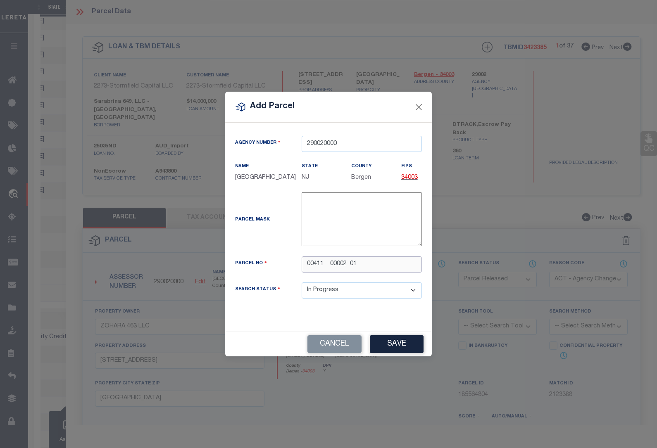
click at [341, 264] on input "00411 00002 01" at bounding box center [362, 265] width 120 height 16
type input "00411 00013 01"
click at [391, 345] on button "Save" at bounding box center [397, 345] width 54 height 18
select select "IP"
select select
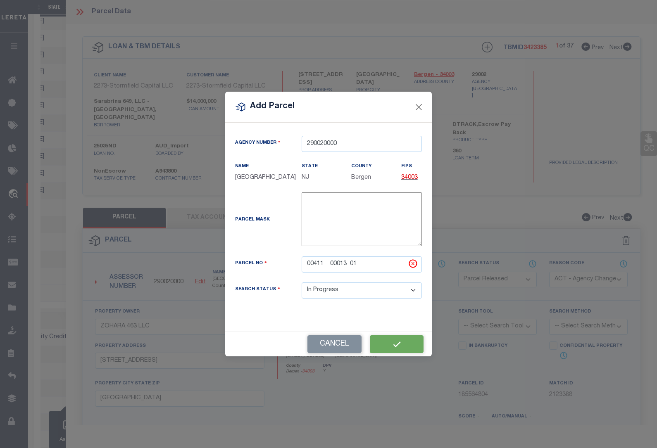
checkbox input "false"
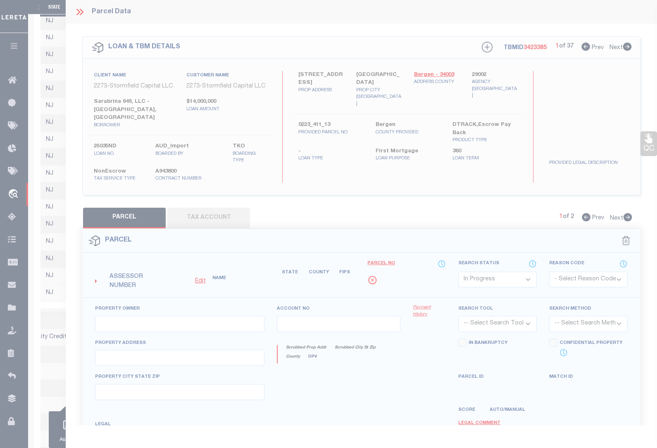
checkbox input "false"
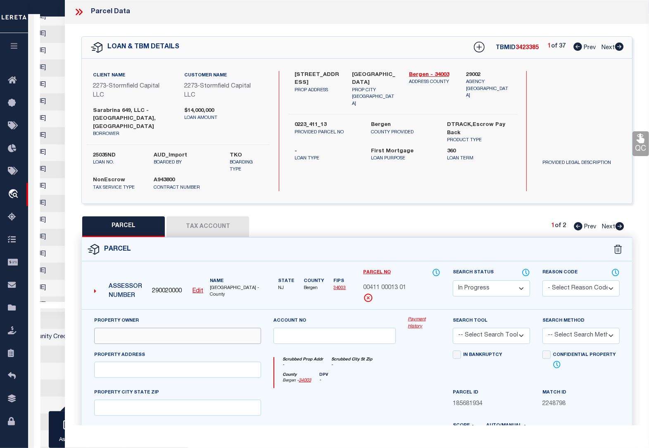
click at [170, 334] on input "text" at bounding box center [177, 336] width 167 height 16
type input "ZOHARA 463 LLC"
type input "477 MAIN ST"
type input "Hackensack NJ 07601"
drag, startPoint x: 110, startPoint y: 363, endPoint x: 95, endPoint y: 363, distance: 14.5
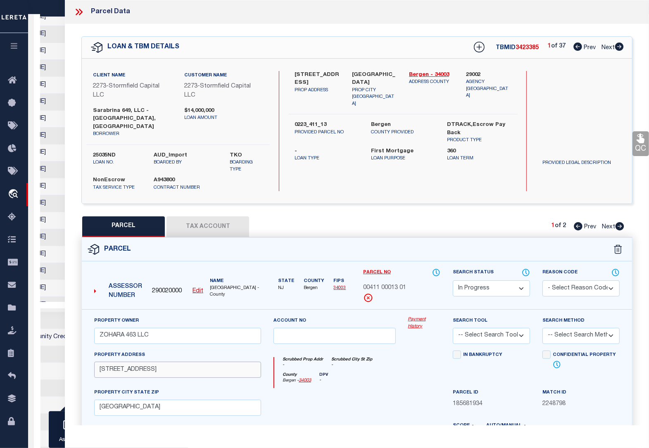
click at [95, 363] on input "477 MAIN ST" at bounding box center [177, 370] width 167 height 16
type input "485 MAIN ST"
click at [335, 328] on input "text" at bounding box center [335, 336] width 122 height 16
type input "10888"
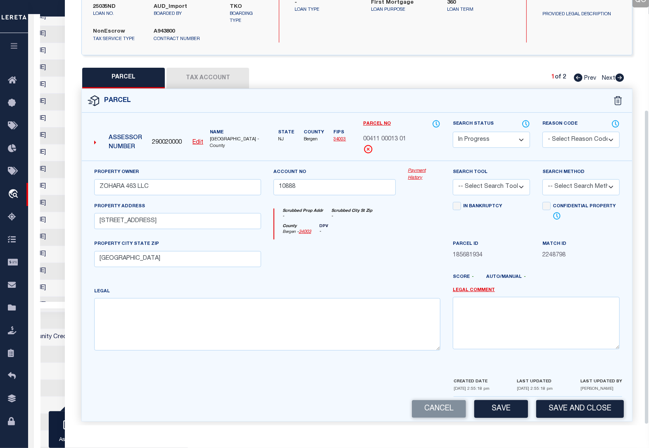
scroll to position [149, 0]
click at [105, 302] on textarea at bounding box center [267, 324] width 346 height 52
paste textarea "Addl Lots: 2.01,13,14,15,16,18"
click at [110, 302] on textarea "Addl Lots: 2.01,13,14,15,16,18" at bounding box center [267, 324] width 346 height 52
click at [218, 304] on textarea "Addl Lots: 2.01,13,14,15,16,18" at bounding box center [267, 324] width 346 height 52
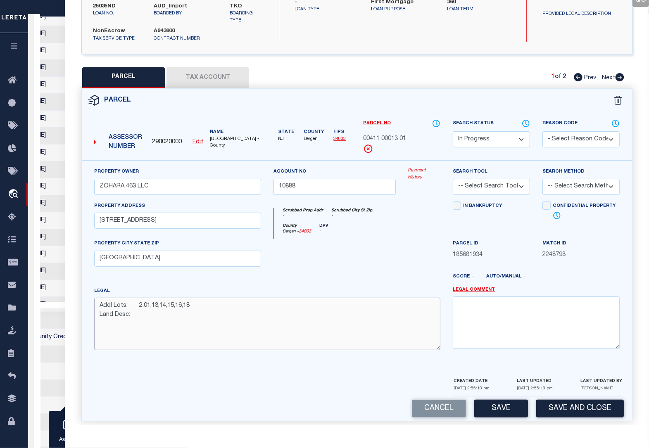
paste textarea "46855SF 1.08 ACRES"
type textarea "Addl Lots: 2.01,13,14,15,16,18 Land Desc: 46855SF 1.08 ACRES"
click at [382, 310] on textarea "Addl Lots: 2.01,13,14,15,16,18 Land Desc: 46855SF 1.08 ACRES" at bounding box center [267, 324] width 346 height 52
click at [558, 131] on select "- Select Reason Code - 099 - Other (Provide additional detail) ACT - Agency Cha…" at bounding box center [581, 139] width 77 height 16
select select "PPR"
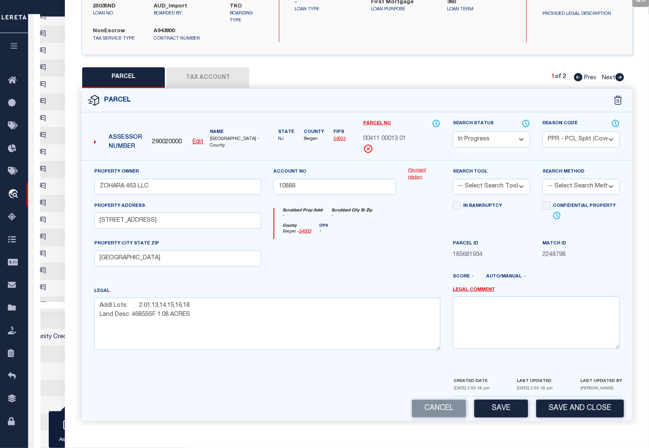
click at [543, 131] on select "- Select Reason Code - 099 - Other (Provide additional detail) ACT - Agency Cha…" at bounding box center [581, 139] width 77 height 16
click at [480, 179] on select "-- Select Search Tool -- 3rd Party Website Agency File Agency Website ATLS CNV-…" at bounding box center [491, 187] width 77 height 16
select select "PHN"
click at [453, 179] on select "-- Select Search Tool -- 3rd Party Website Agency File Agency Website ATLS CNV-…" at bounding box center [491, 187] width 77 height 16
click at [506, 404] on button "Save" at bounding box center [501, 409] width 54 height 18
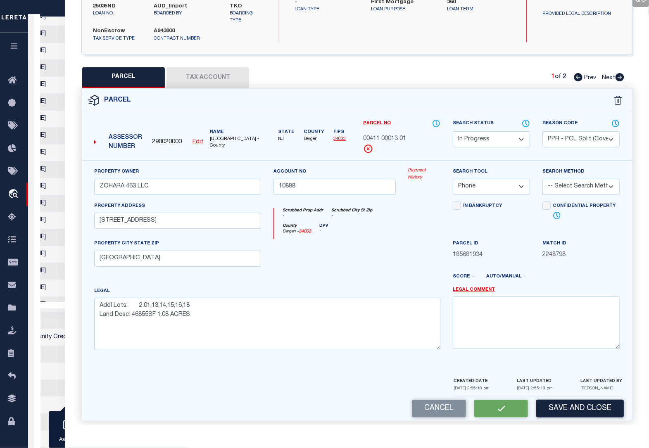
select select "AS"
select select
checkbox input "false"
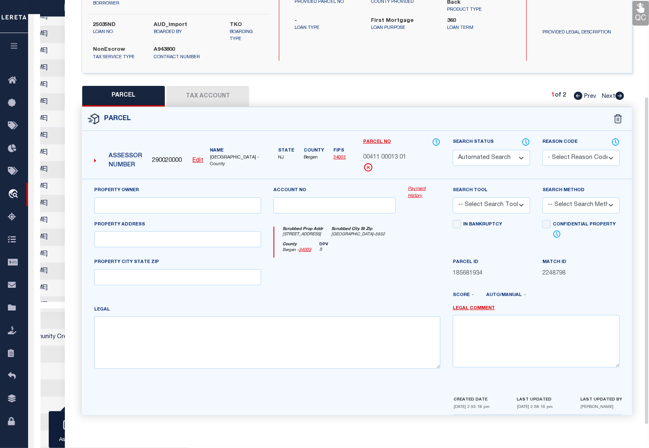
select select "IP"
select select "PPR"
type input "ZOHARA 463 LLC"
type input "10888"
select select "PHN"
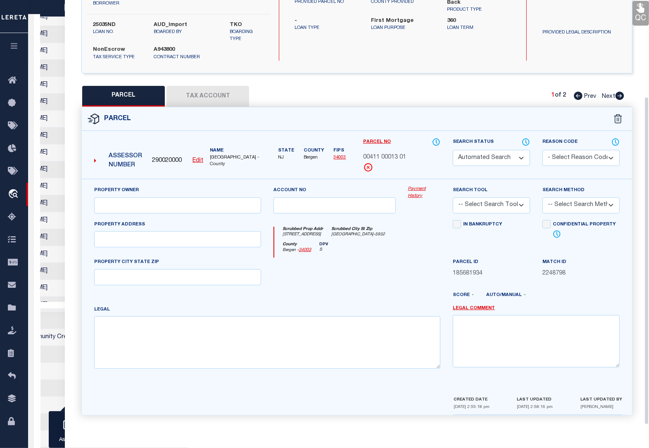
type input "485 MAIN ST"
type input "Hackensack NJ 07601"
type textarea "Addl Lots: 2.01,13,14,15,16,18 Land Desc: 46855SF 1.08 ACRES"
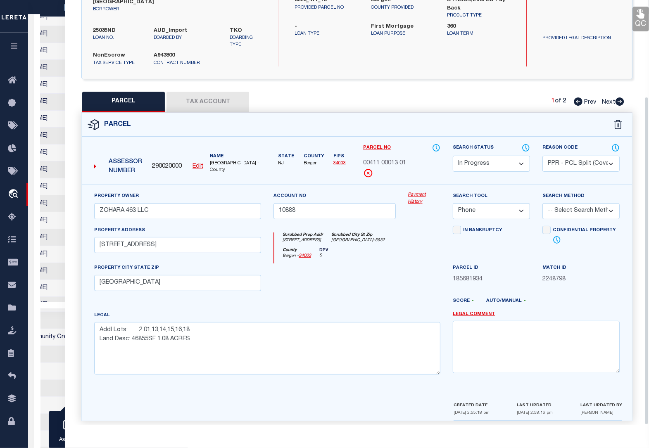
scroll to position [0, 332]
click at [194, 92] on button "Tax Account" at bounding box center [208, 102] width 83 height 21
select select "100"
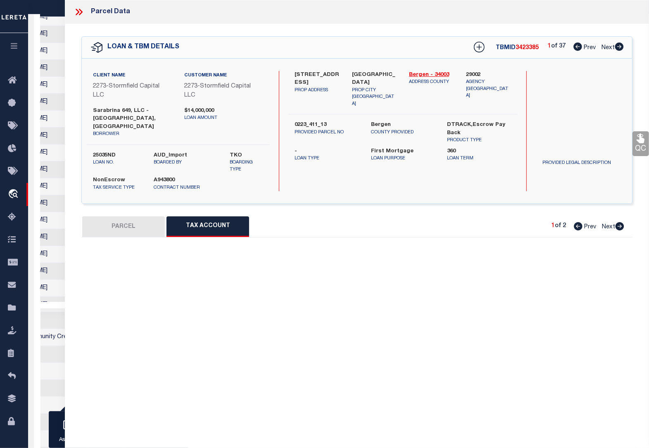
scroll to position [0, 0]
select select "100"
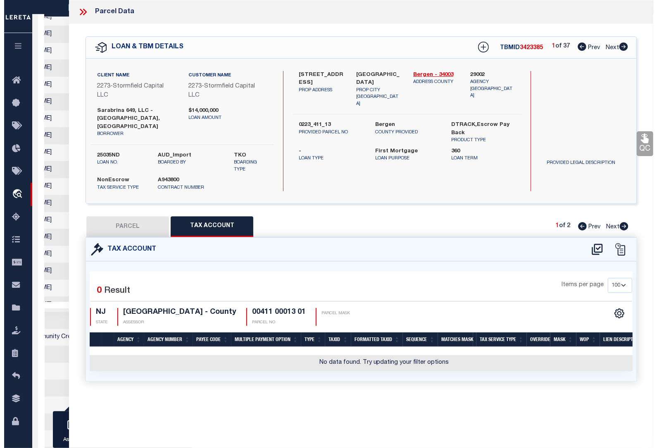
scroll to position [0, 332]
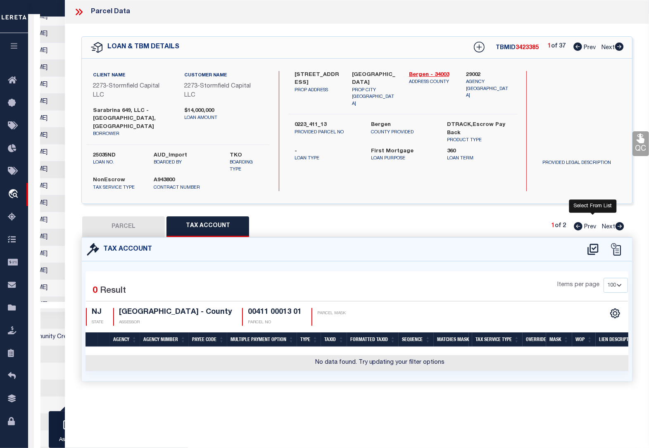
click at [594, 244] on icon at bounding box center [593, 249] width 11 height 11
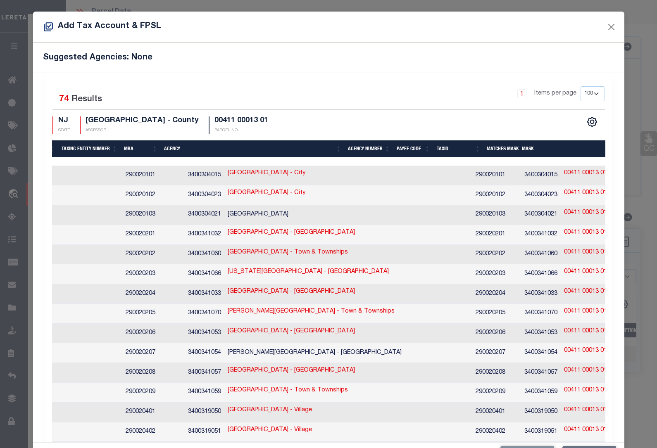
scroll to position [0, 201]
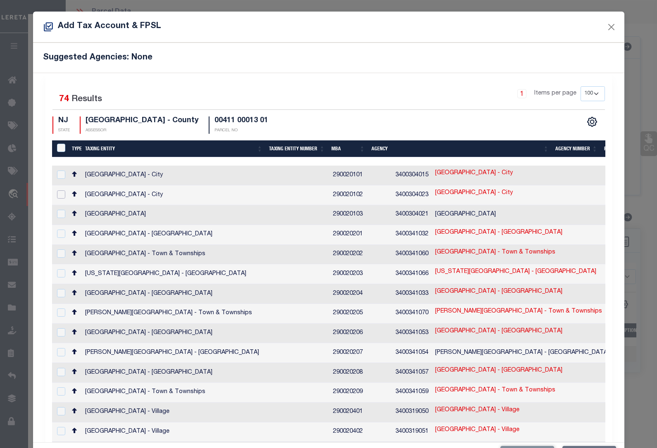
click at [61, 193] on input "checkbox" at bounding box center [61, 195] width 8 height 8
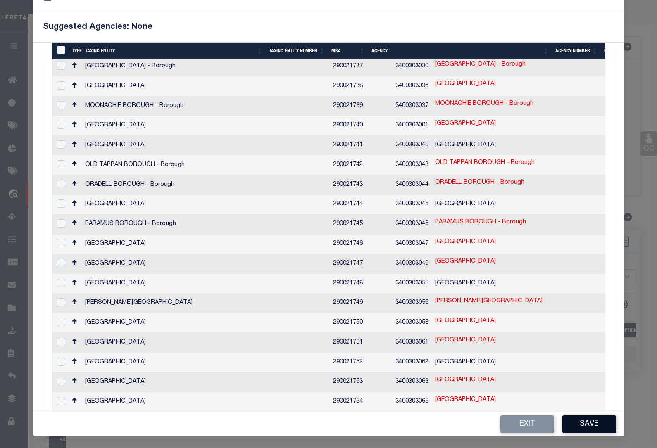
click at [587, 424] on button "Save" at bounding box center [589, 425] width 54 height 18
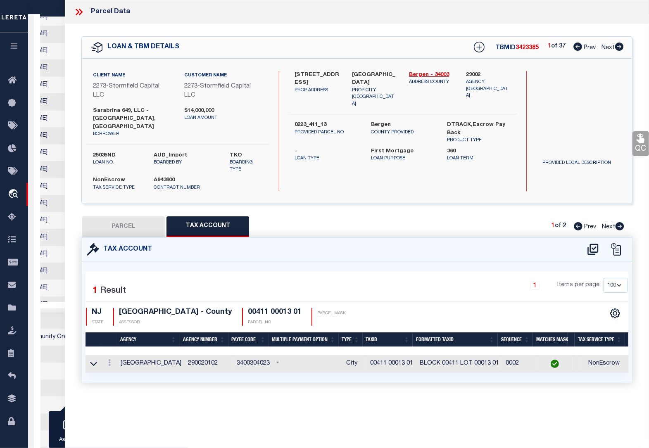
click at [114, 217] on button "PARCEL" at bounding box center [123, 227] width 83 height 21
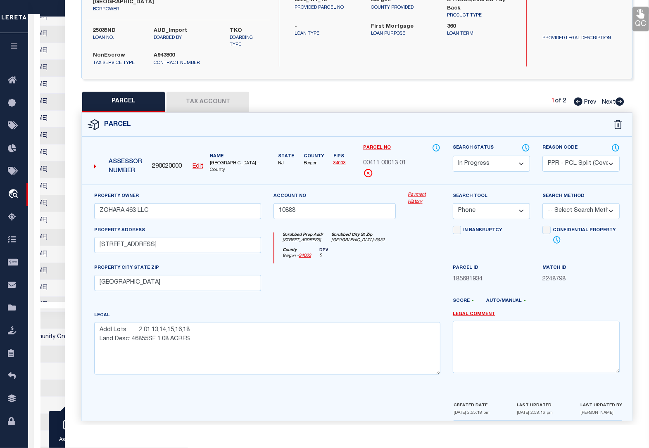
click at [253, 389] on div "Property Owner ZOHARA 463 LLC Account no 10888 Payment History Search Tool -- S…" at bounding box center [357, 293] width 550 height 216
click at [200, 331] on textarea "Addl Lots: 2.01,13,14,15,16,18 Land Desc: 46855SF 1.08 ACRES" at bounding box center [267, 348] width 346 height 52
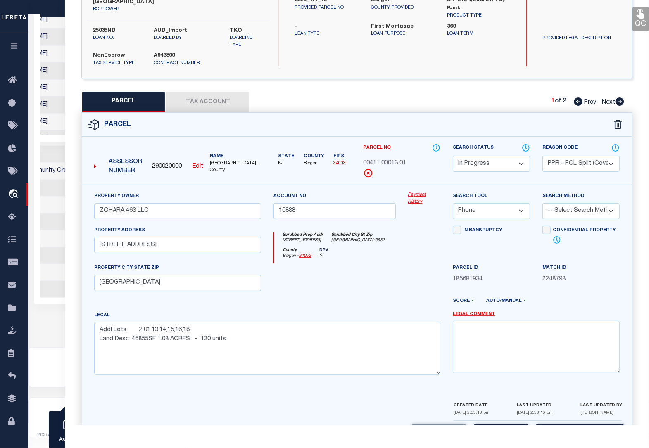
click at [405, 381] on div "Property Owner ZOHARA 463 LLC Account no 10888 Payment History Search Tool -- S…" at bounding box center [357, 293] width 550 height 216
click at [561, 424] on button "Save and Close" at bounding box center [580, 433] width 88 height 18
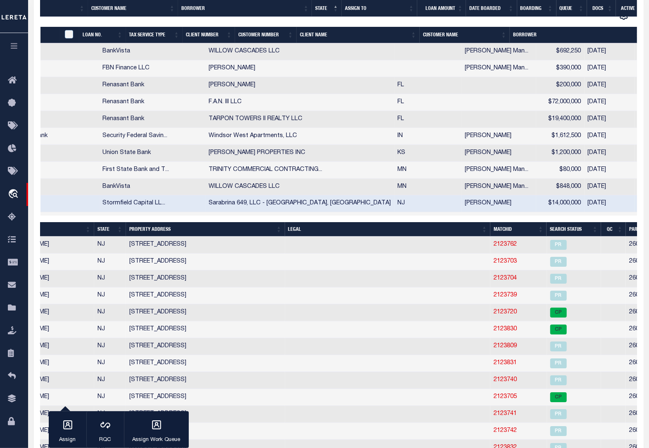
scroll to position [0, 332]
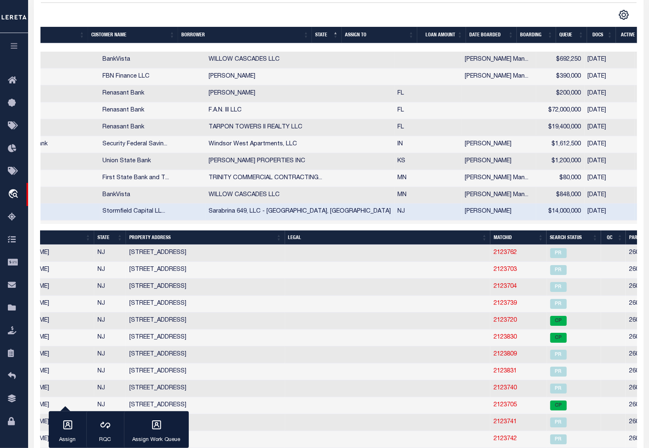
drag, startPoint x: 257, startPoint y: 47, endPoint x: 145, endPoint y: 49, distance: 111.2
click at [145, 49] on div at bounding box center [339, 47] width 597 height 8
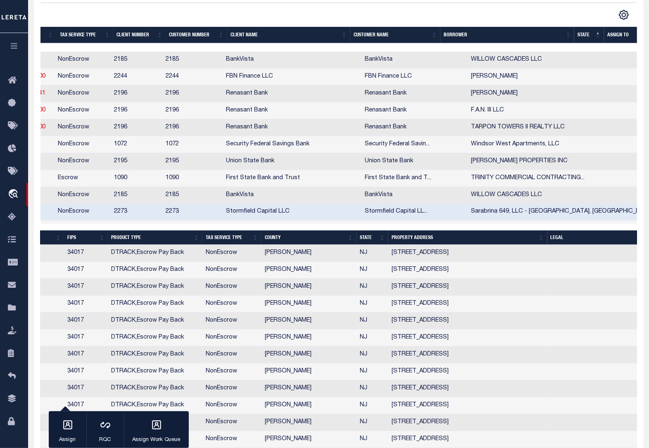
scroll to position [0, 9]
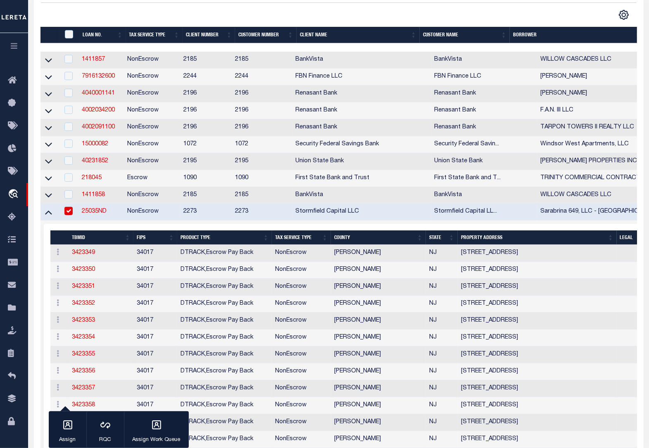
click at [67, 215] on input "checkbox" at bounding box center [68, 211] width 8 height 8
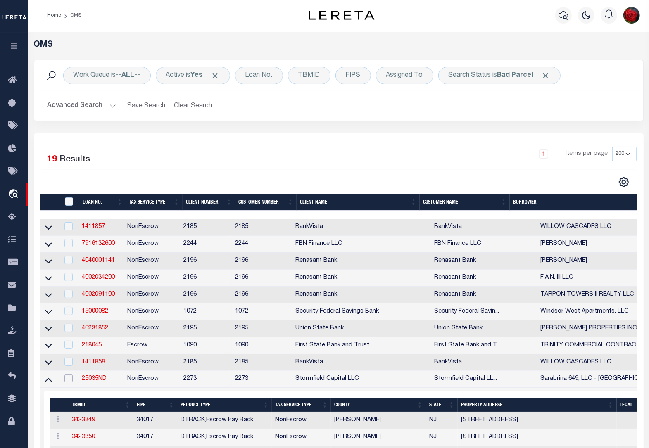
scroll to position [0, 0]
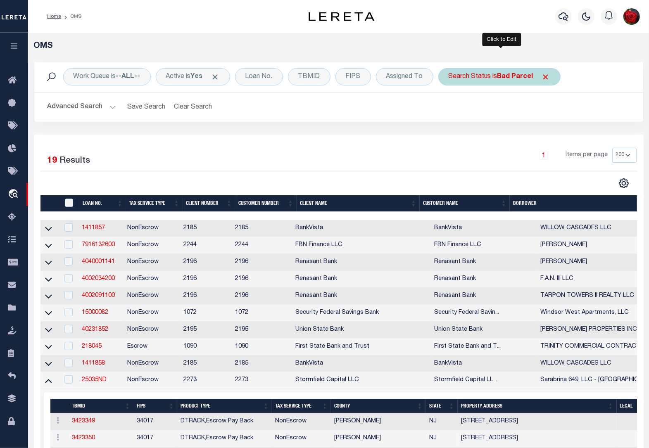
click at [520, 76] on b "Bad Parcel" at bounding box center [516, 77] width 36 height 7
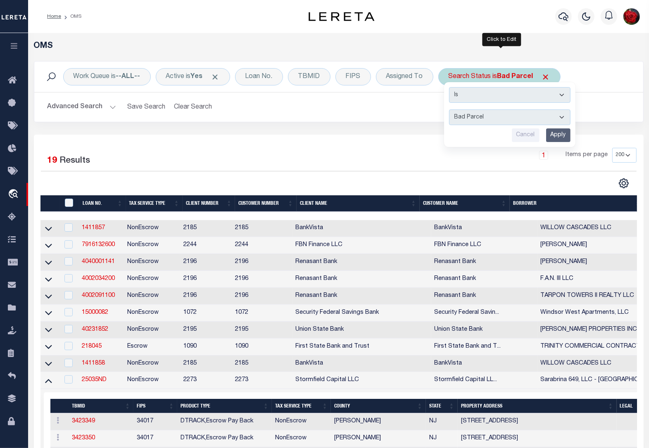
click at [560, 135] on input "Apply" at bounding box center [558, 136] width 24 height 14
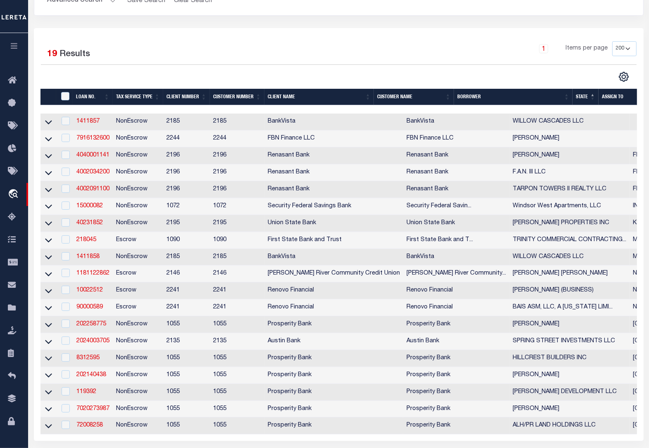
scroll to position [155, 0]
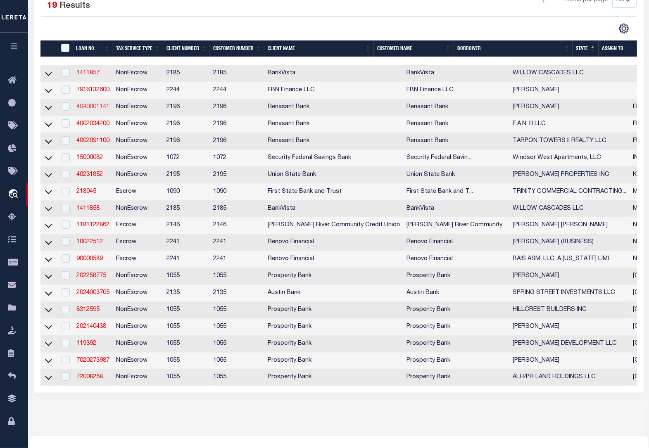
click at [97, 110] on link "4040001141" at bounding box center [92, 107] width 33 height 6
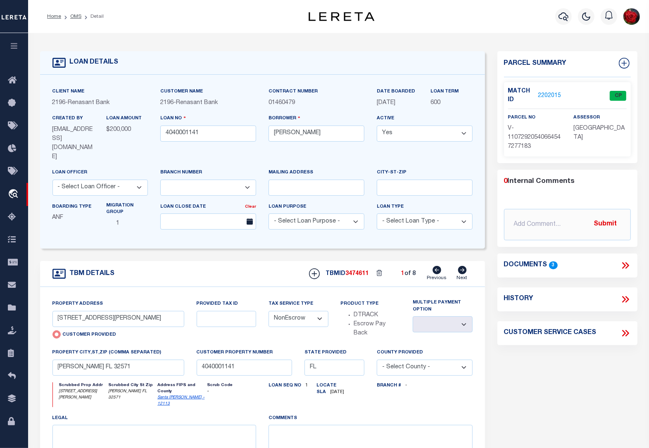
click at [550, 94] on link "2202015" at bounding box center [549, 96] width 23 height 9
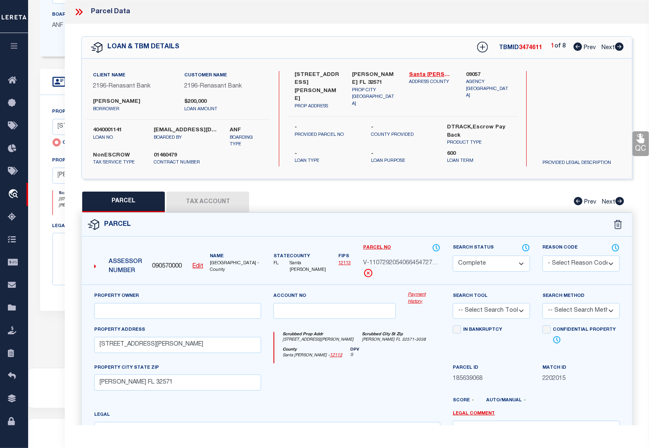
click at [620, 48] on icon at bounding box center [619, 47] width 9 height 8
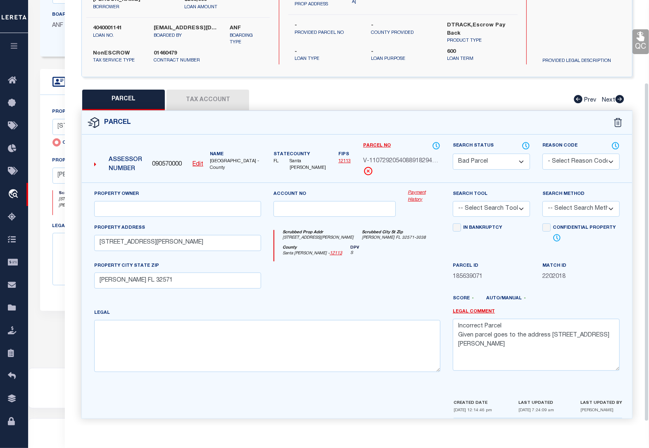
scroll to position [103, 0]
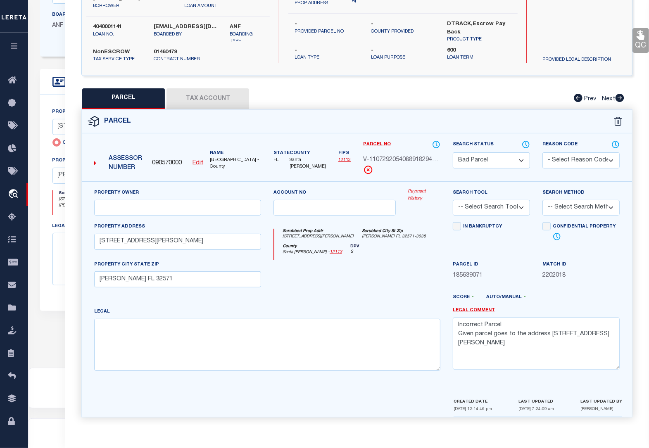
click at [516, 161] on select "Automated Search Bad Parcel Complete Duplicate Parcel High Dollar Reporting In …" at bounding box center [491, 160] width 77 height 16
click at [453, 152] on select "Automated Search Bad Parcel Complete Duplicate Parcel High Dollar Reporting In …" at bounding box center [491, 160] width 77 height 16
click at [555, 160] on select "- Select Reason Code - 099 - Other (Provide additional detail) ACT - Agency Cha…" at bounding box center [581, 160] width 77 height 16
click at [541, 110] on div "Parcel" at bounding box center [357, 122] width 550 height 24
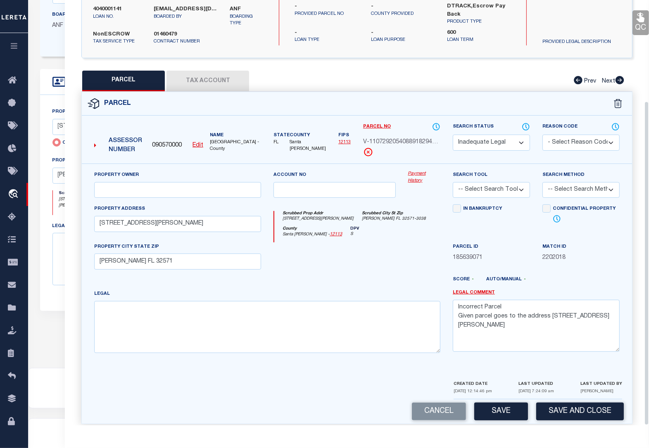
scroll to position [132, 0]
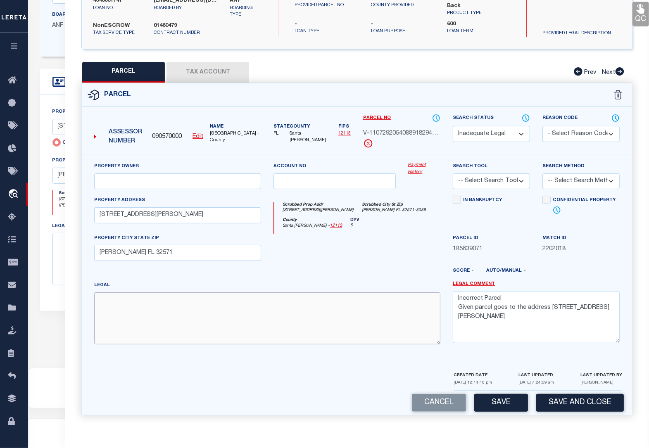
click at [393, 298] on textarea at bounding box center [267, 319] width 346 height 52
click at [509, 402] on button "Save" at bounding box center [501, 403] width 54 height 18
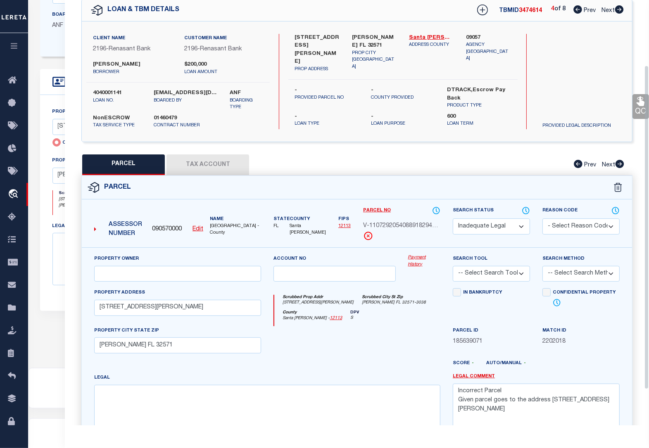
scroll to position [0, 0]
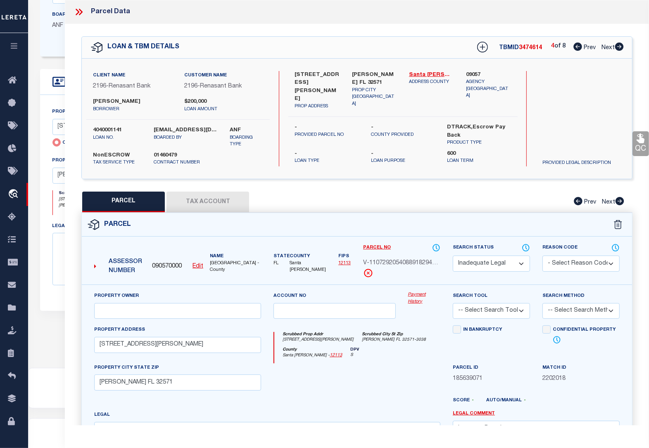
click at [619, 47] on icon at bounding box center [619, 47] width 9 height 8
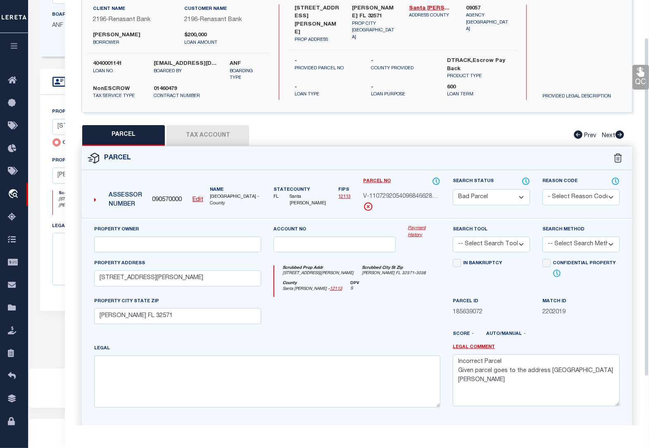
scroll to position [108, 0]
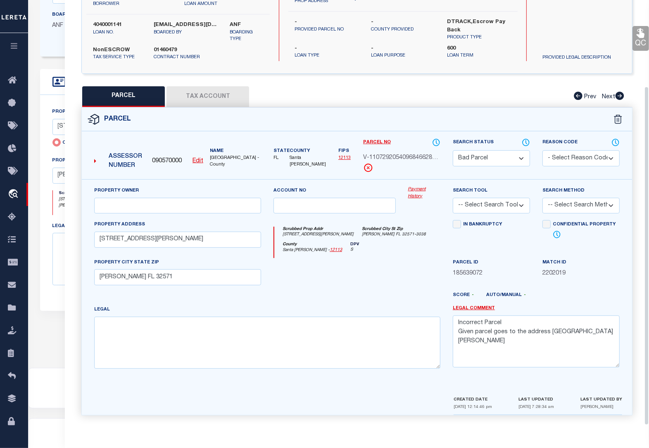
click at [489, 160] on select "Automated Search Bad Parcel Complete Duplicate Parcel High Dollar Reporting In …" at bounding box center [491, 158] width 77 height 16
click at [453, 150] on select "Automated Search Bad Parcel Complete Duplicate Parcel High Dollar Reporting In …" at bounding box center [491, 158] width 77 height 16
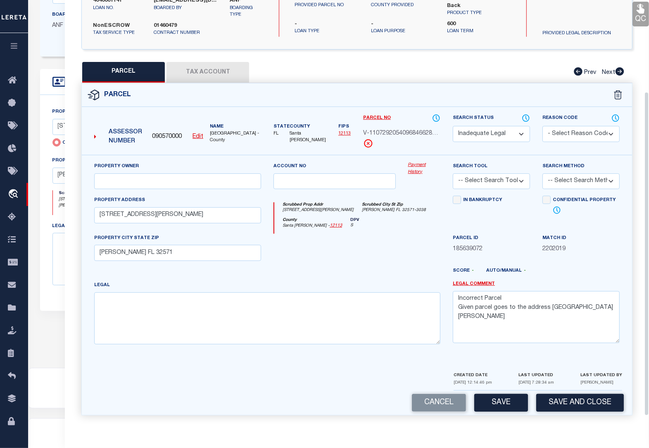
scroll to position [132, 0]
click at [498, 402] on button "Save" at bounding box center [501, 403] width 54 height 18
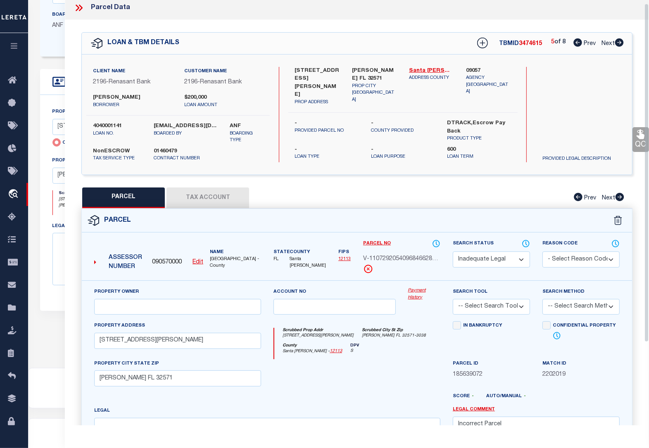
scroll to position [0, 0]
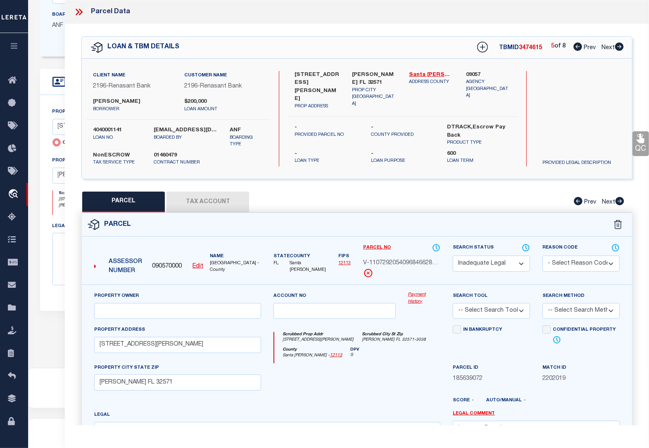
click at [622, 48] on icon at bounding box center [619, 47] width 9 height 8
click at [480, 263] on select "Automated Search Bad Parcel Complete Duplicate Parcel High Dollar Reporting In …" at bounding box center [491, 264] width 77 height 16
click at [453, 256] on select "Automated Search Bad Parcel Complete Duplicate Parcel High Dollar Reporting In …" at bounding box center [491, 264] width 77 height 16
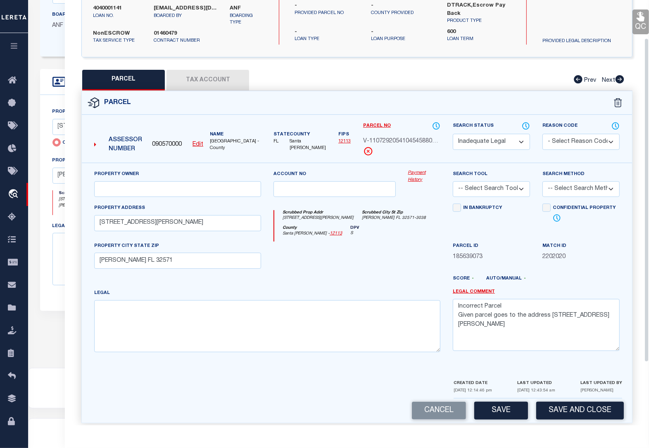
scroll to position [132, 0]
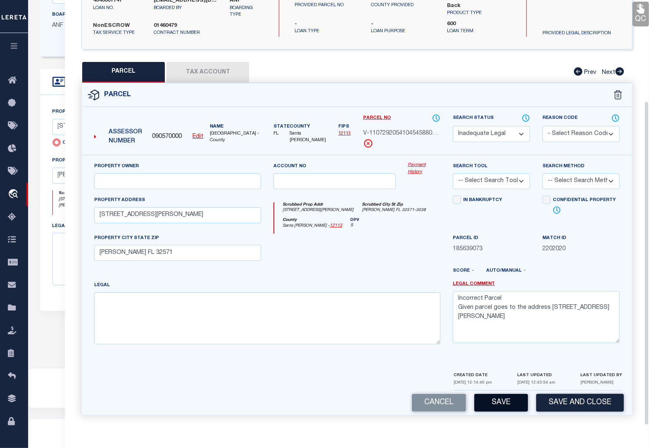
click at [512, 400] on button "Save" at bounding box center [501, 403] width 54 height 18
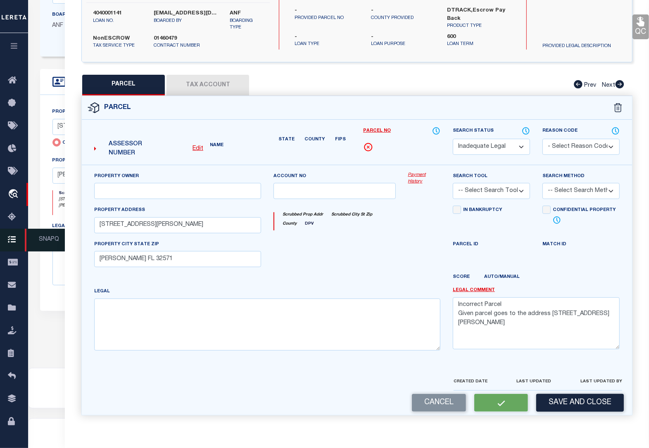
scroll to position [119, 0]
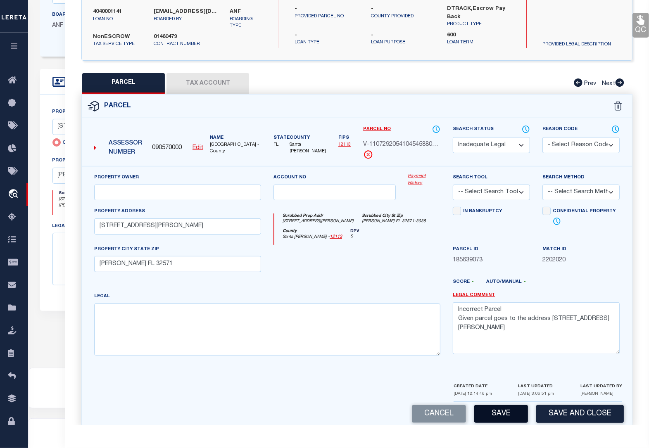
click at [508, 414] on button "Save" at bounding box center [501, 414] width 54 height 18
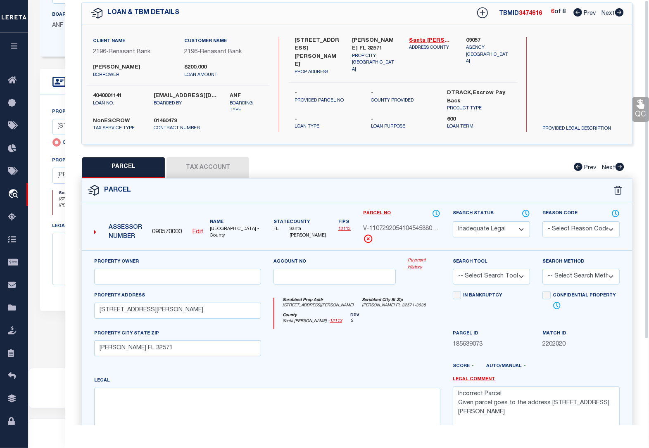
scroll to position [0, 0]
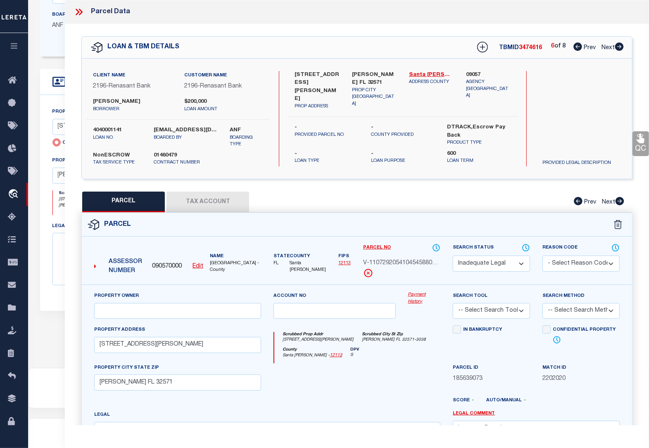
click at [619, 47] on icon at bounding box center [619, 47] width 9 height 8
click at [486, 264] on select "Automated Search Bad Parcel Complete Duplicate Parcel High Dollar Reporting In …" at bounding box center [491, 264] width 77 height 16
click at [453, 256] on select "Automated Search Bad Parcel Complete Duplicate Parcel High Dollar Reporting In …" at bounding box center [491, 264] width 77 height 16
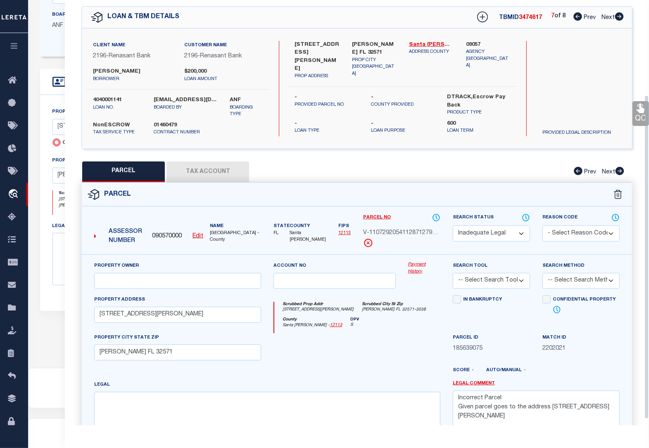
scroll to position [132, 0]
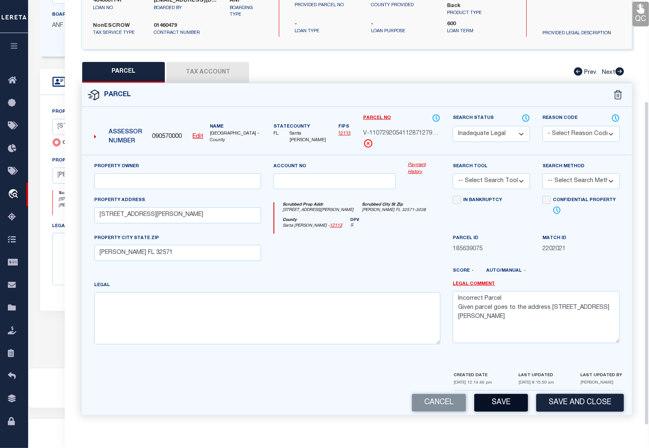
click at [503, 402] on button "Save" at bounding box center [501, 403] width 54 height 18
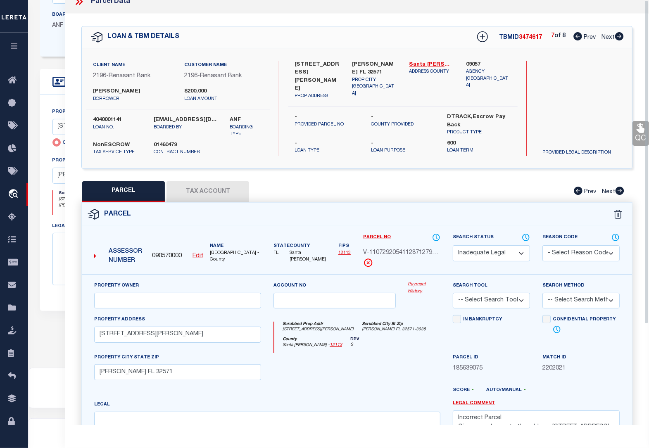
scroll to position [0, 0]
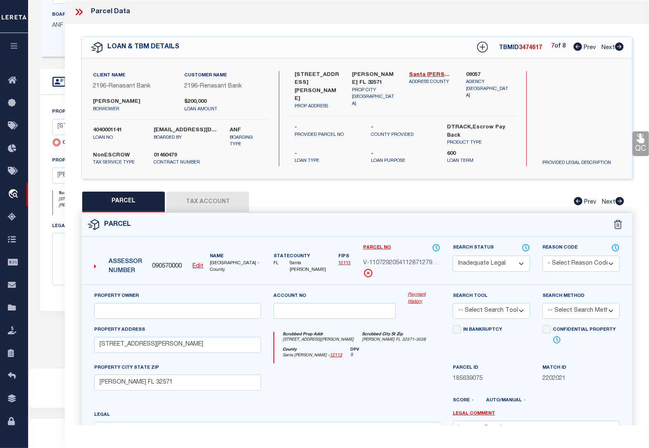
click at [620, 45] on icon at bounding box center [619, 47] width 9 height 8
click at [503, 266] on select "Automated Search Bad Parcel Complete Duplicate Parcel High Dollar Reporting In …" at bounding box center [491, 264] width 77 height 16
click at [453, 256] on select "Automated Search Bad Parcel Complete Duplicate Parcel High Dollar Reporting In …" at bounding box center [491, 264] width 77 height 16
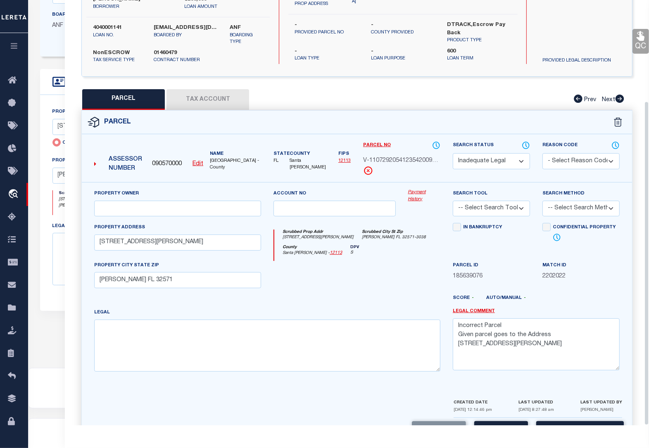
scroll to position [132, 0]
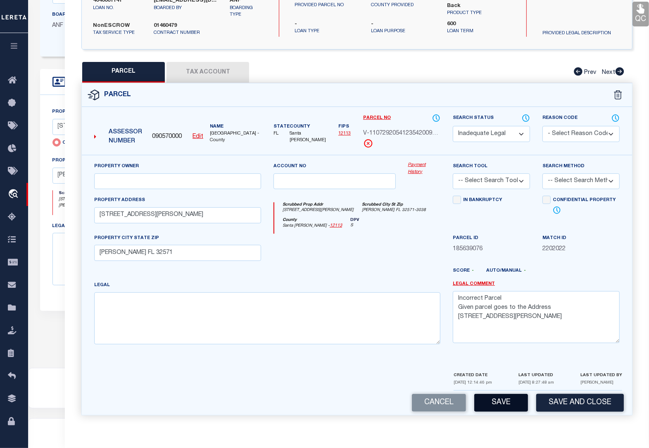
click at [507, 404] on button "Save" at bounding box center [501, 403] width 54 height 18
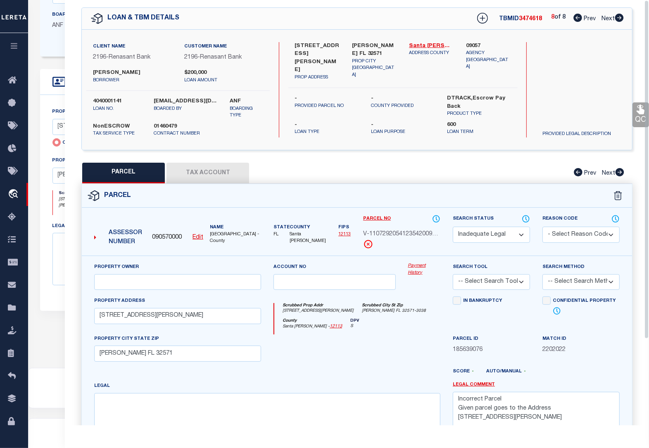
scroll to position [0, 0]
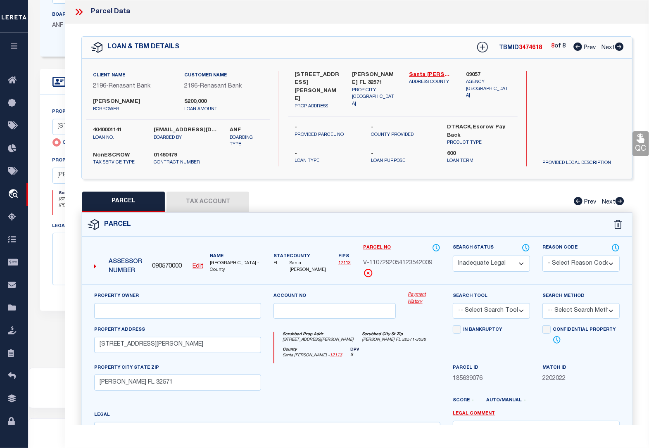
click at [77, 13] on icon at bounding box center [79, 12] width 11 height 11
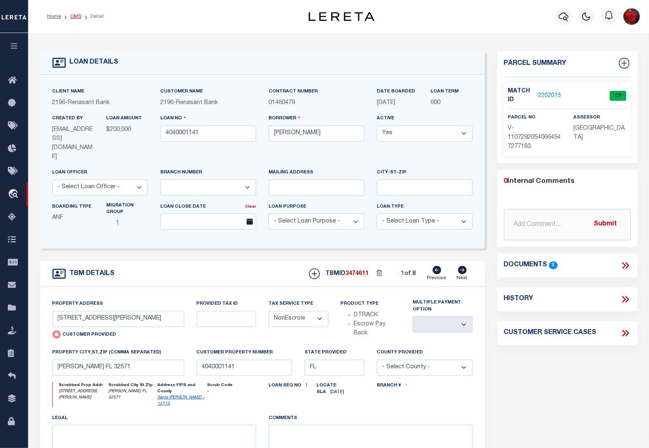
click at [75, 16] on link "OMS" at bounding box center [75, 16] width 11 height 5
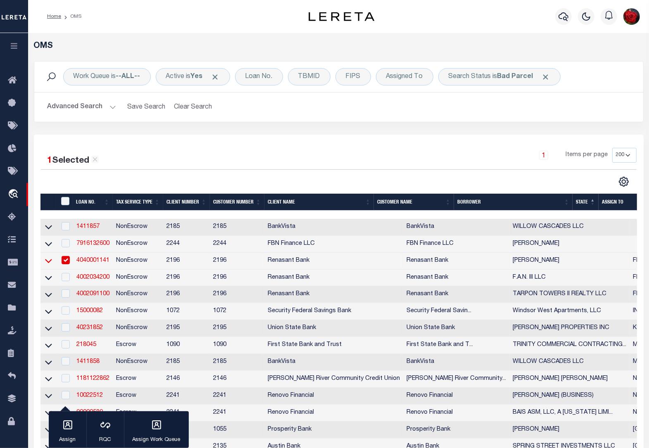
click at [50, 265] on icon at bounding box center [48, 261] width 7 height 9
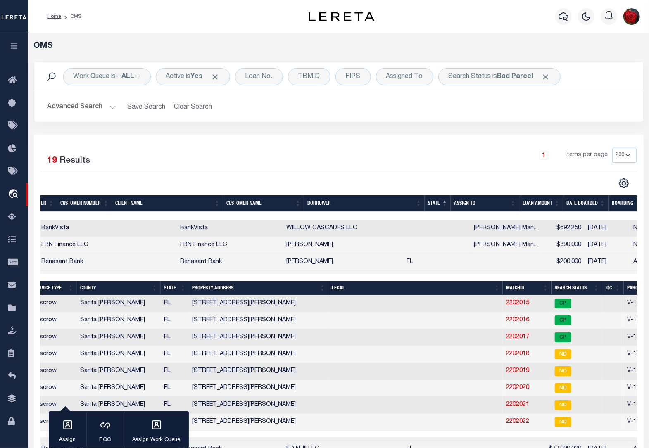
scroll to position [0, 284]
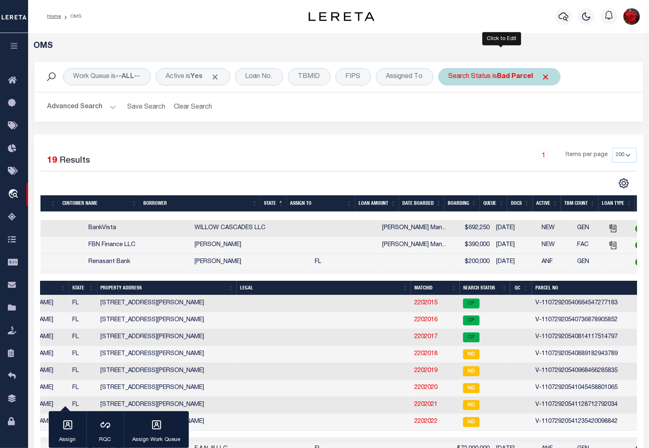
click at [511, 76] on b "Bad Parcel" at bounding box center [516, 77] width 36 height 7
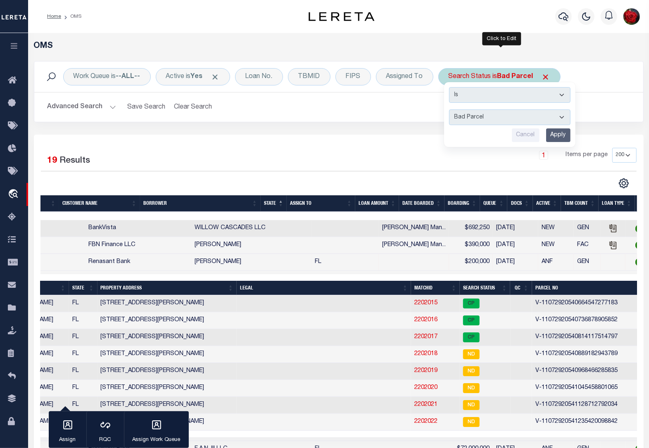
click at [563, 137] on input "Apply" at bounding box center [558, 136] width 24 height 14
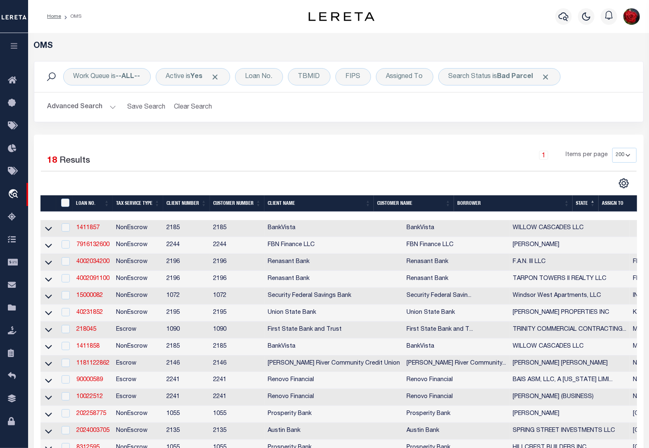
click at [13, 48] on icon "button" at bounding box center [15, 45] width 10 height 7
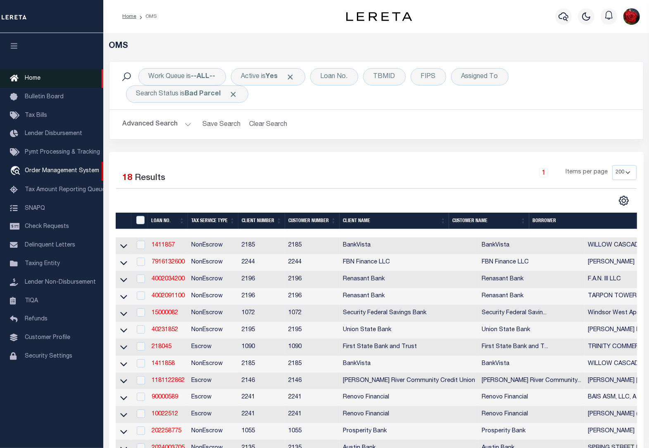
click at [29, 76] on span "Home" at bounding box center [33, 79] width 16 height 6
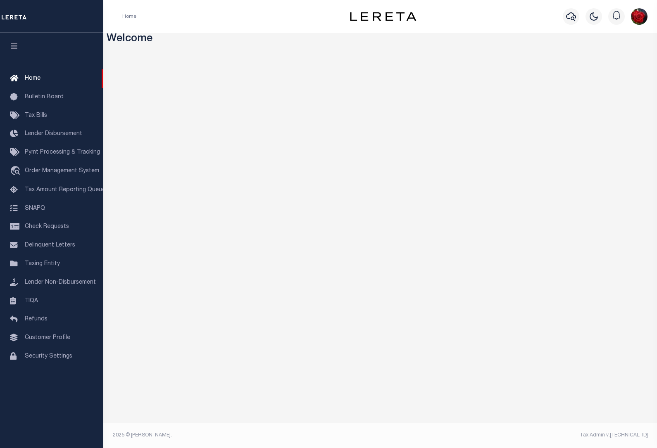
click at [15, 48] on icon "button" at bounding box center [15, 45] width 10 height 7
click at [129, 14] on link "Home" at bounding box center [129, 16] width 14 height 5
